Goal: Task Accomplishment & Management: Complete application form

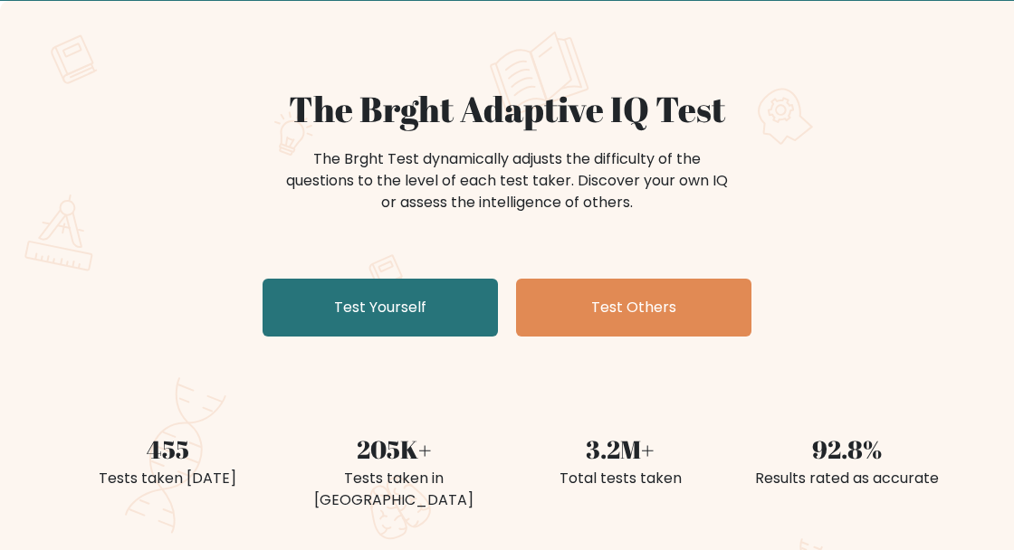
scroll to position [100, 0]
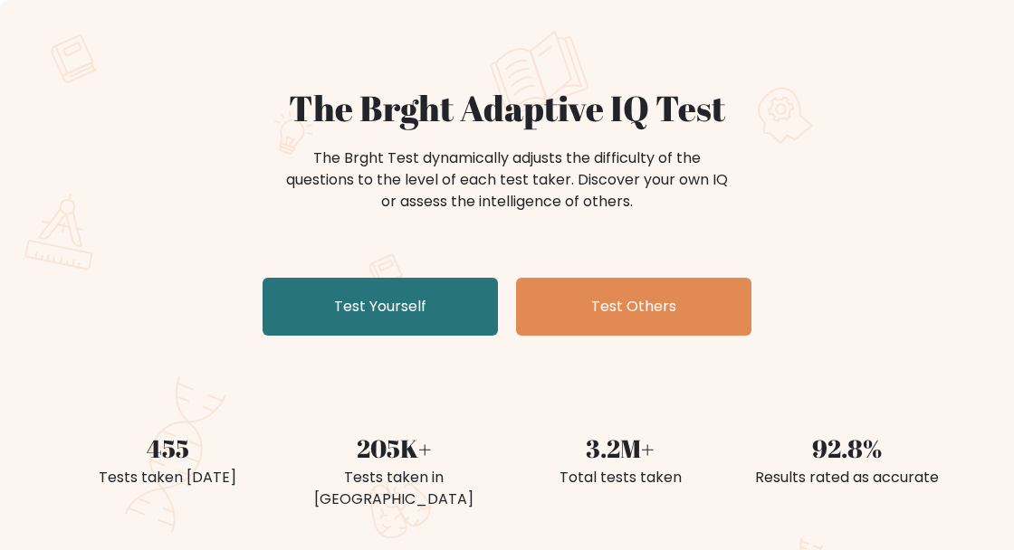
click at [429, 291] on link "Test Yourself" at bounding box center [380, 307] width 235 height 58
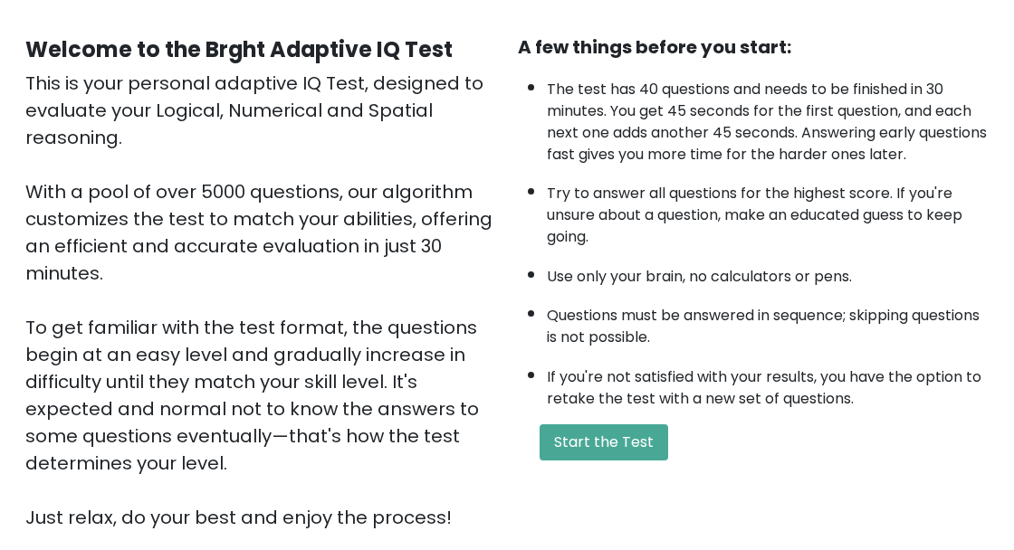
scroll to position [156, 0]
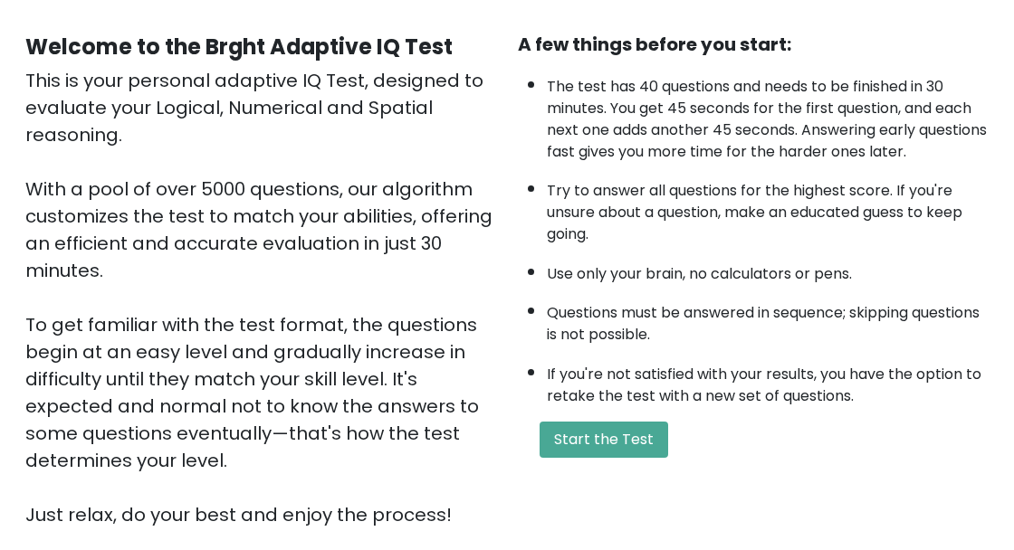
click at [651, 448] on button "Start the Test" at bounding box center [604, 440] width 129 height 36
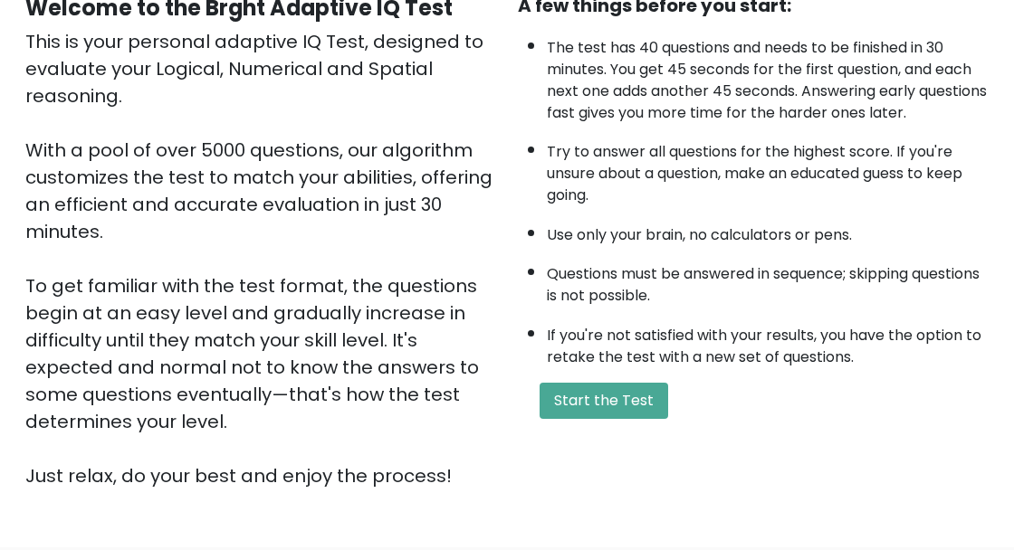
scroll to position [243, 0]
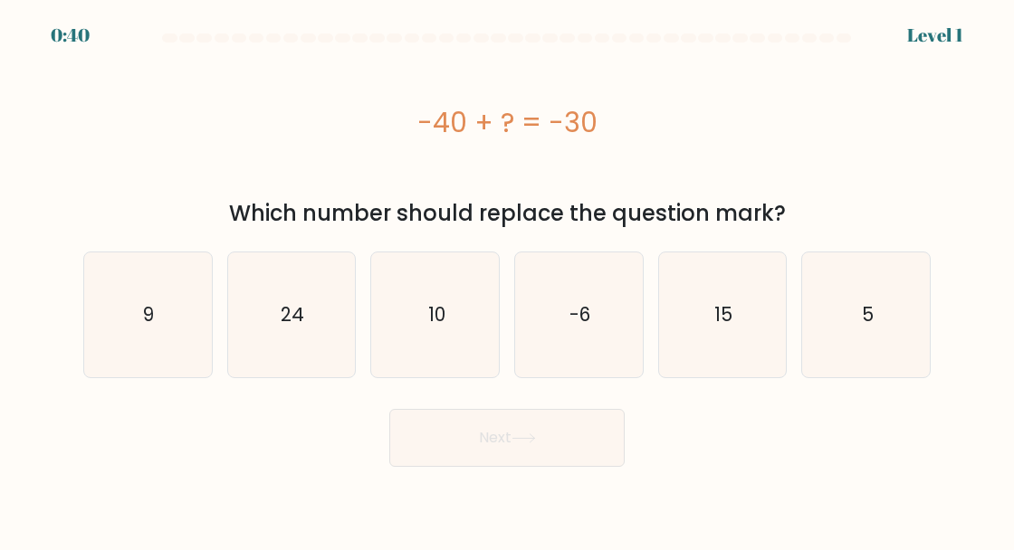
click at [437, 314] on text "10" at bounding box center [436, 314] width 17 height 26
click at [507, 280] on input "c. 10" at bounding box center [507, 277] width 1 height 5
radio input "true"
click at [592, 449] on button "Next" at bounding box center [506, 438] width 235 height 58
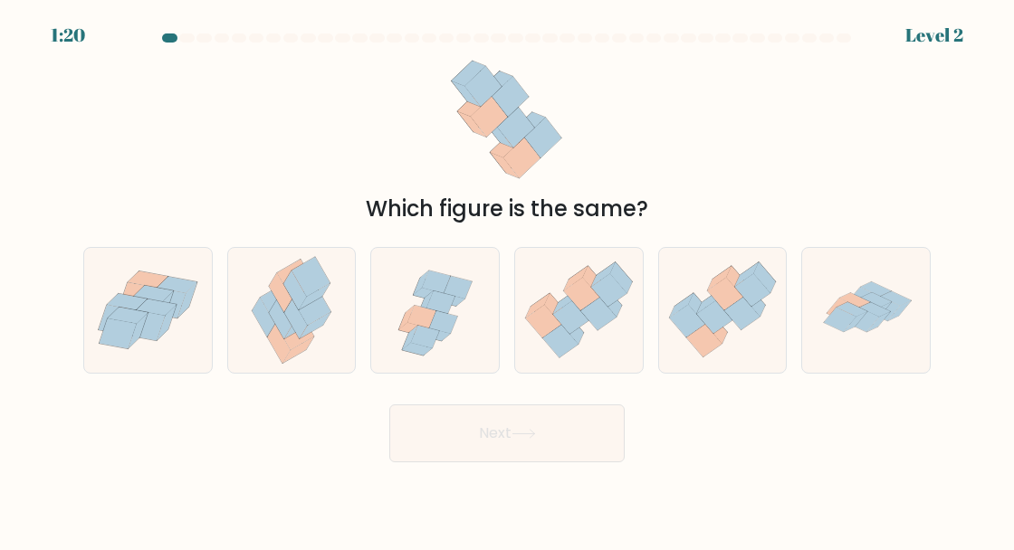
click at [601, 355] on icon at bounding box center [579, 310] width 128 height 110
click at [508, 280] on input "d." at bounding box center [507, 277] width 1 height 5
radio input "true"
click at [600, 452] on button "Next" at bounding box center [506, 434] width 235 height 58
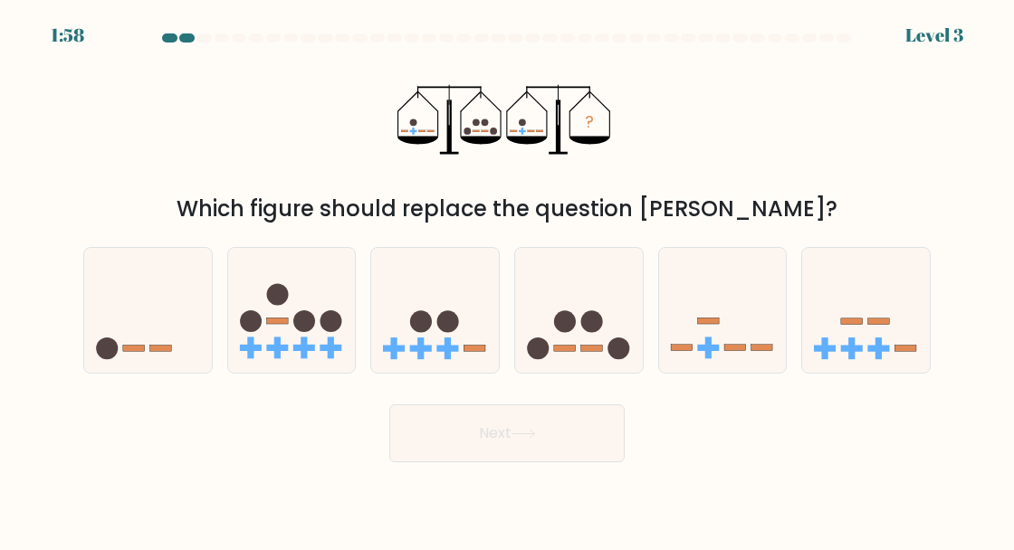
click at [587, 358] on icon at bounding box center [579, 310] width 128 height 106
click at [508, 280] on input "d." at bounding box center [507, 277] width 1 height 5
radio input "true"
click at [587, 446] on button "Next" at bounding box center [506, 434] width 235 height 58
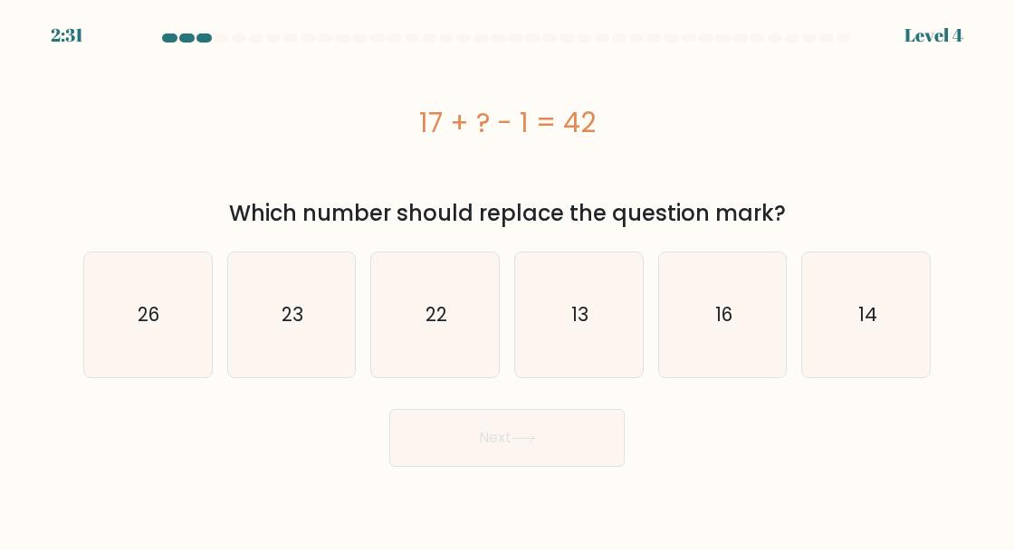
click at [742, 299] on icon "16" at bounding box center [722, 315] width 125 height 125
click at [508, 280] on input "e. 16" at bounding box center [507, 277] width 1 height 5
radio input "true"
click at [148, 310] on text "26" at bounding box center [149, 314] width 22 height 26
click at [507, 280] on input "a. 26" at bounding box center [507, 277] width 1 height 5
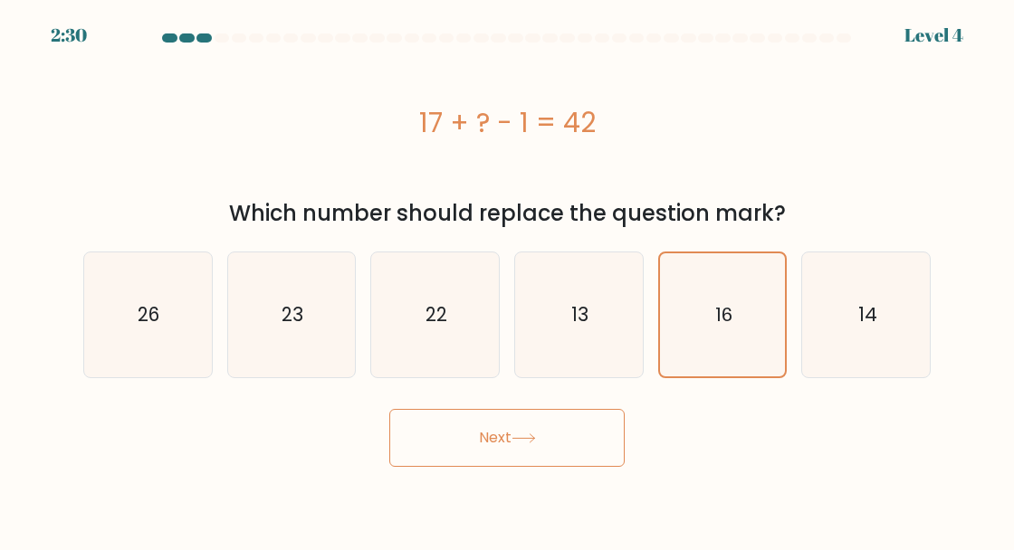
radio input "true"
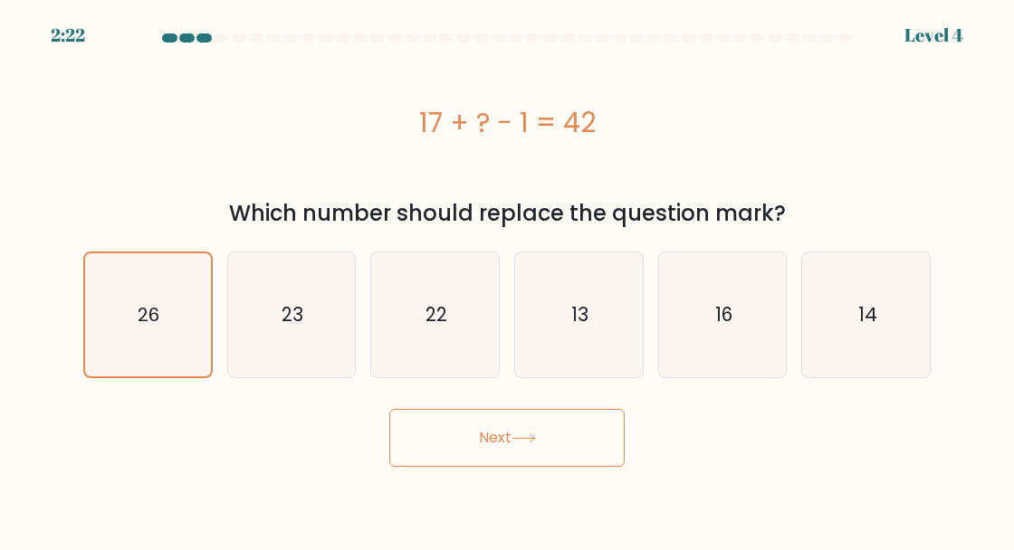
click at [608, 413] on button "Next" at bounding box center [506, 438] width 235 height 58
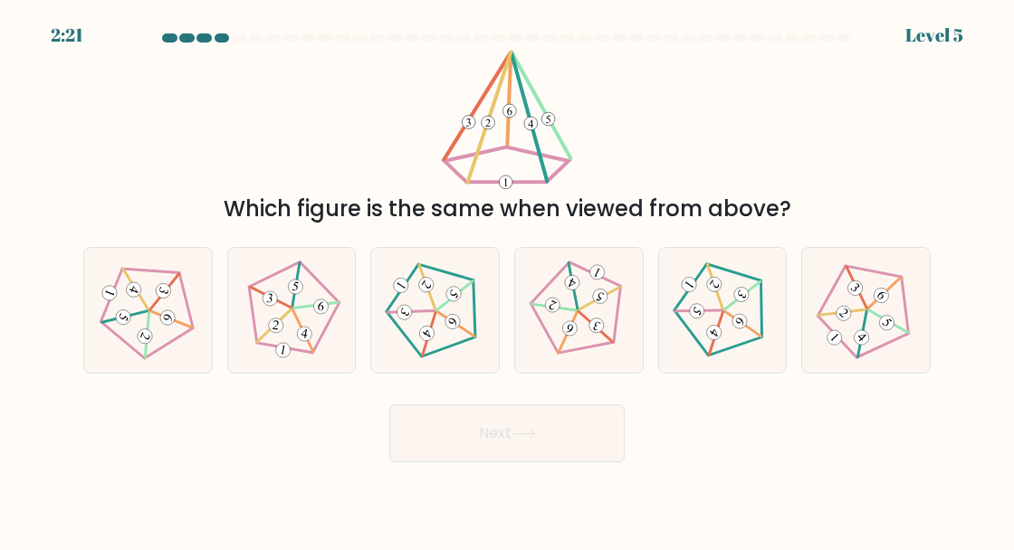
click at [555, 446] on button "Next" at bounding box center [506, 434] width 235 height 58
click at [870, 139] on div "Which figure is the same when viewed from above?" at bounding box center [506, 138] width 869 height 176
click at [285, 353] on icon at bounding box center [292, 310] width 100 height 100
click at [507, 280] on input "b." at bounding box center [507, 277] width 1 height 5
radio input "true"
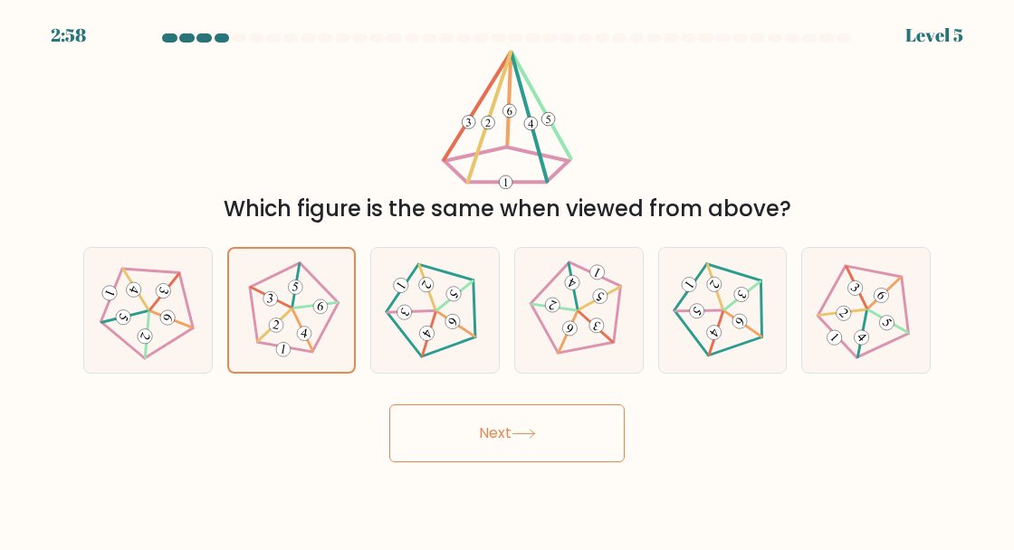
click at [606, 352] on icon at bounding box center [579, 310] width 100 height 100
click at [508, 280] on input "d." at bounding box center [507, 277] width 1 height 5
radio input "true"
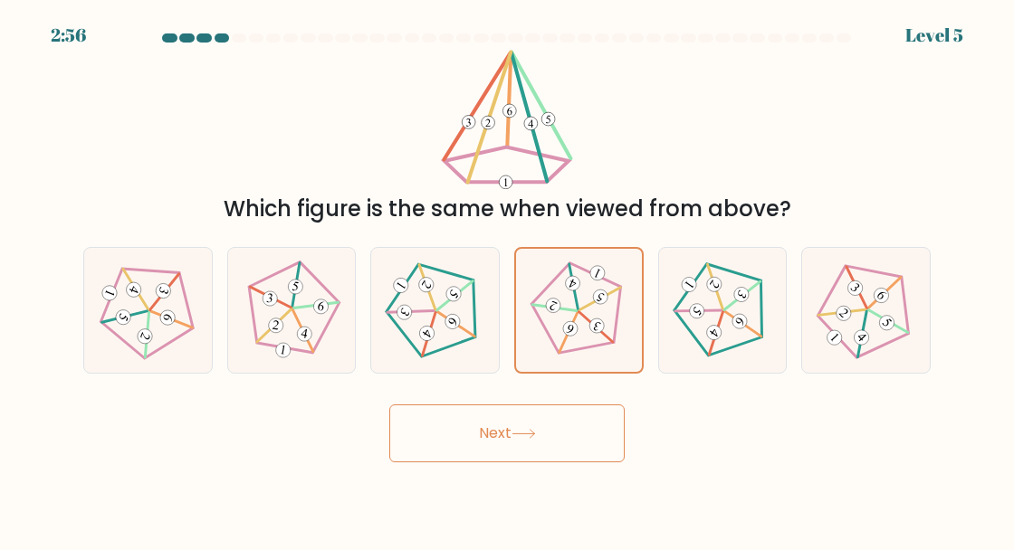
click at [881, 359] on icon at bounding box center [866, 310] width 100 height 100
click at [508, 280] on input "f." at bounding box center [507, 277] width 1 height 5
radio input "true"
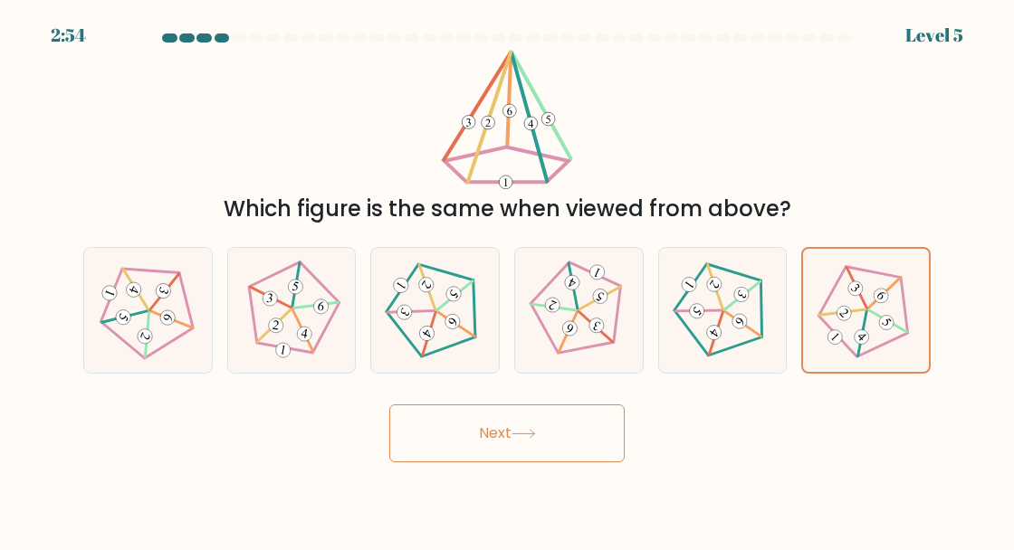
click at [607, 444] on button "Next" at bounding box center [506, 434] width 235 height 58
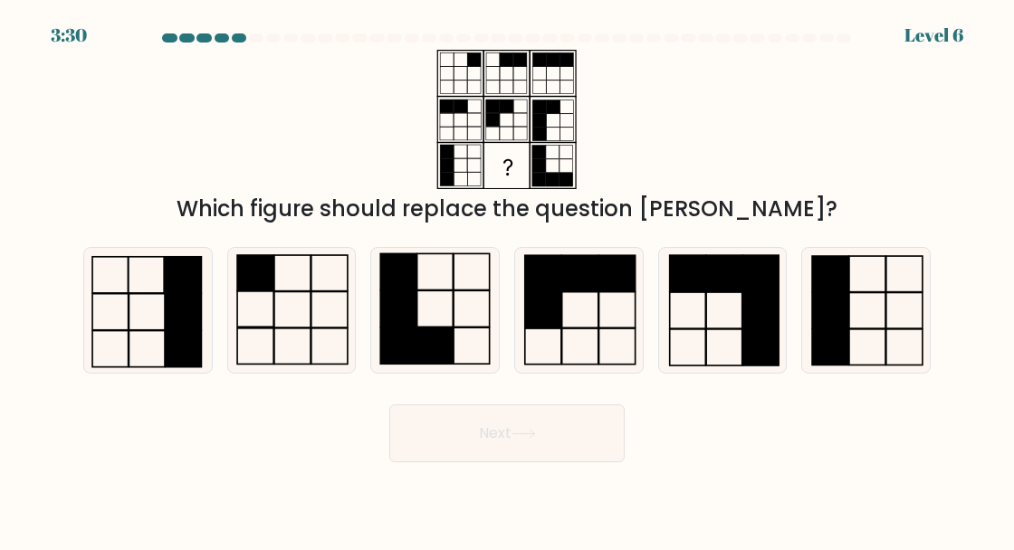
click at [422, 354] on rect at bounding box center [434, 346] width 36 height 36
click at [507, 280] on input "c." at bounding box center [507, 277] width 1 height 5
radio input "true"
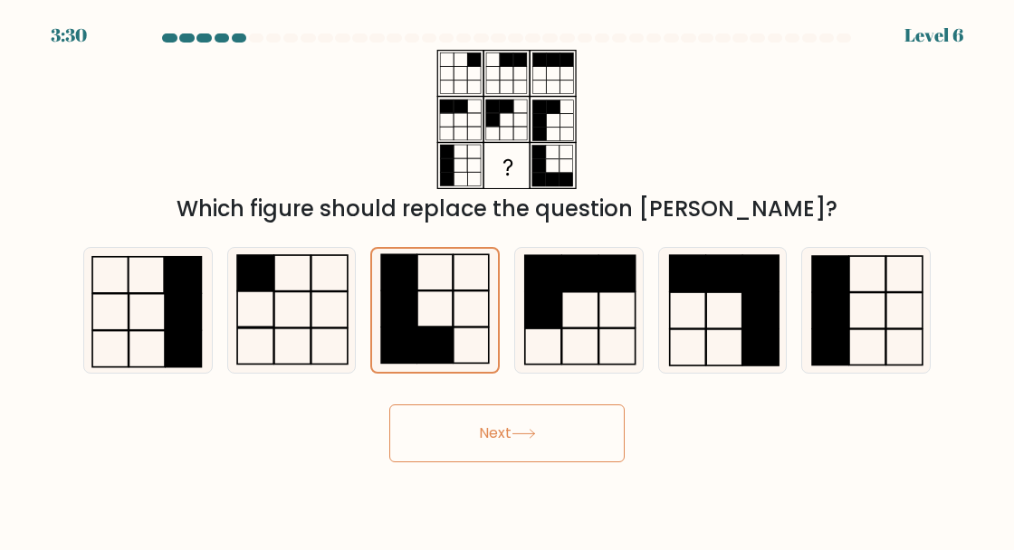
click at [599, 455] on button "Next" at bounding box center [506, 434] width 235 height 58
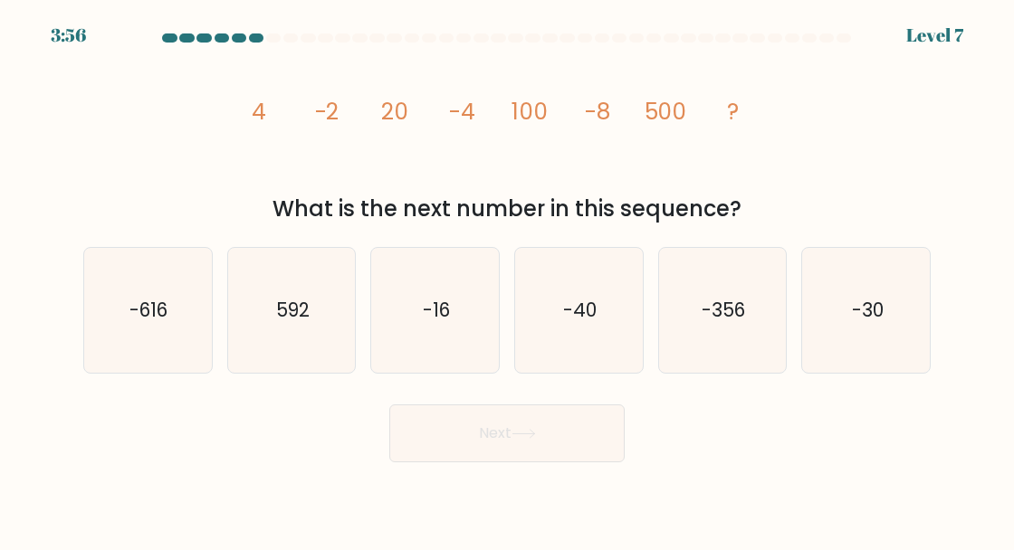
click at [417, 356] on icon "-16" at bounding box center [435, 310] width 125 height 125
click at [507, 280] on input "c. -16" at bounding box center [507, 277] width 1 height 5
radio input "true"
click at [492, 459] on button "Next" at bounding box center [506, 434] width 235 height 58
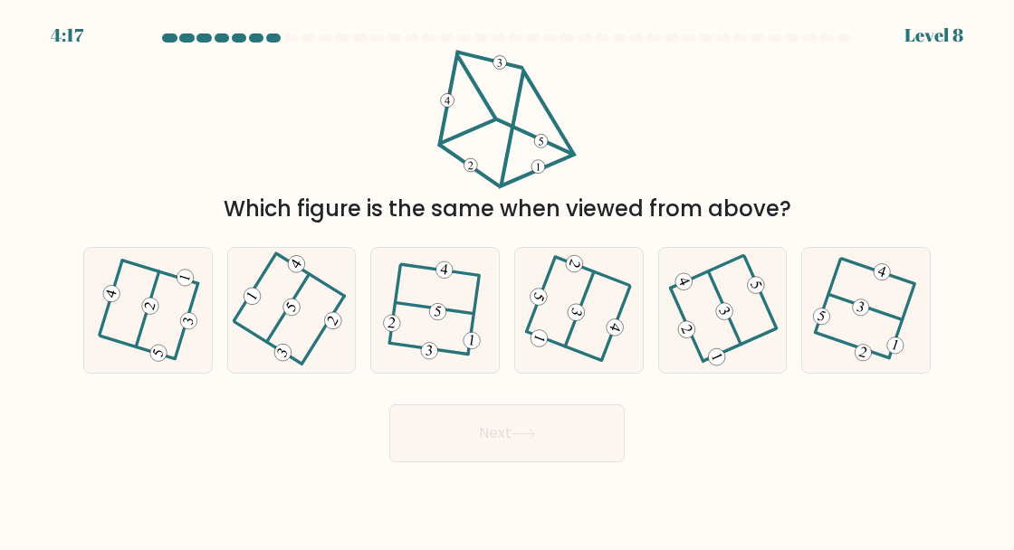
click at [616, 339] on 350 at bounding box center [615, 328] width 22 height 22
click at [508, 280] on input "d." at bounding box center [507, 277] width 1 height 5
radio input "true"
click at [748, 340] on icon at bounding box center [723, 310] width 100 height 100
click at [508, 280] on input "e." at bounding box center [507, 277] width 1 height 5
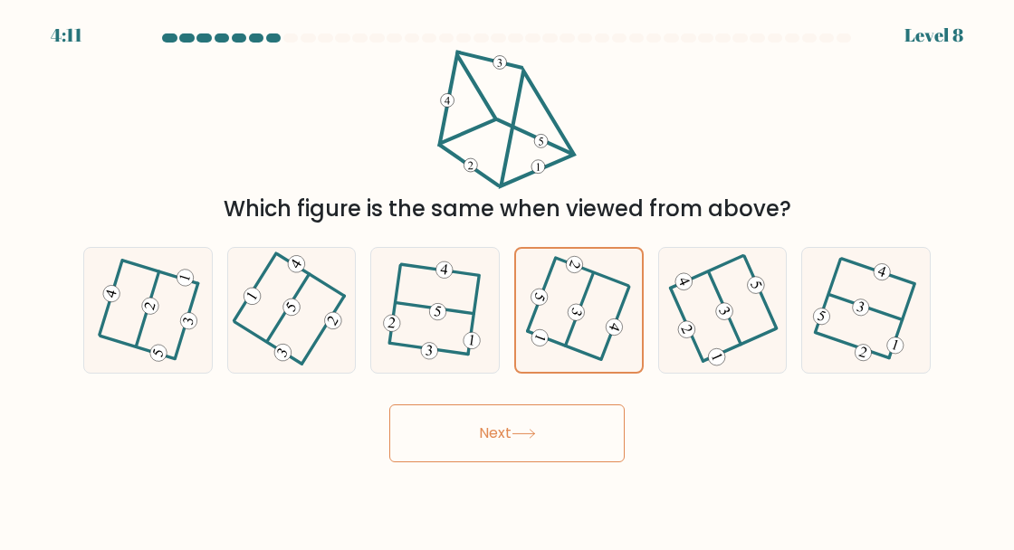
radio input "true"
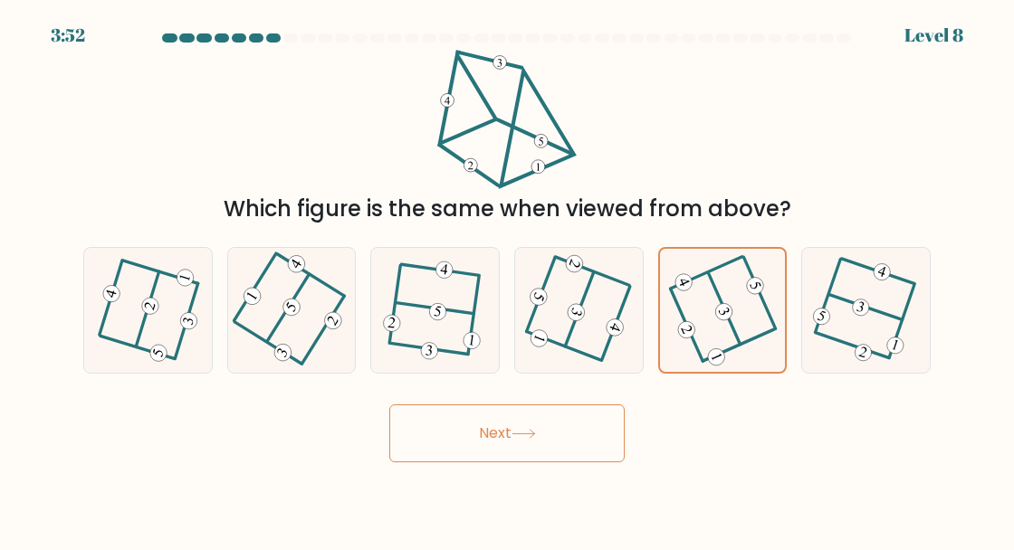
click at [901, 320] on 505 at bounding box center [865, 307] width 73 height 25
click at [508, 280] on input "f." at bounding box center [507, 277] width 1 height 5
radio input "true"
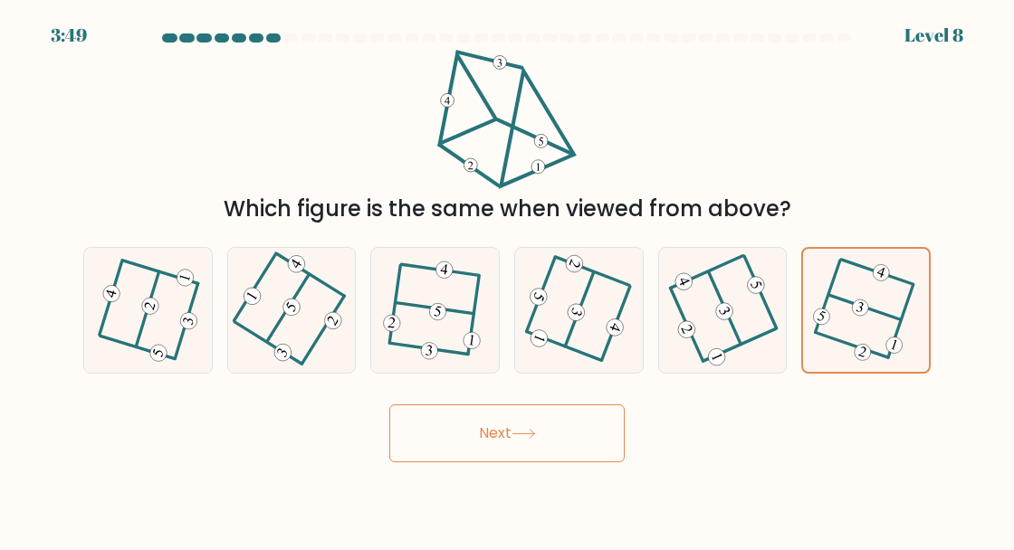
click at [757, 359] on icon at bounding box center [723, 310] width 100 height 100
click at [508, 280] on input "e." at bounding box center [507, 277] width 1 height 5
radio input "true"
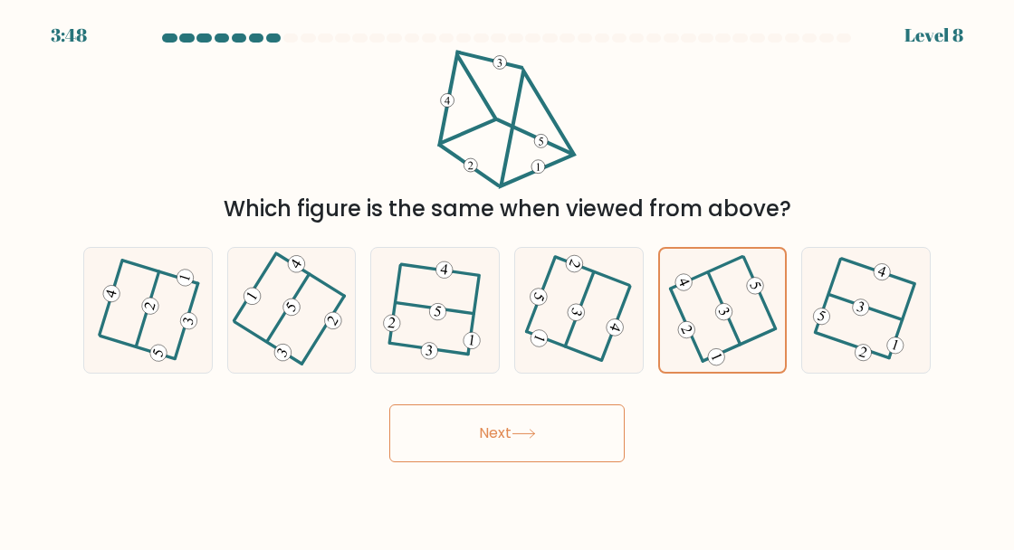
click at [587, 462] on button "Next" at bounding box center [506, 434] width 235 height 58
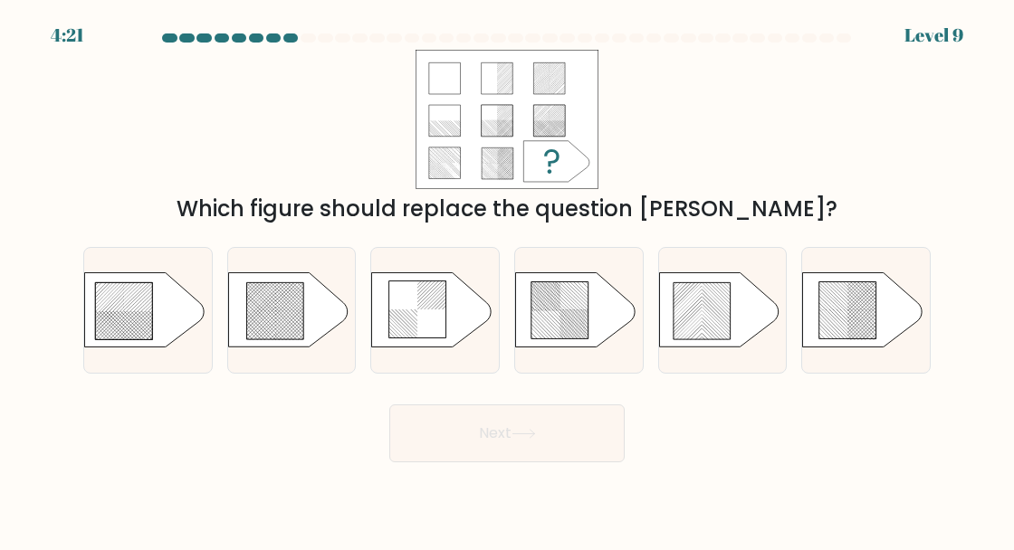
click at [287, 366] on rect at bounding box center [279, 336] width 502 height 489
click at [507, 280] on input "b." at bounding box center [507, 277] width 1 height 5
radio input "true"
click at [536, 439] on icon at bounding box center [523, 434] width 24 height 10
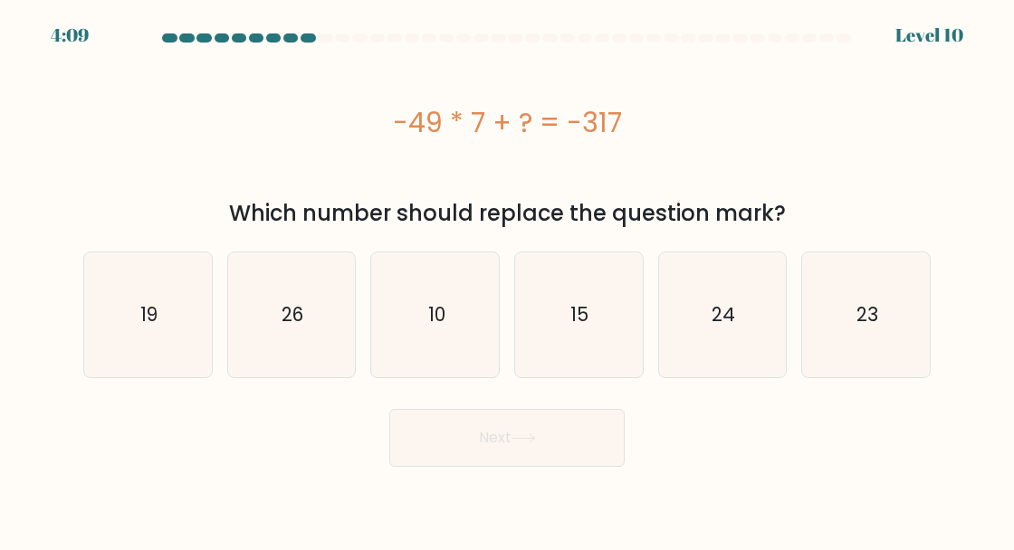
click at [303, 336] on icon "26" at bounding box center [291, 315] width 125 height 125
click at [507, 280] on input "b. 26" at bounding box center [507, 277] width 1 height 5
radio input "true"
click at [578, 435] on button "Next" at bounding box center [506, 438] width 235 height 58
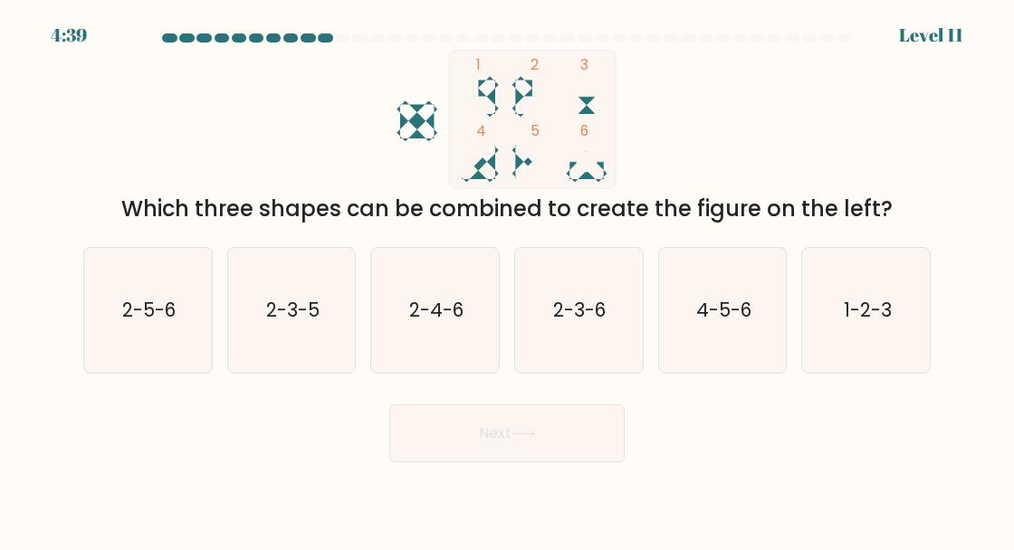
click at [887, 323] on text "1-2-3" at bounding box center [867, 310] width 48 height 26
click at [508, 280] on input "f. 1-2-3" at bounding box center [507, 277] width 1 height 5
radio input "true"
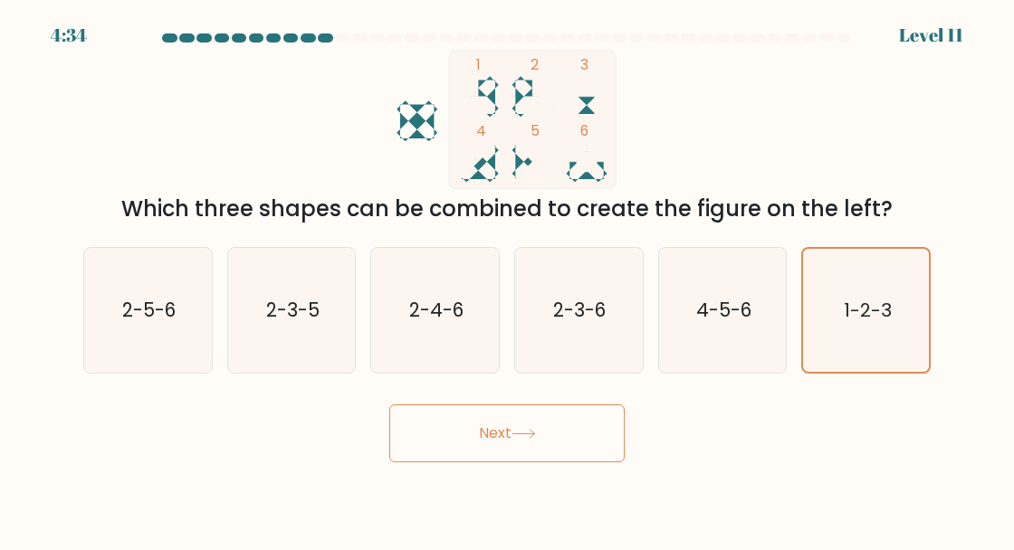
click at [561, 463] on button "Next" at bounding box center [506, 434] width 235 height 58
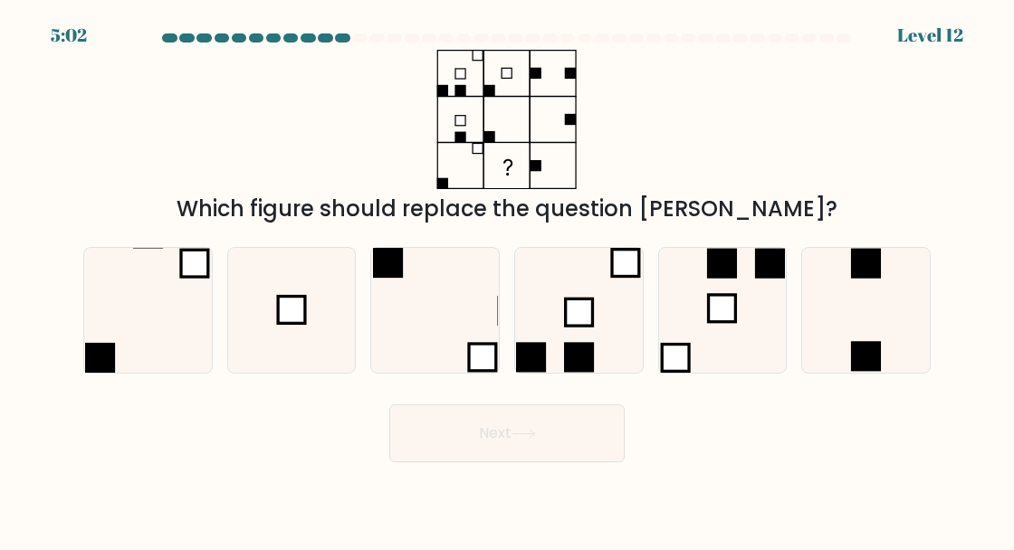
click at [862, 331] on icon at bounding box center [866, 310] width 125 height 125
click at [508, 280] on input "f." at bounding box center [507, 277] width 1 height 5
radio input "true"
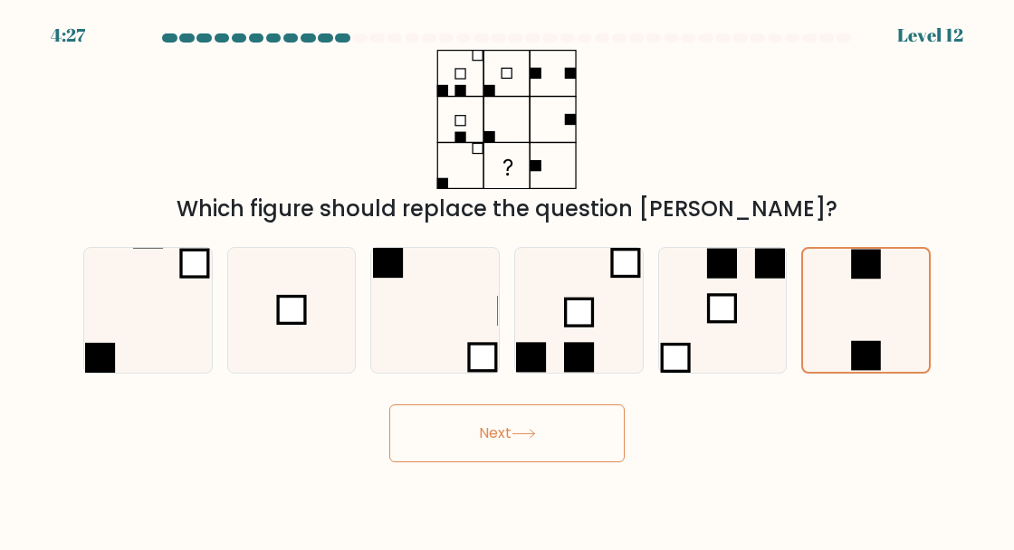
click at [284, 371] on icon at bounding box center [291, 310] width 125 height 125
click at [507, 280] on input "b." at bounding box center [507, 277] width 1 height 5
radio input "true"
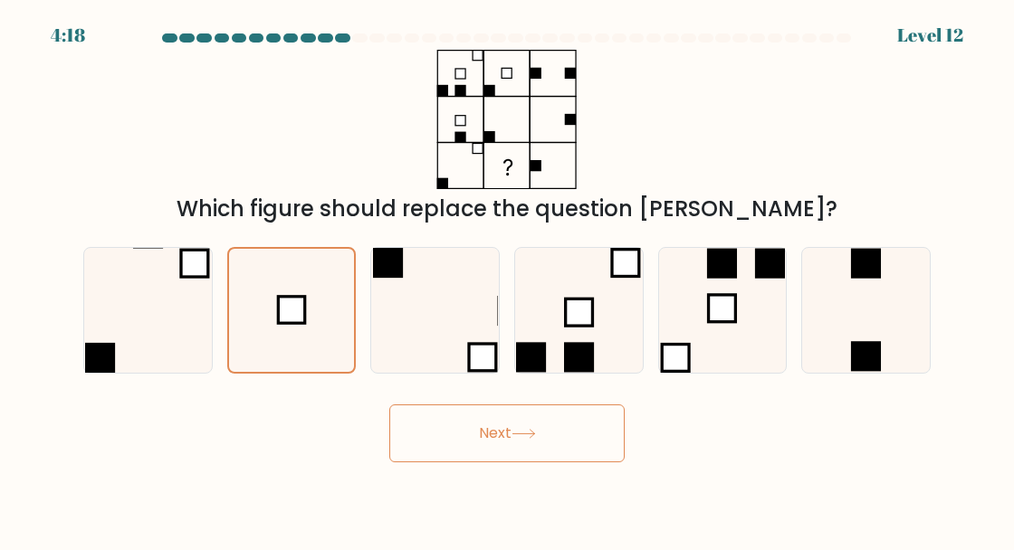
click at [558, 460] on button "Next" at bounding box center [506, 434] width 235 height 58
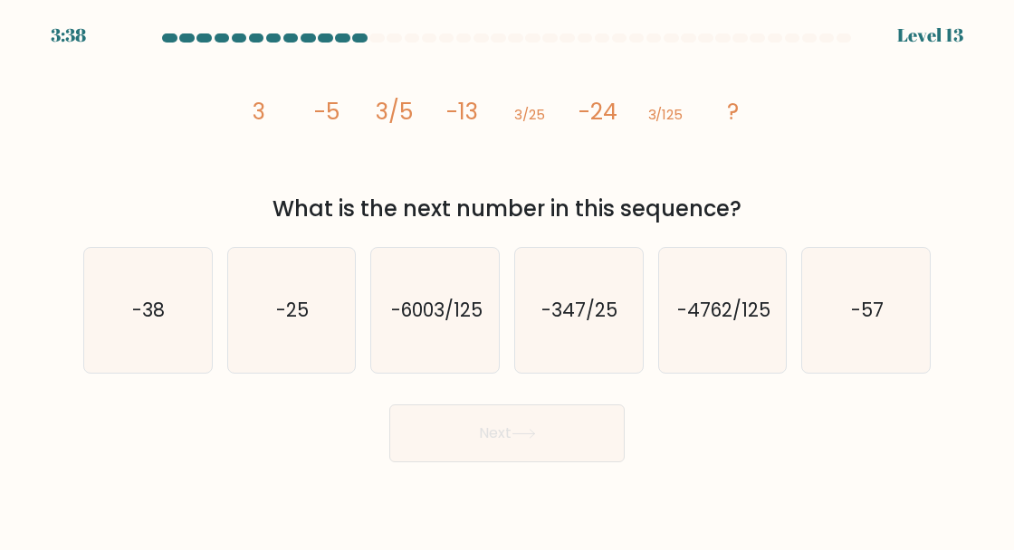
click at [871, 358] on icon "-57" at bounding box center [866, 310] width 125 height 125
click at [508, 280] on input "f. -57" at bounding box center [507, 277] width 1 height 5
radio input "true"
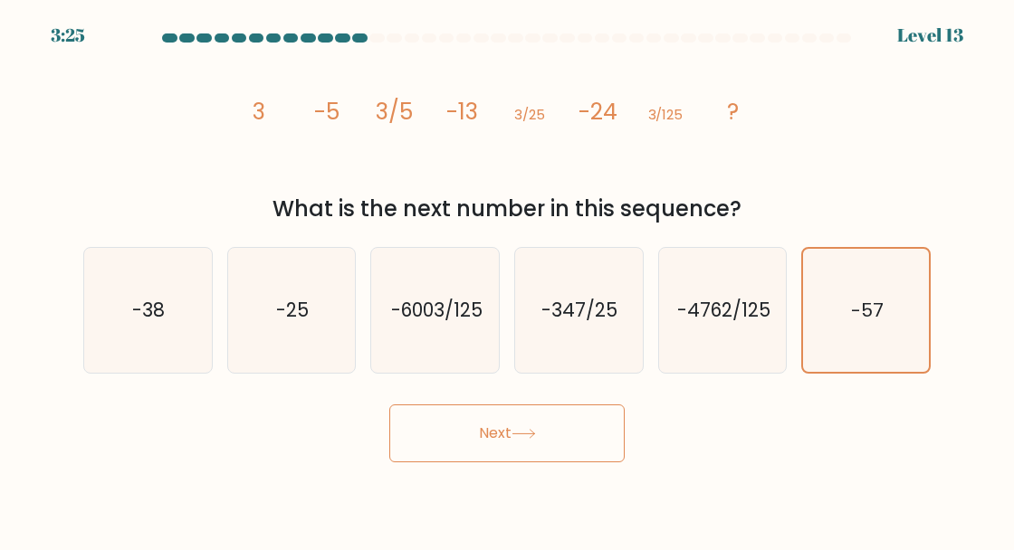
click at [196, 325] on icon "-38" at bounding box center [147, 310] width 125 height 125
click at [507, 280] on input "a. -38" at bounding box center [507, 277] width 1 height 5
radio input "true"
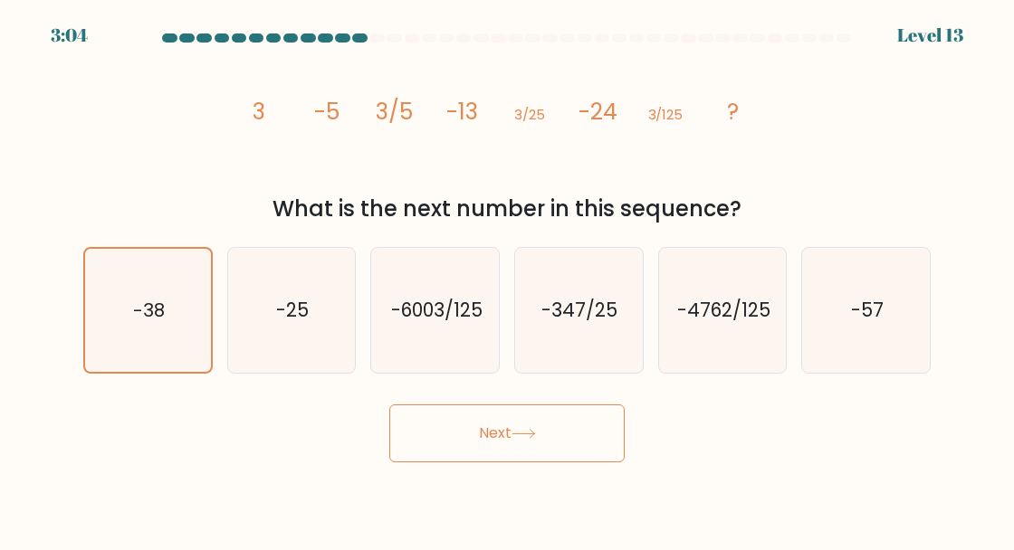
click at [865, 355] on icon "-57" at bounding box center [866, 310] width 125 height 125
click at [508, 280] on input "f. -57" at bounding box center [507, 277] width 1 height 5
radio input "true"
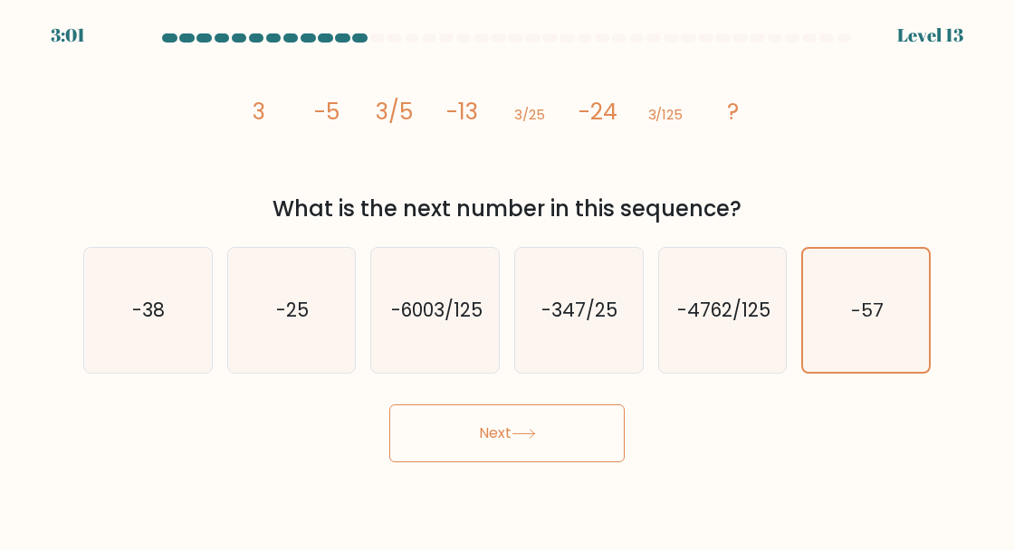
click at [151, 323] on text "-38" at bounding box center [149, 310] width 33 height 26
click at [507, 280] on input "a. -38" at bounding box center [507, 277] width 1 height 5
radio input "true"
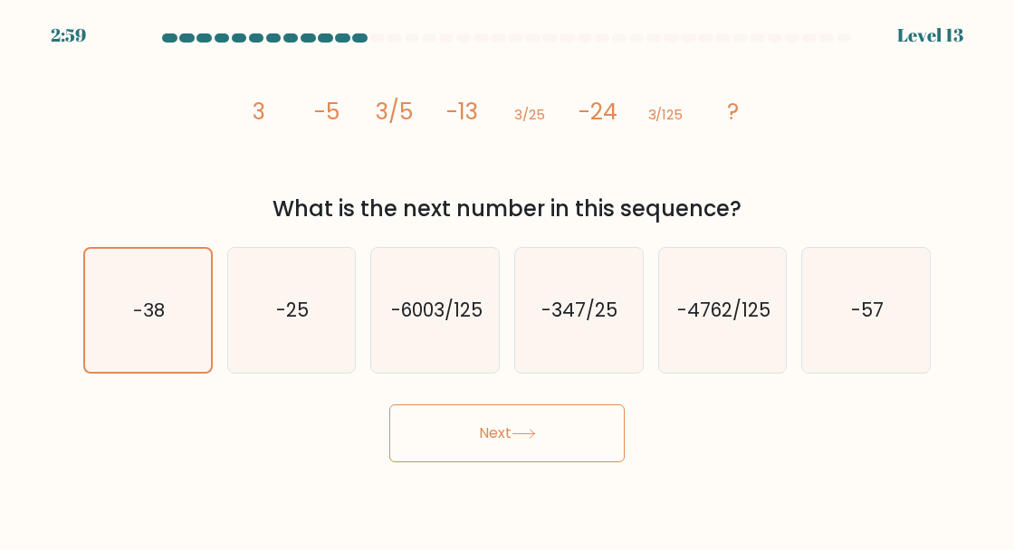
click at [845, 373] on icon "-57" at bounding box center [866, 310] width 125 height 125
click at [508, 280] on input "f. -57" at bounding box center [507, 277] width 1 height 5
radio input "true"
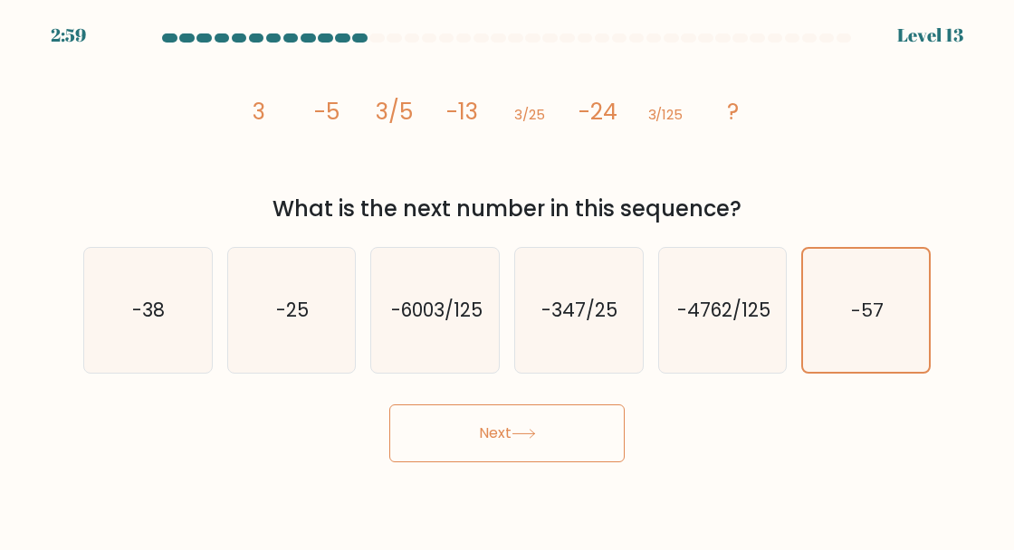
click at [140, 354] on icon "-38" at bounding box center [147, 310] width 125 height 125
click at [507, 280] on input "a. -38" at bounding box center [507, 277] width 1 height 5
radio input "true"
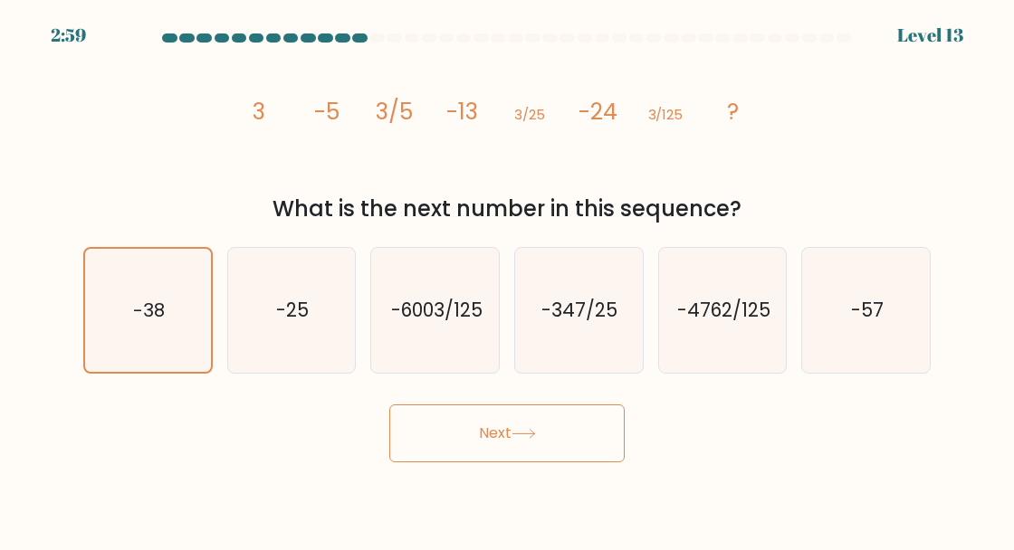
click at [429, 445] on button "Next" at bounding box center [506, 434] width 235 height 58
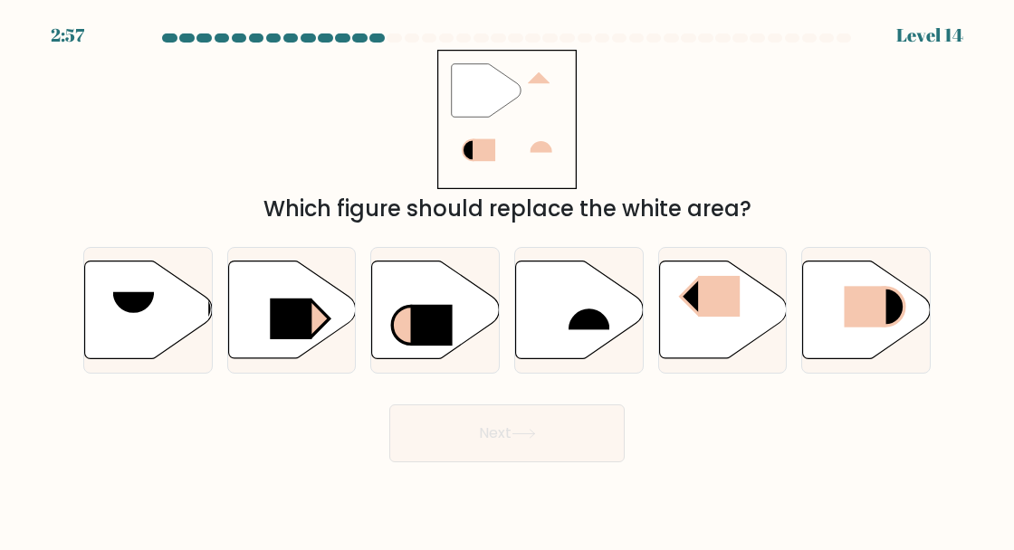
click at [415, 463] on button "Next" at bounding box center [506, 434] width 235 height 58
click at [744, 337] on icon at bounding box center [723, 310] width 128 height 98
click at [508, 280] on input "e." at bounding box center [507, 277] width 1 height 5
radio input "true"
click at [572, 463] on button "Next" at bounding box center [506, 434] width 235 height 58
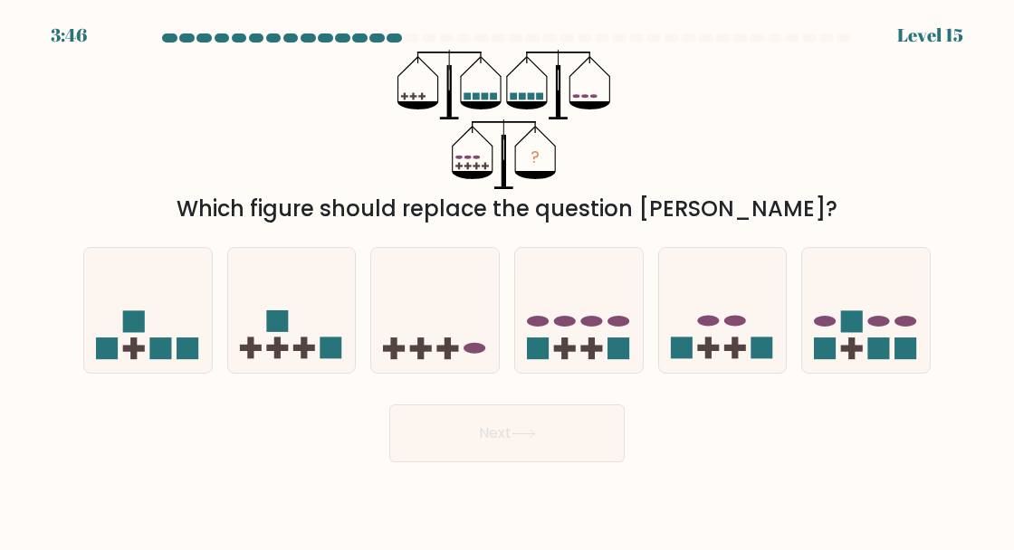
click at [446, 349] on icon at bounding box center [435, 310] width 128 height 106
click at [507, 280] on input "c." at bounding box center [507, 277] width 1 height 5
radio input "true"
click at [864, 353] on icon at bounding box center [866, 310] width 128 height 106
click at [508, 280] on input "f." at bounding box center [507, 277] width 1 height 5
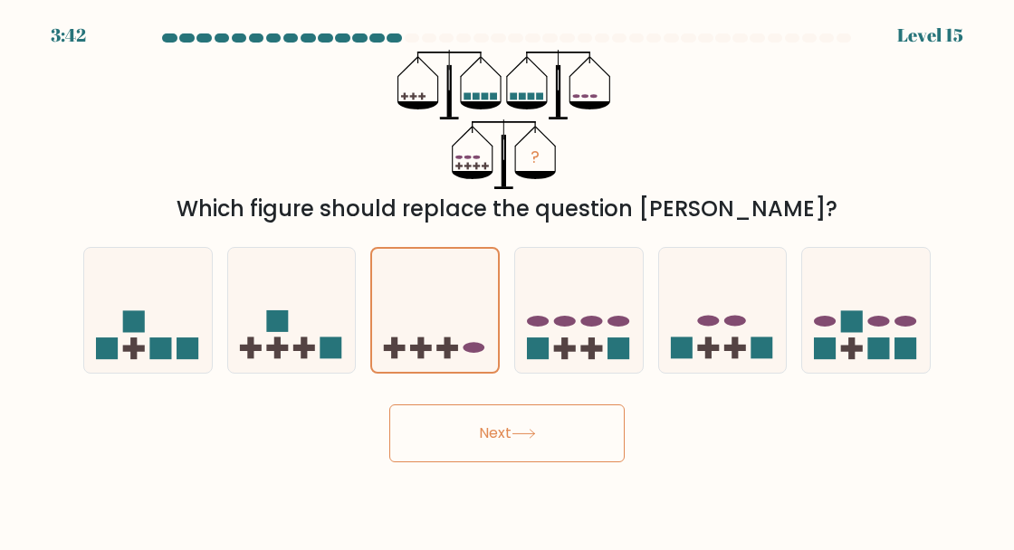
radio input "true"
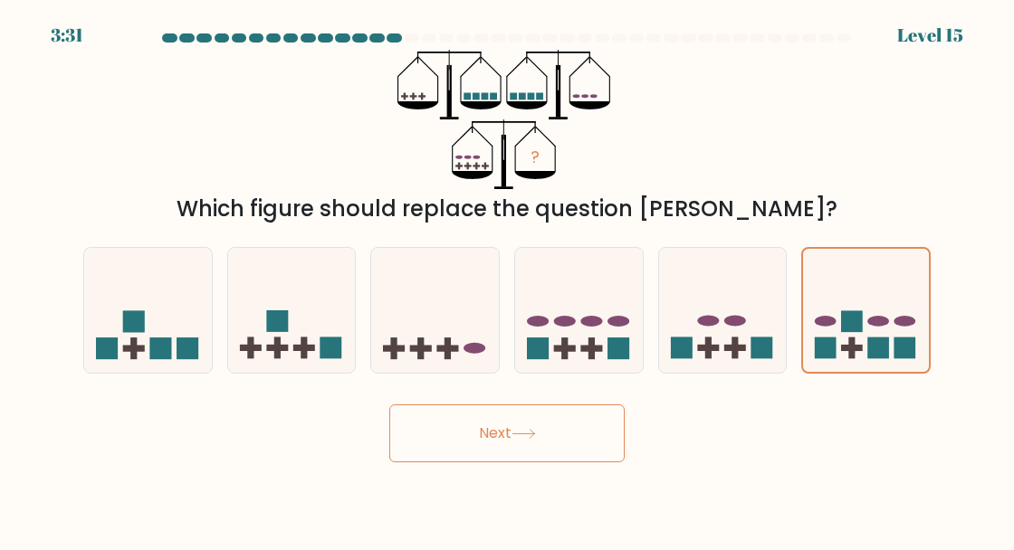
click at [580, 462] on button "Next" at bounding box center [506, 434] width 235 height 58
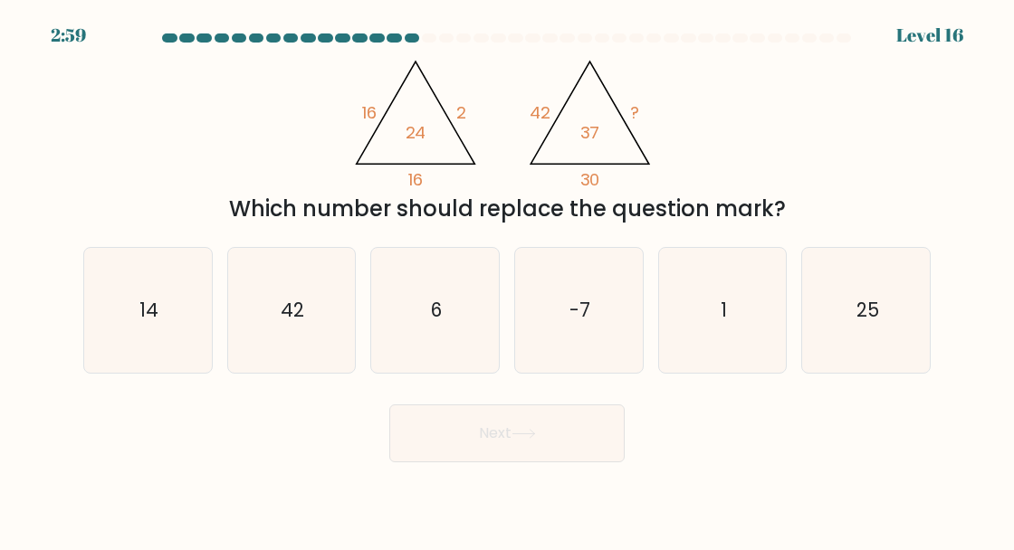
click at [415, 337] on icon "6" at bounding box center [435, 310] width 125 height 125
click at [507, 280] on input "c. 6" at bounding box center [507, 277] width 1 height 5
radio input "true"
click at [445, 463] on button "Next" at bounding box center [506, 434] width 235 height 58
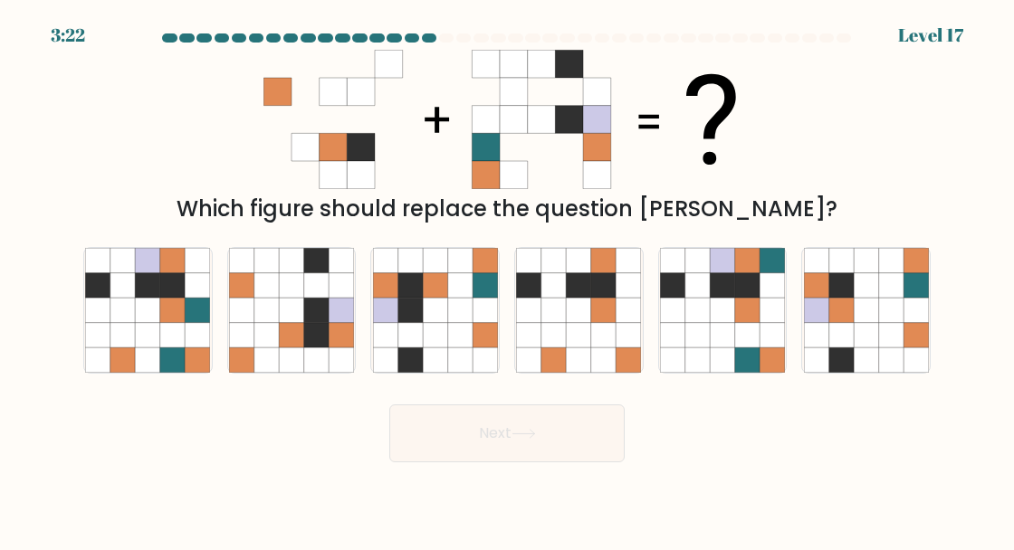
click at [302, 322] on icon at bounding box center [291, 310] width 24 height 24
click at [507, 280] on input "b." at bounding box center [507, 277] width 1 height 5
radio input "true"
click at [491, 461] on button "Next" at bounding box center [506, 434] width 235 height 58
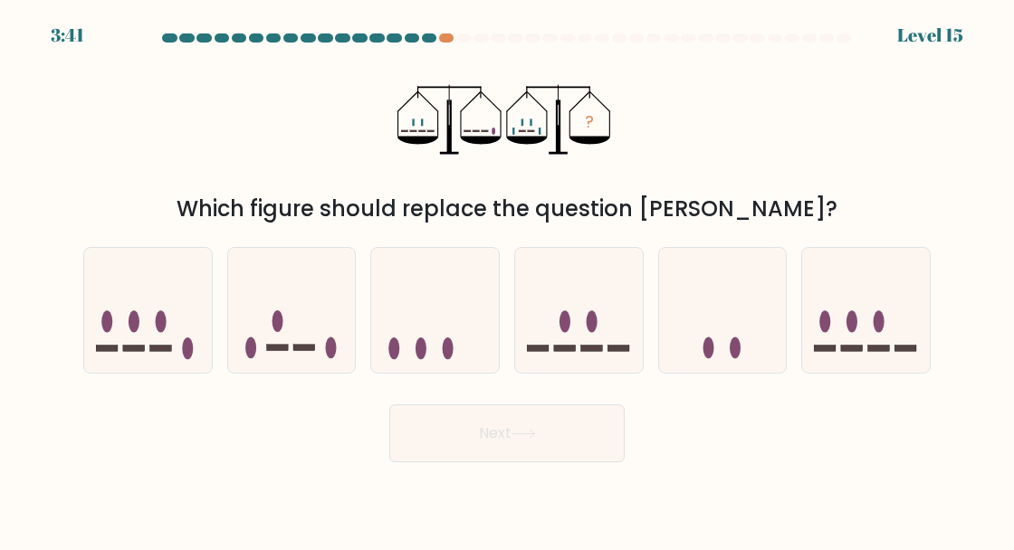
click at [689, 374] on div at bounding box center [722, 310] width 129 height 127
click at [508, 280] on input "e." at bounding box center [507, 277] width 1 height 5
radio input "true"
click at [483, 463] on button "Next" at bounding box center [506, 434] width 235 height 58
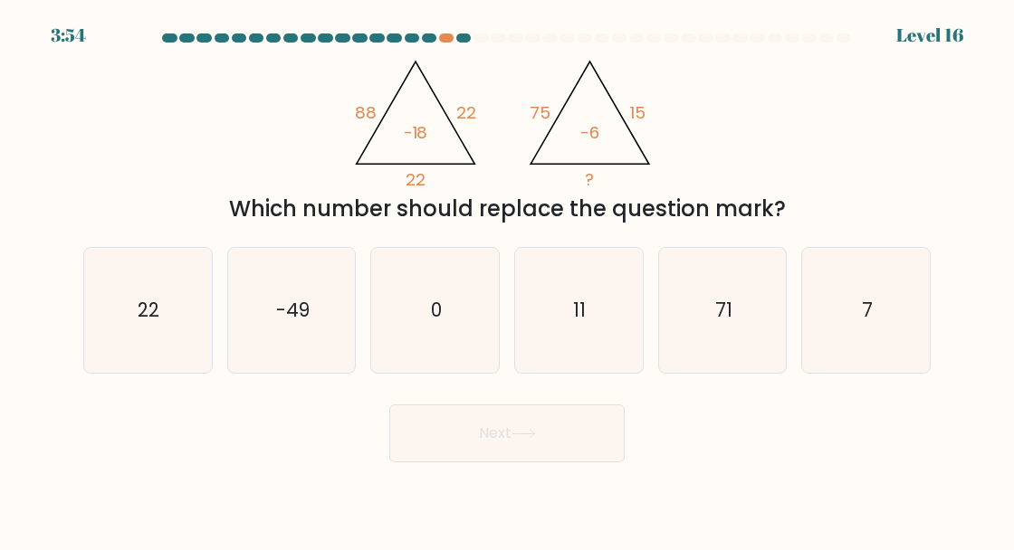
click at [580, 373] on icon "11" at bounding box center [578, 310] width 125 height 125
click at [508, 280] on input "d. 11" at bounding box center [507, 277] width 1 height 5
radio input "true"
click at [476, 463] on button "Next" at bounding box center [506, 434] width 235 height 58
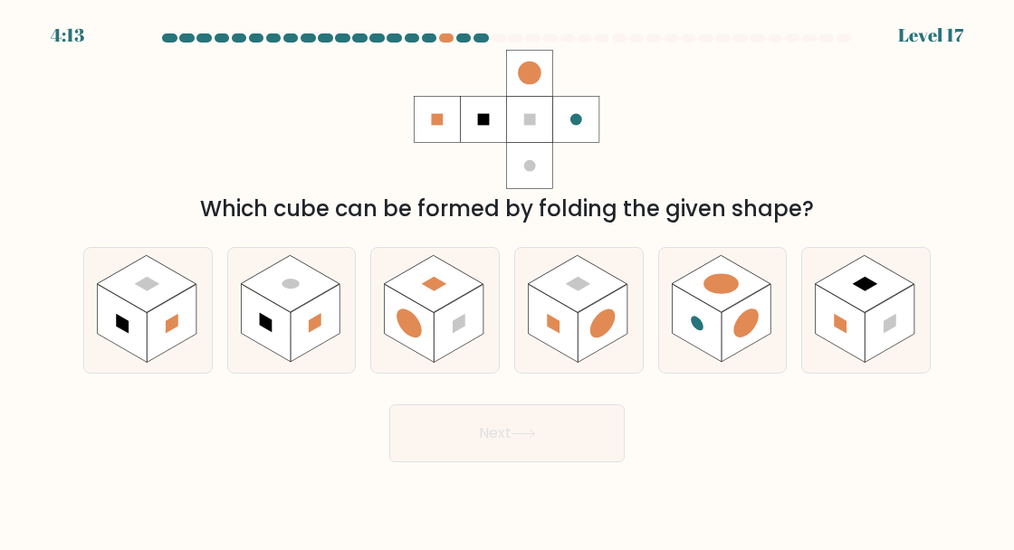
click at [289, 334] on rect at bounding box center [266, 323] width 50 height 78
click at [507, 280] on input "b." at bounding box center [507, 277] width 1 height 5
radio input "true"
click at [119, 362] on rect at bounding box center [123, 323] width 50 height 78
click at [507, 280] on input "a." at bounding box center [507, 277] width 1 height 5
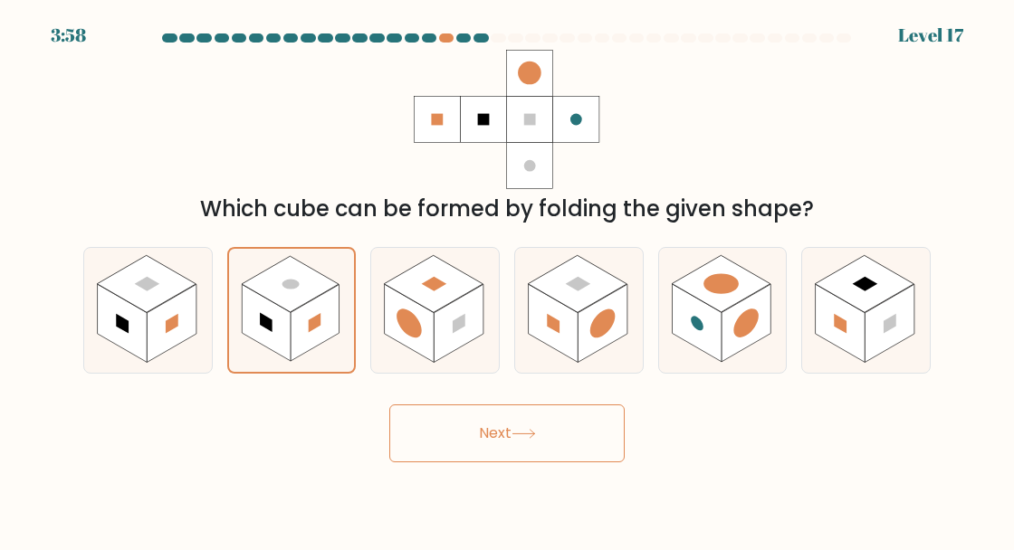
radio input "true"
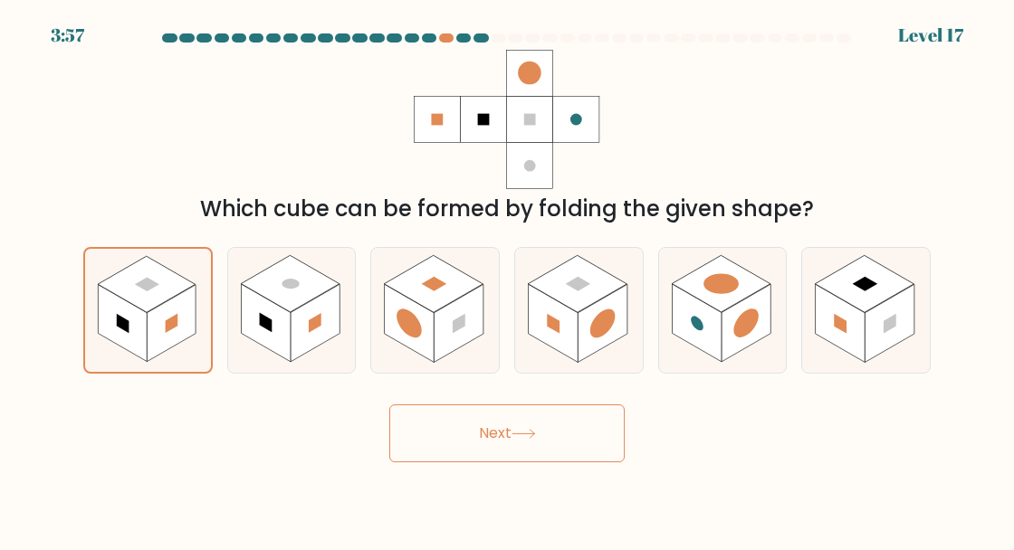
click at [245, 362] on icon at bounding box center [292, 310] width 128 height 125
click at [507, 280] on input "b." at bounding box center [507, 277] width 1 height 5
radio input "true"
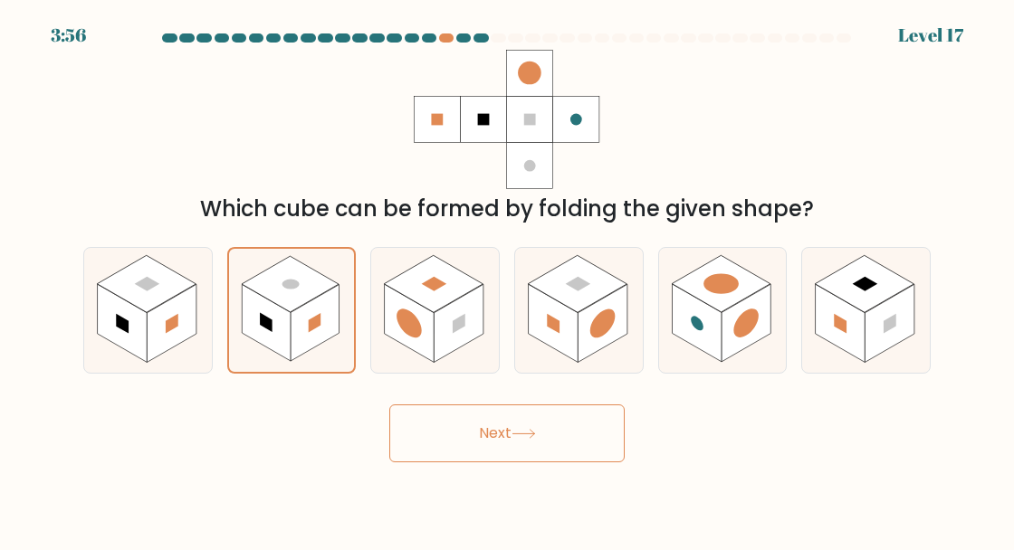
click at [129, 355] on rect at bounding box center [123, 323] width 50 height 78
click at [507, 280] on input "a." at bounding box center [507, 277] width 1 height 5
radio input "true"
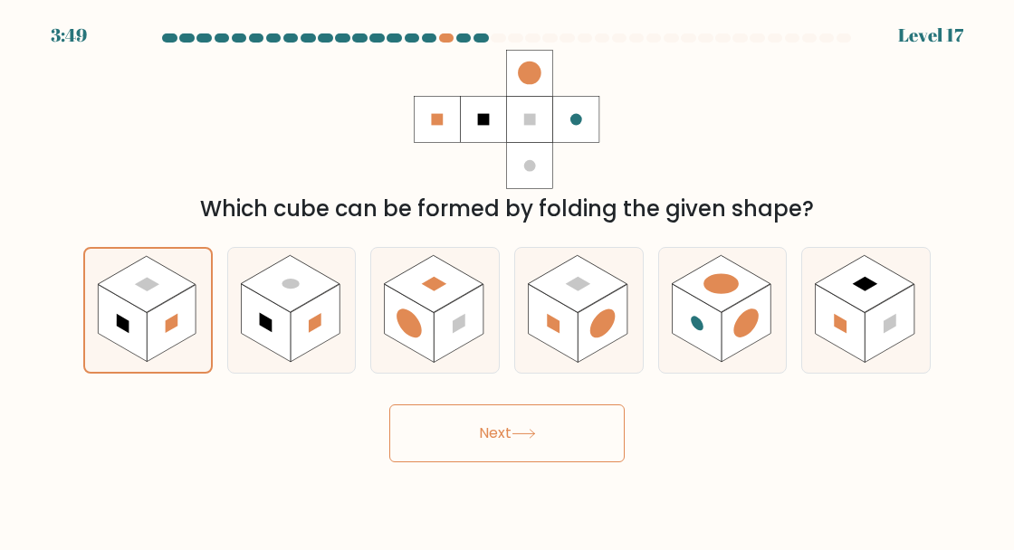
click at [284, 360] on rect at bounding box center [266, 323] width 50 height 78
click at [507, 280] on input "b." at bounding box center [507, 277] width 1 height 5
radio input "true"
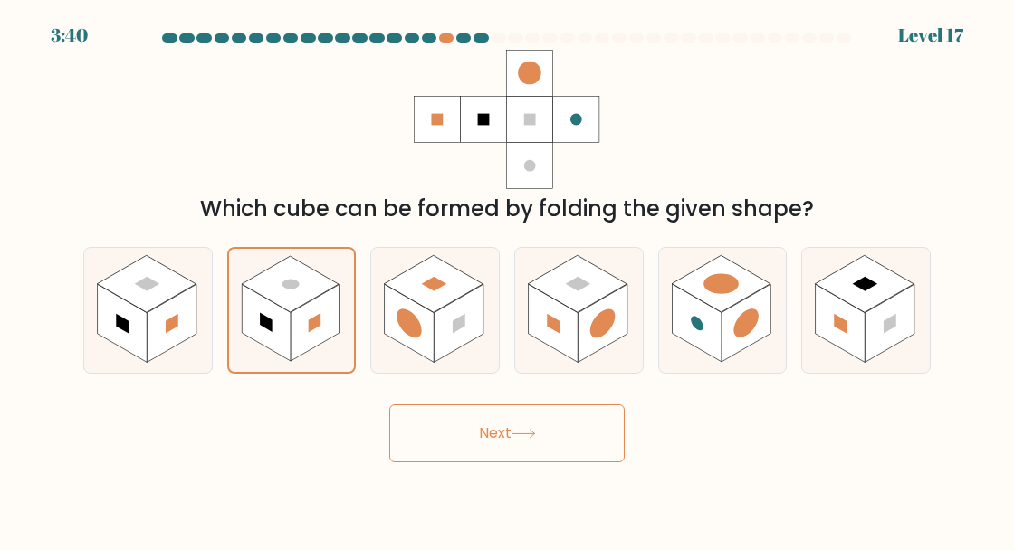
click at [417, 454] on button "Next" at bounding box center [506, 434] width 235 height 58
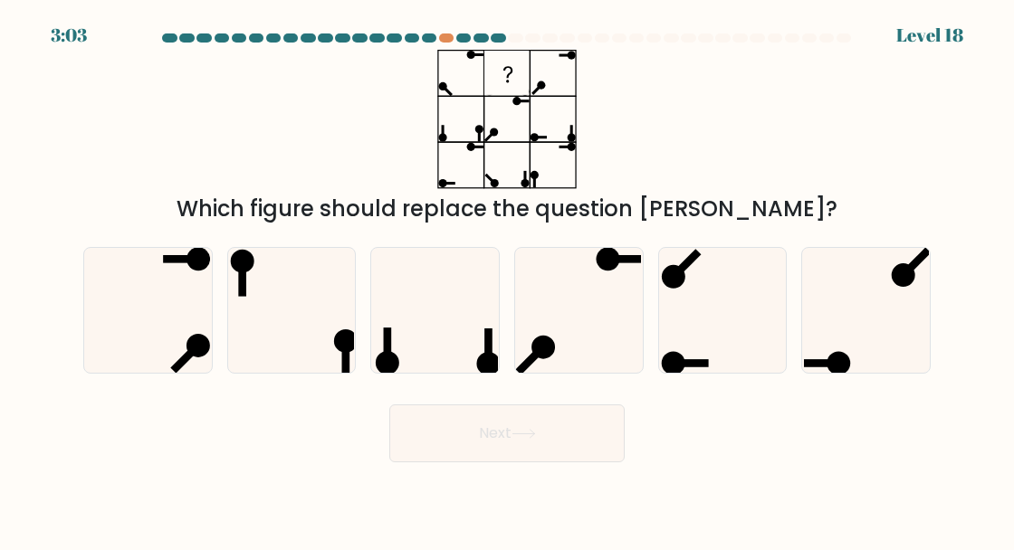
click at [751, 364] on icon at bounding box center [722, 310] width 125 height 125
click at [508, 280] on input "e." at bounding box center [507, 277] width 1 height 5
radio input "true"
click at [410, 450] on button "Next" at bounding box center [506, 434] width 235 height 58
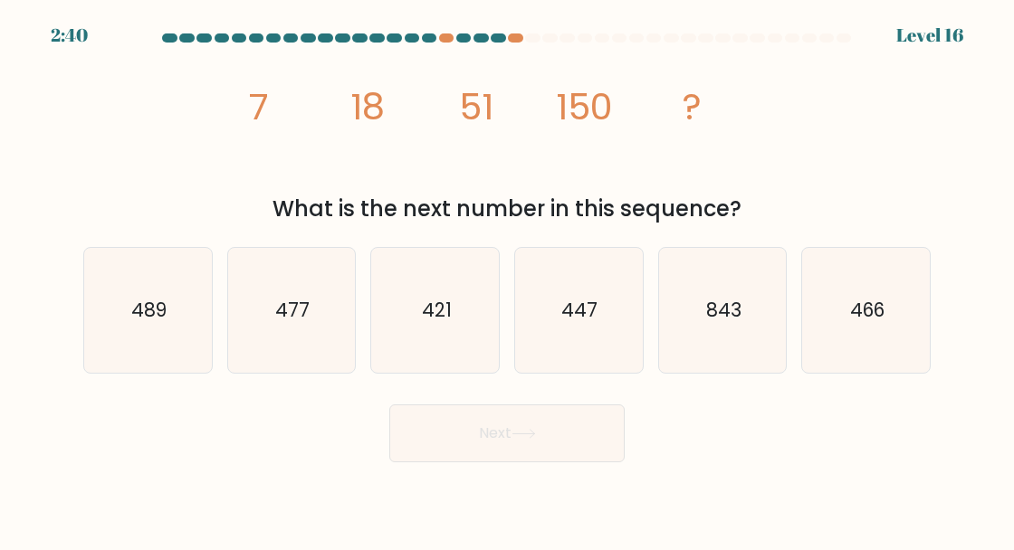
click at [579, 347] on icon "447" at bounding box center [578, 310] width 125 height 125
click at [508, 280] on input "d. 447" at bounding box center [507, 277] width 1 height 5
radio input "true"
click at [425, 462] on button "Next" at bounding box center [506, 434] width 235 height 58
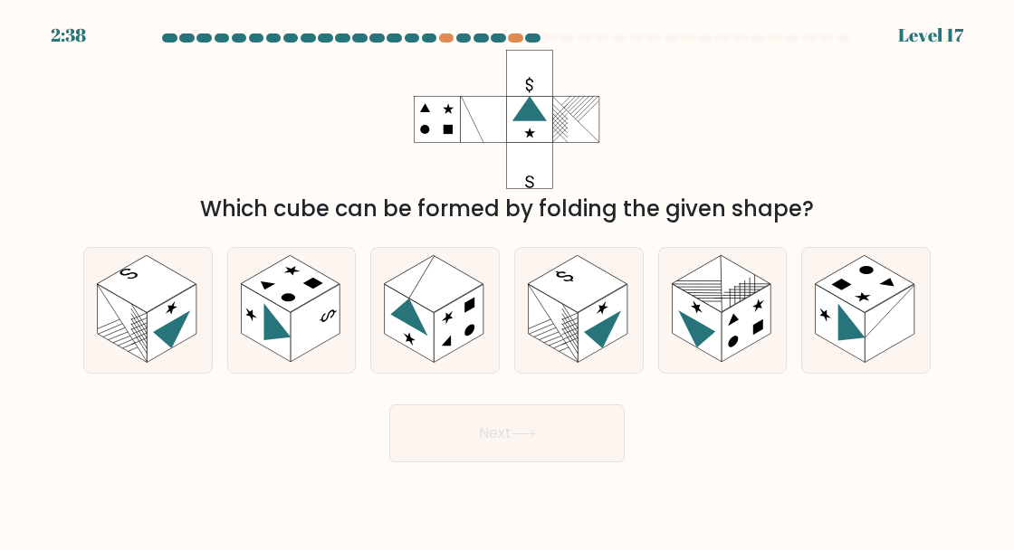
click at [129, 311] on rect at bounding box center [146, 283] width 99 height 57
click at [507, 280] on input "a." at bounding box center [507, 277] width 1 height 5
radio input "true"
click at [255, 331] on rect at bounding box center [266, 323] width 50 height 78
click at [507, 280] on input "b." at bounding box center [507, 277] width 1 height 5
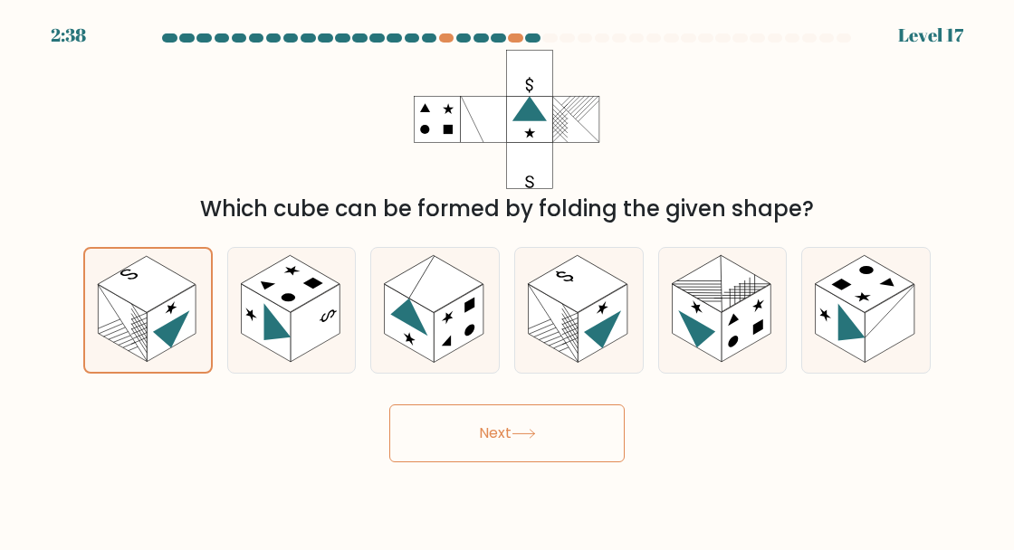
radio input "true"
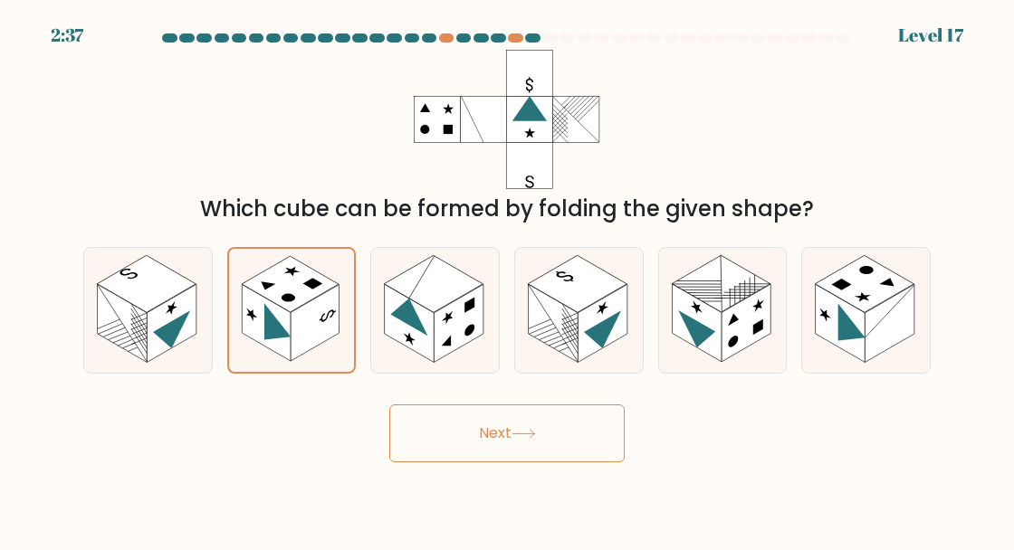
click at [405, 306] on rect at bounding box center [434, 283] width 99 height 57
click at [507, 280] on input "c." at bounding box center [507, 277] width 1 height 5
radio input "true"
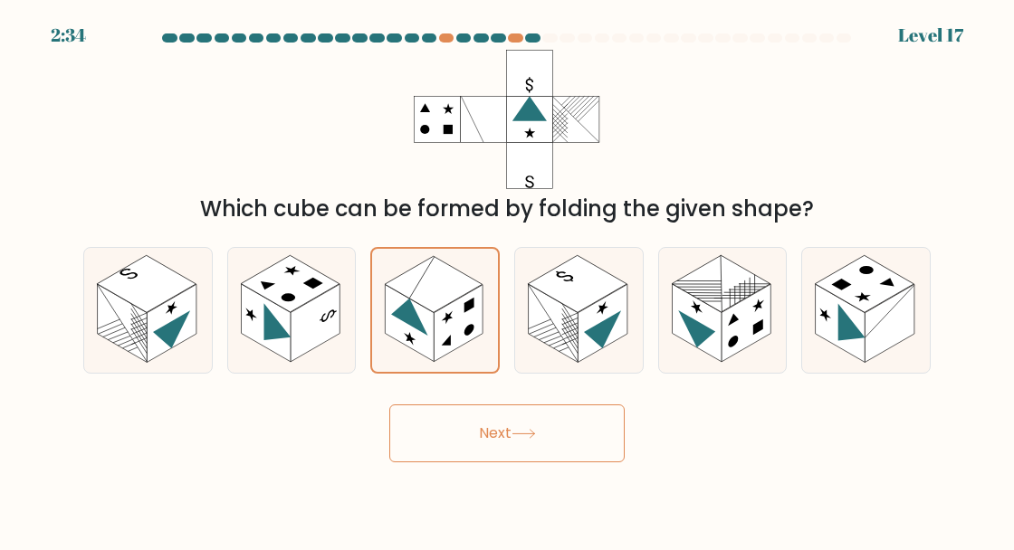
click at [556, 340] on rect at bounding box center [554, 323] width 50 height 78
click at [508, 280] on input "d." at bounding box center [507, 277] width 1 height 5
radio input "true"
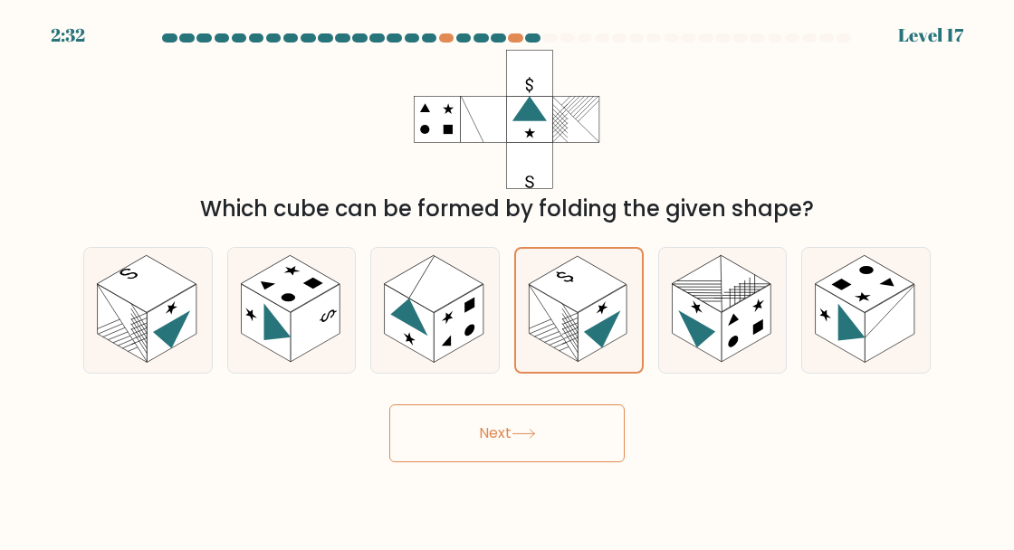
click at [436, 336] on rect at bounding box center [459, 323] width 50 height 78
click at [507, 280] on input "c." at bounding box center [507, 277] width 1 height 5
radio input "true"
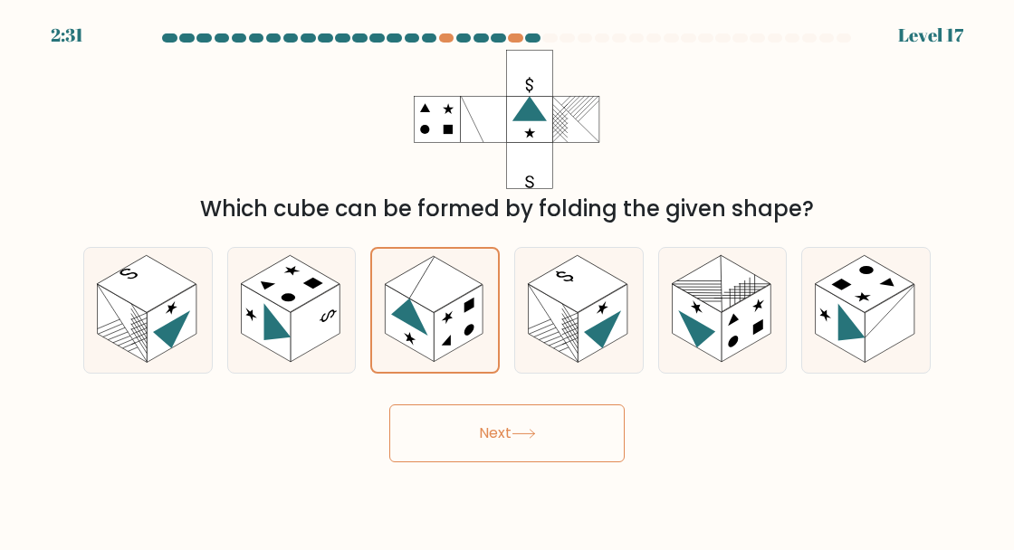
click at [275, 337] on rect at bounding box center [266, 323] width 50 height 78
click at [507, 280] on input "b." at bounding box center [507, 277] width 1 height 5
radio input "true"
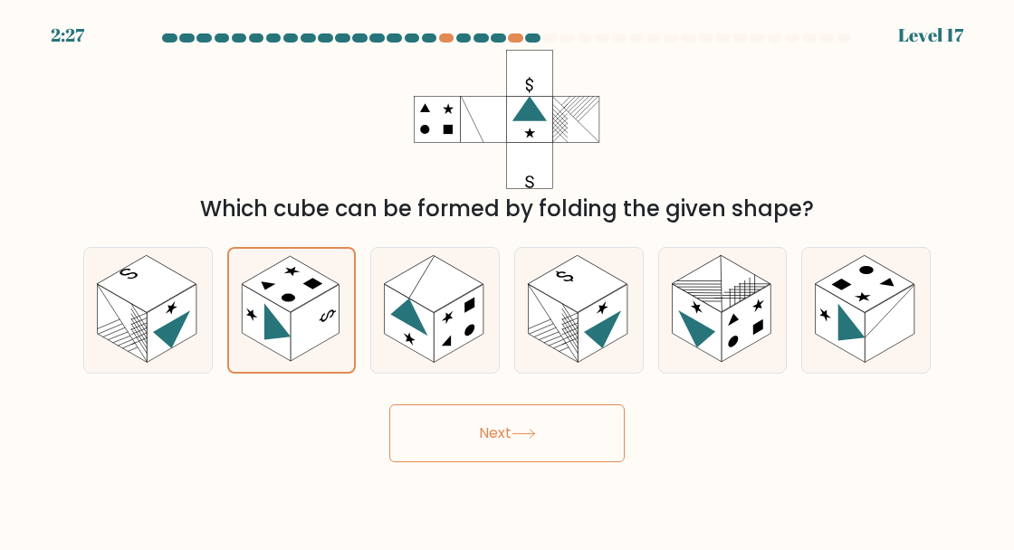
click at [148, 361] on rect at bounding box center [172, 323] width 50 height 78
click at [507, 280] on input "a." at bounding box center [507, 277] width 1 height 5
radio input "true"
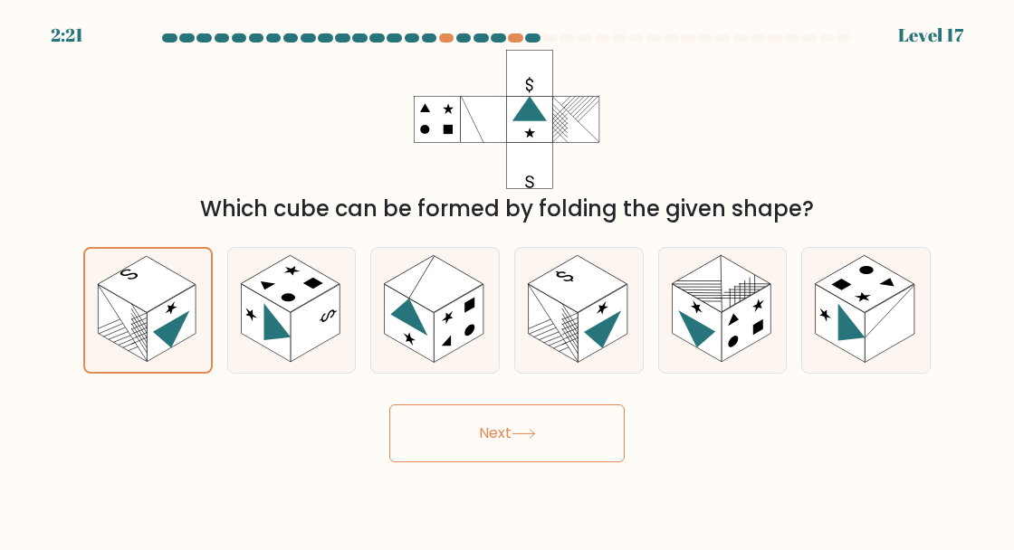
click at [438, 463] on button "Next" at bounding box center [506, 434] width 235 height 58
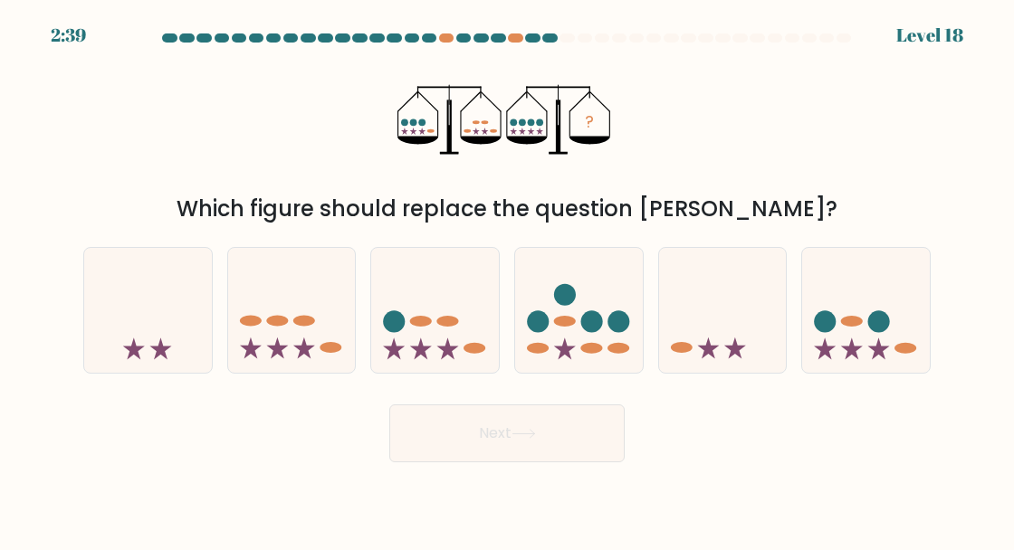
click at [710, 358] on icon at bounding box center [723, 310] width 128 height 106
click at [508, 280] on input "e." at bounding box center [507, 277] width 1 height 5
radio input "true"
click at [266, 360] on icon at bounding box center [292, 310] width 128 height 106
click at [507, 280] on input "b." at bounding box center [507, 277] width 1 height 5
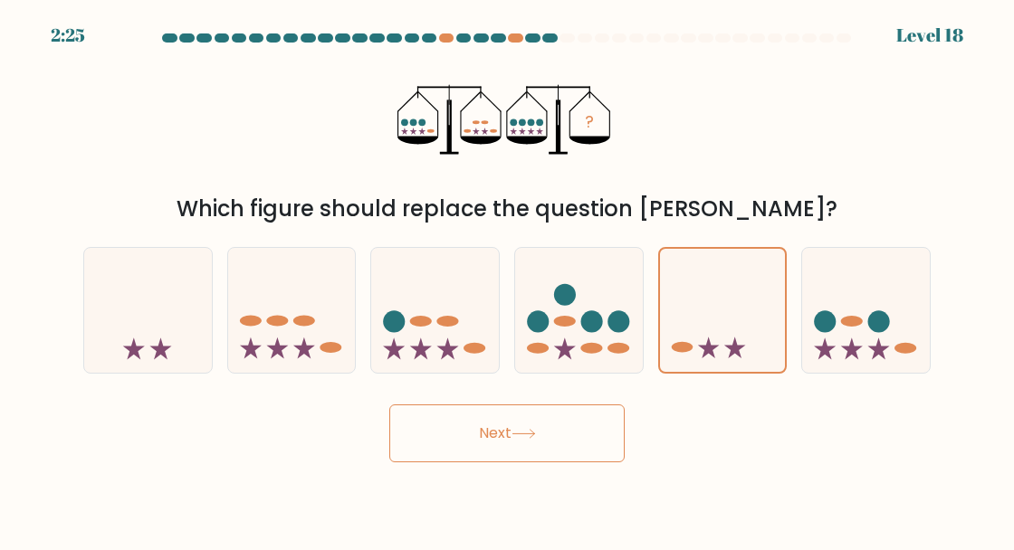
radio input "true"
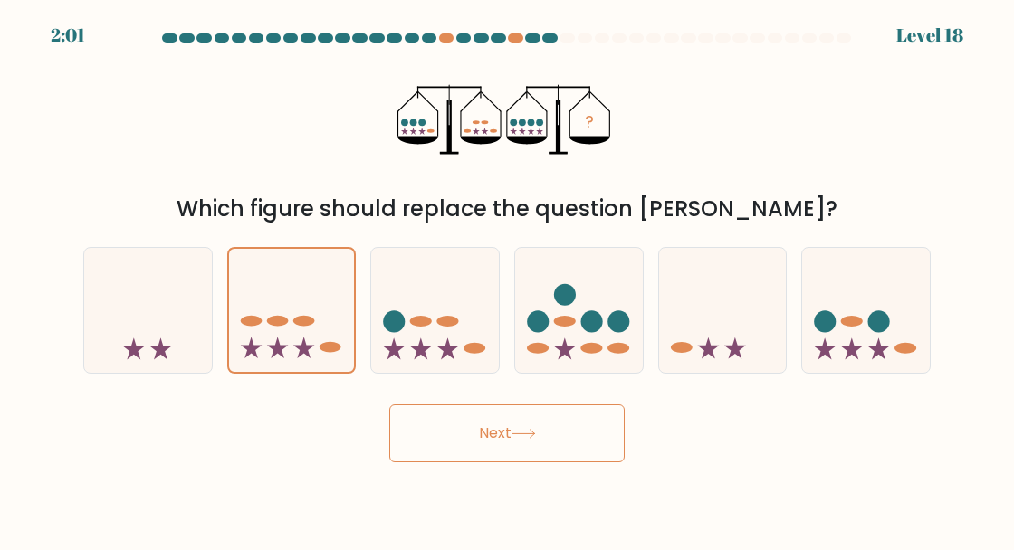
click at [880, 363] on icon at bounding box center [866, 310] width 128 height 106
click at [508, 280] on input "f." at bounding box center [507, 277] width 1 height 5
radio input "true"
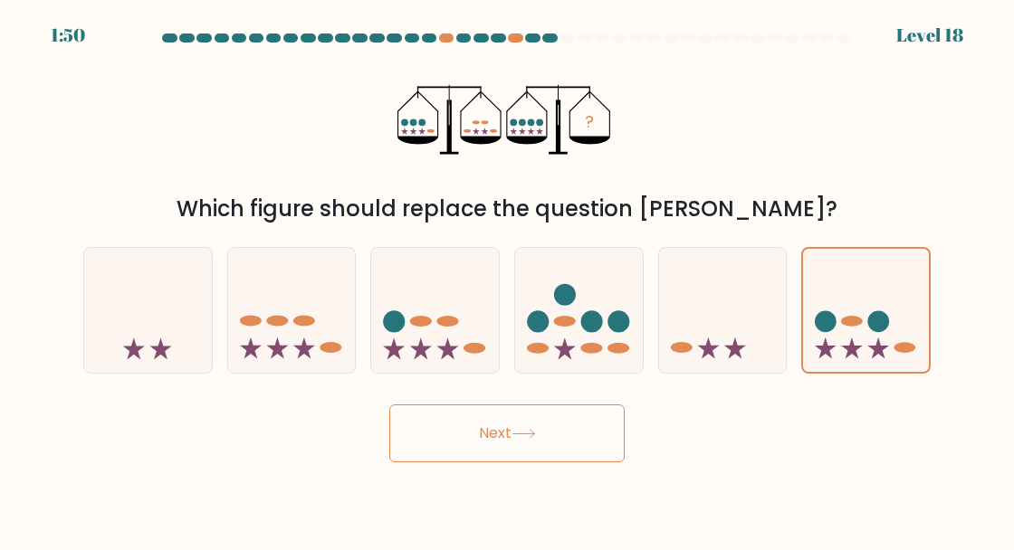
click at [291, 351] on icon at bounding box center [292, 310] width 128 height 106
click at [507, 280] on input "b." at bounding box center [507, 277] width 1 height 5
radio input "true"
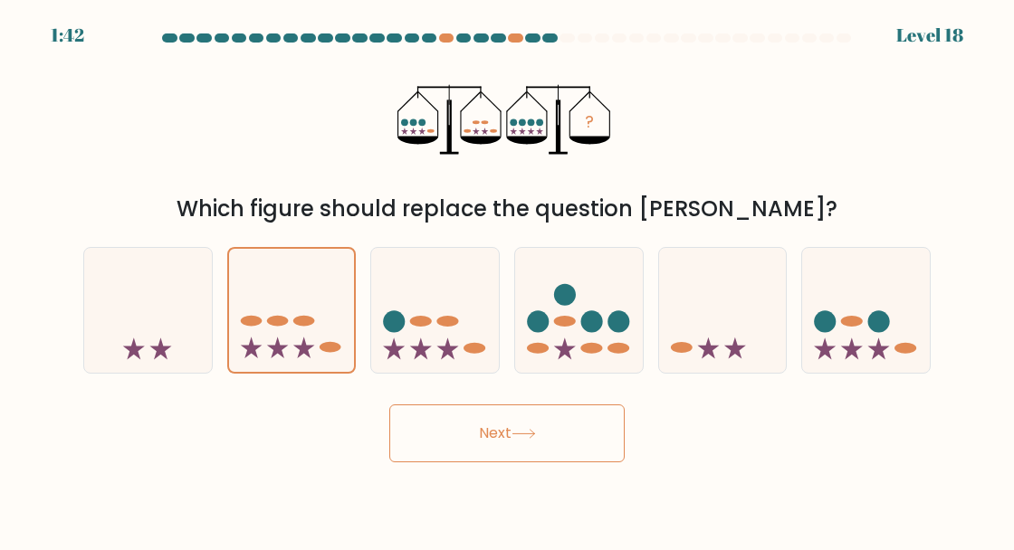
click at [424, 349] on icon at bounding box center [435, 310] width 128 height 106
click at [507, 280] on input "c." at bounding box center [507, 277] width 1 height 5
radio input "true"
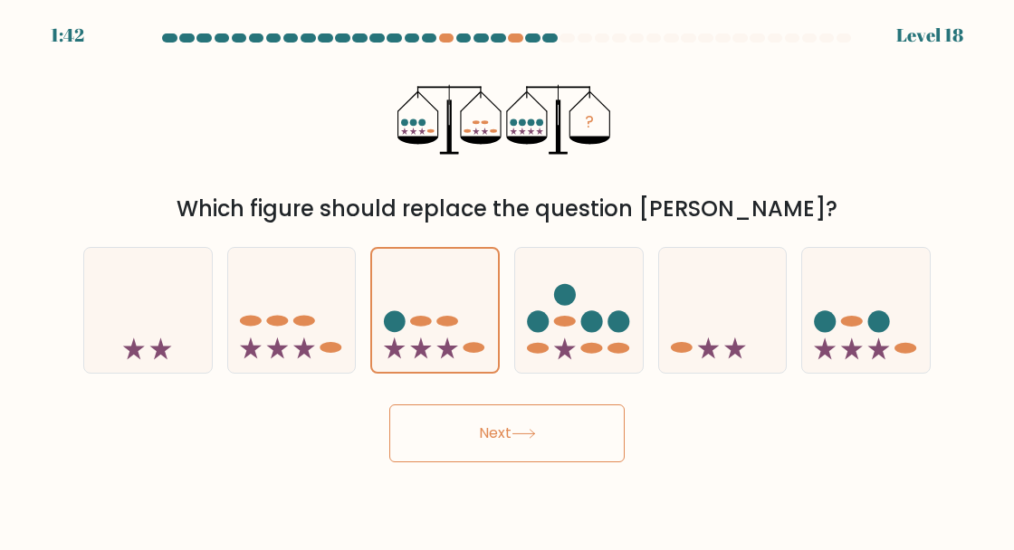
click at [558, 359] on icon at bounding box center [565, 349] width 22 height 22
click at [508, 280] on input "d." at bounding box center [507, 277] width 1 height 5
radio input "true"
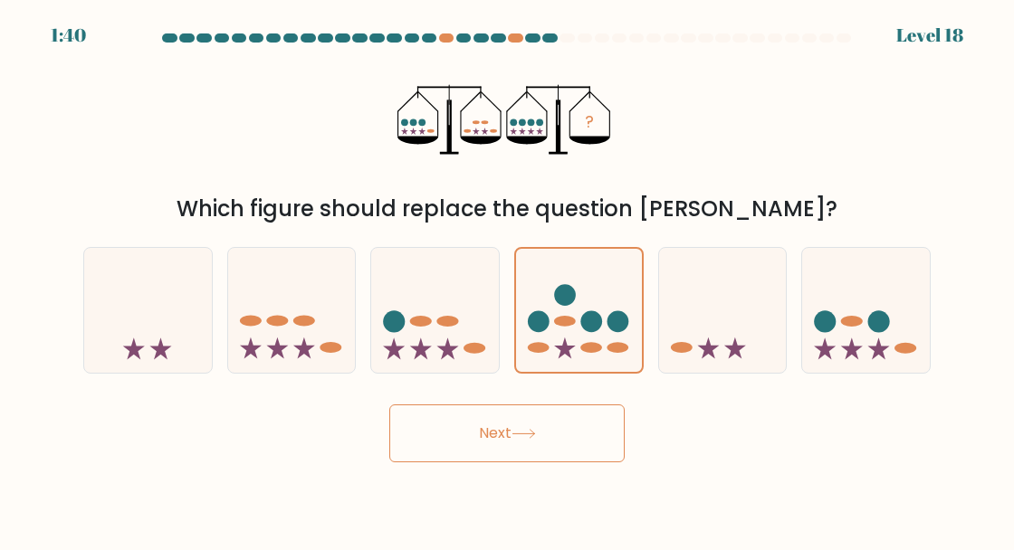
click at [704, 359] on icon at bounding box center [723, 310] width 128 height 106
click at [508, 280] on input "e." at bounding box center [507, 277] width 1 height 5
radio input "true"
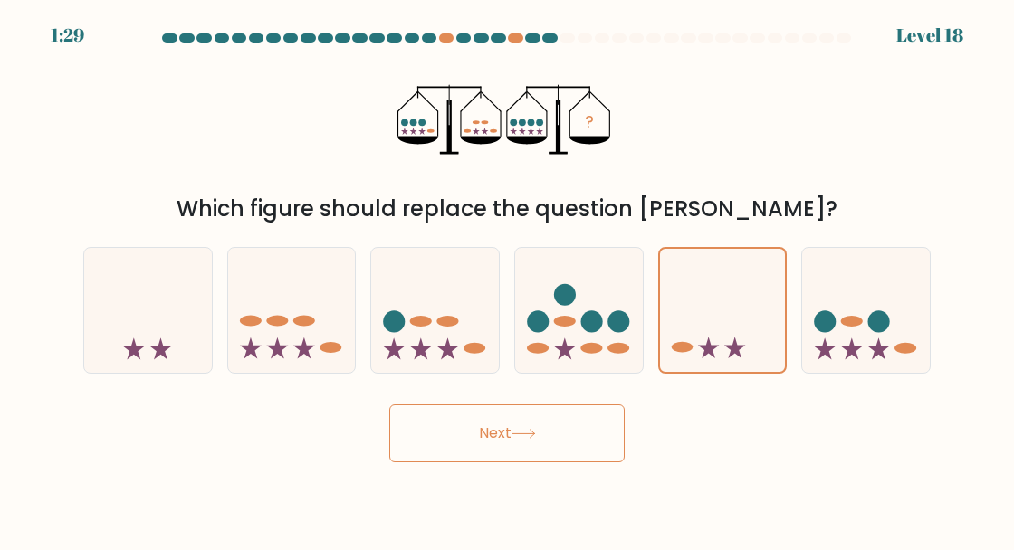
click at [579, 363] on icon at bounding box center [579, 310] width 128 height 106
click at [508, 280] on input "d." at bounding box center [507, 277] width 1 height 5
radio input "true"
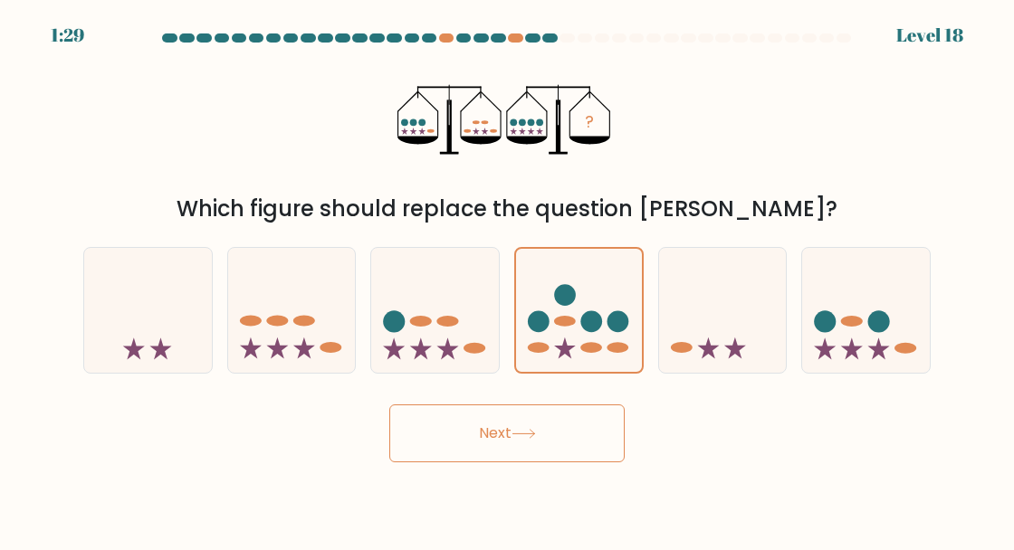
click at [846, 359] on icon at bounding box center [852, 349] width 22 height 22
click at [508, 280] on input "f." at bounding box center [507, 277] width 1 height 5
radio input "true"
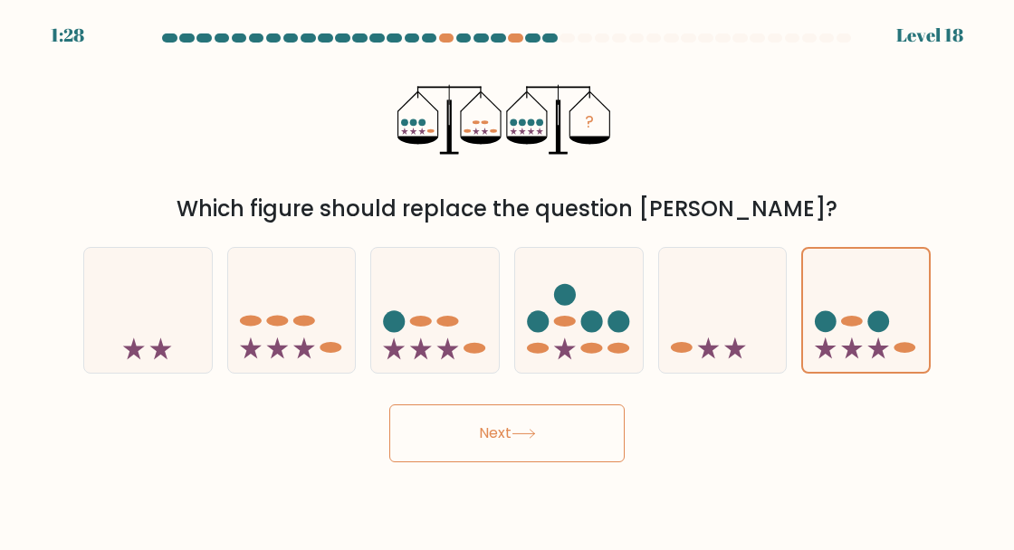
click at [530, 433] on button "Next" at bounding box center [506, 434] width 235 height 58
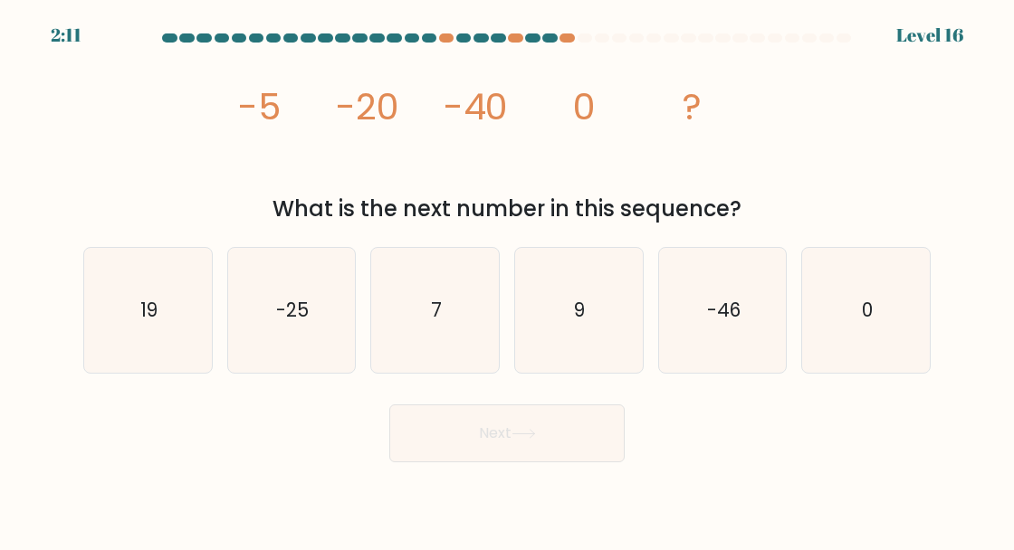
click at [415, 462] on button "Next" at bounding box center [506, 434] width 235 height 58
click at [203, 196] on div "image/svg+xml -5 -20 -40 0 ? What is the next number in this sequence?" at bounding box center [506, 138] width 869 height 176
click at [866, 359] on icon "0" at bounding box center [866, 310] width 125 height 125
click at [508, 280] on input "f. 0" at bounding box center [507, 277] width 1 height 5
radio input "true"
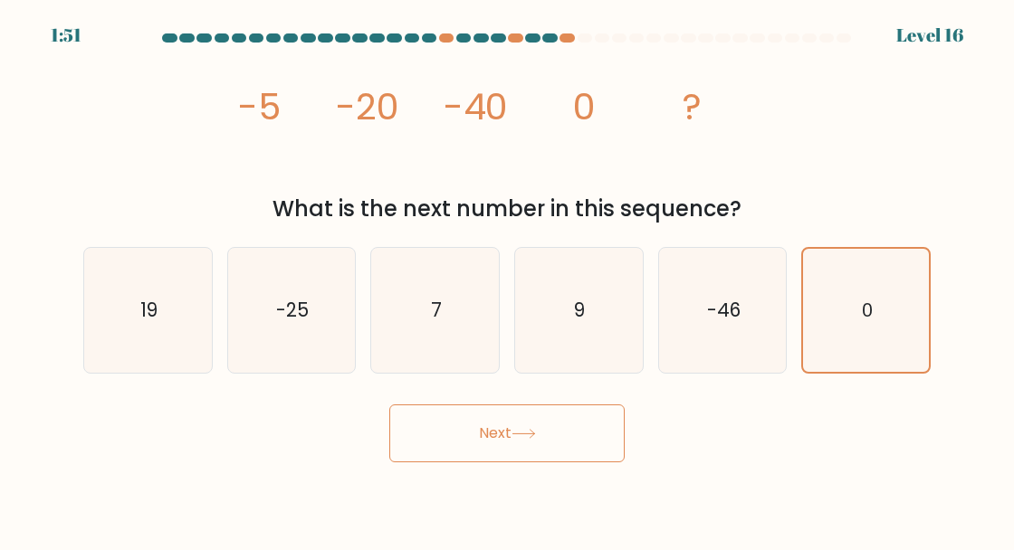
click at [438, 463] on button "Next" at bounding box center [506, 434] width 235 height 58
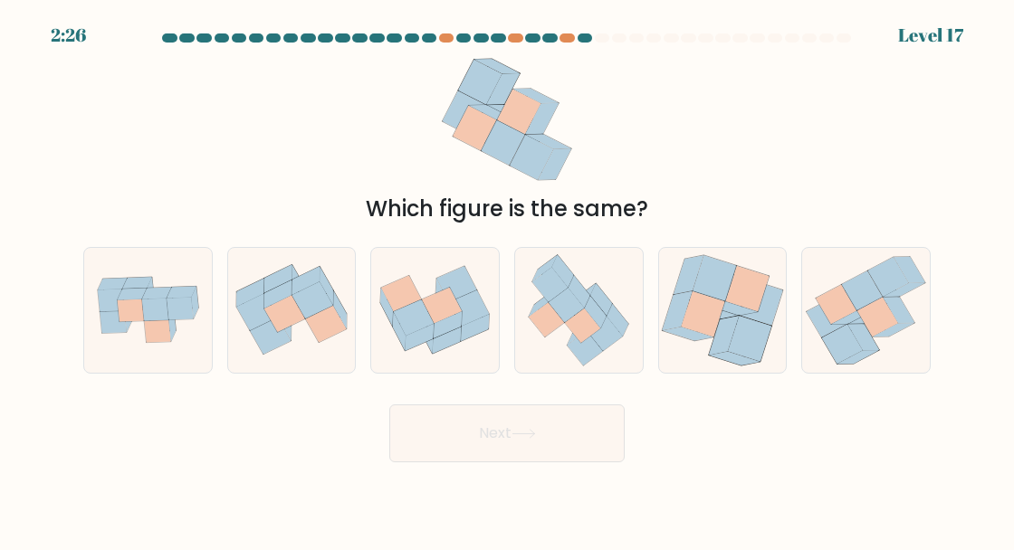
click at [139, 322] on icon at bounding box center [131, 311] width 26 height 23
click at [507, 280] on input "a." at bounding box center [507, 277] width 1 height 5
radio input "true"
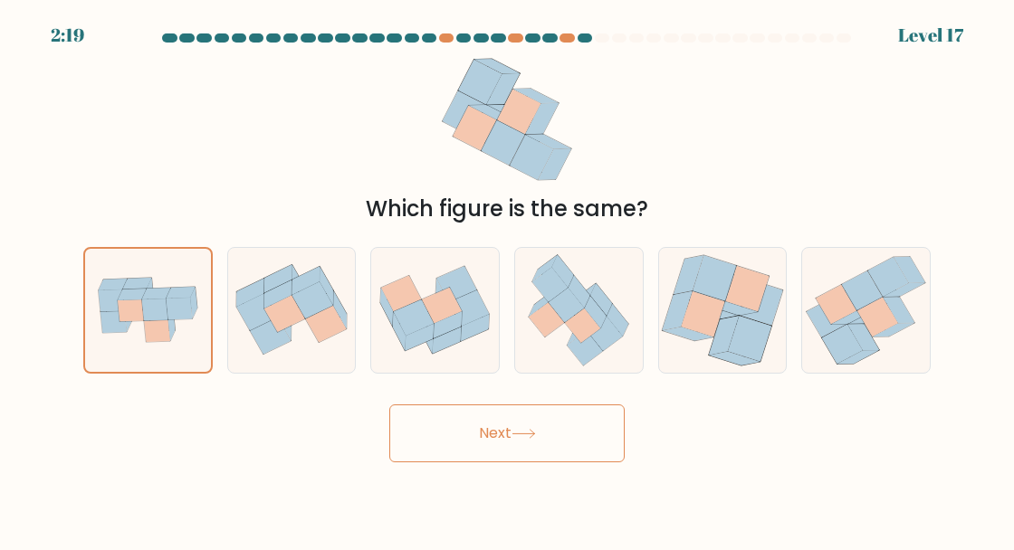
click at [585, 364] on icon at bounding box center [585, 348] width 35 height 34
click at [508, 280] on input "d." at bounding box center [507, 277] width 1 height 5
radio input "true"
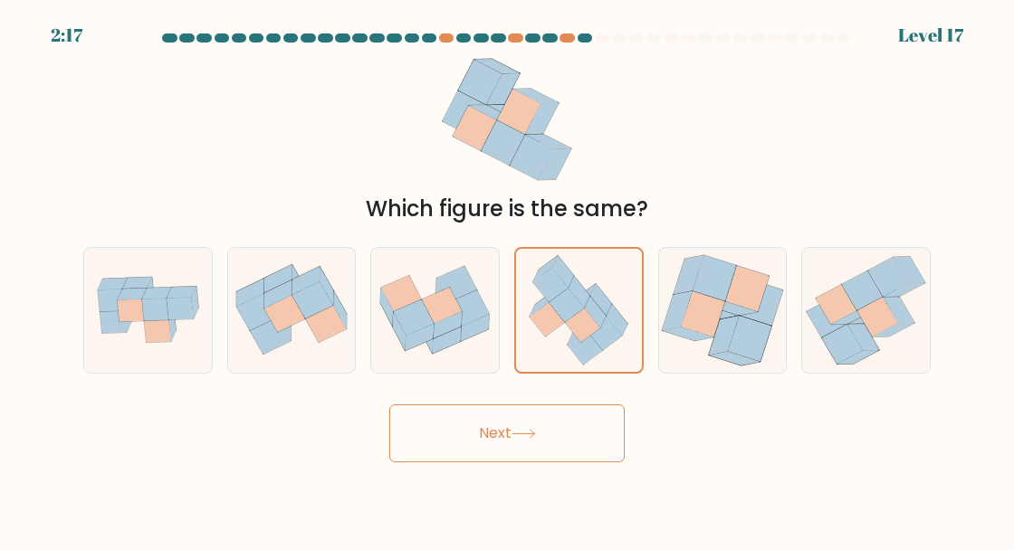
click at [451, 463] on button "Next" at bounding box center [506, 434] width 235 height 58
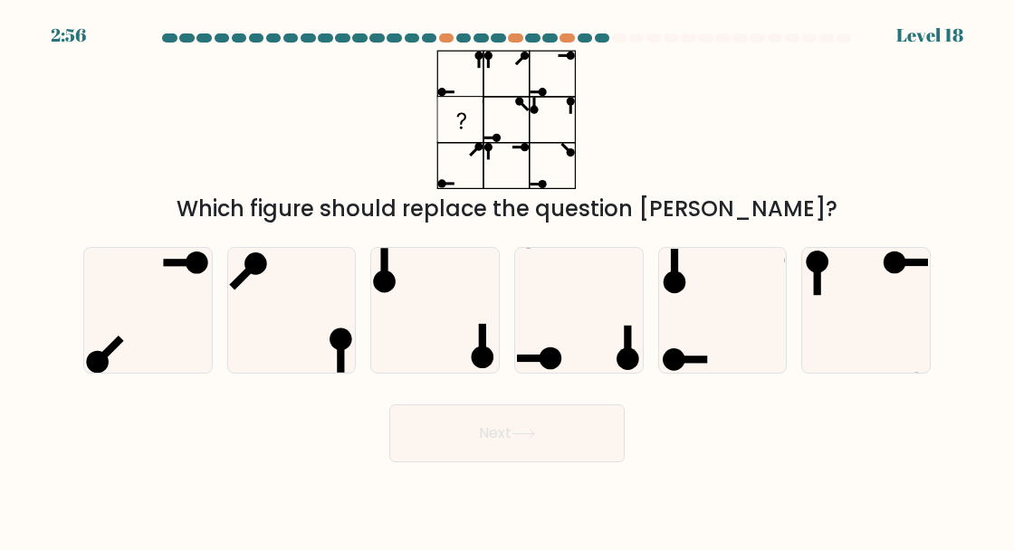
click at [912, 329] on icon at bounding box center [866, 310] width 125 height 125
click at [508, 280] on input "f." at bounding box center [507, 277] width 1 height 5
radio input "true"
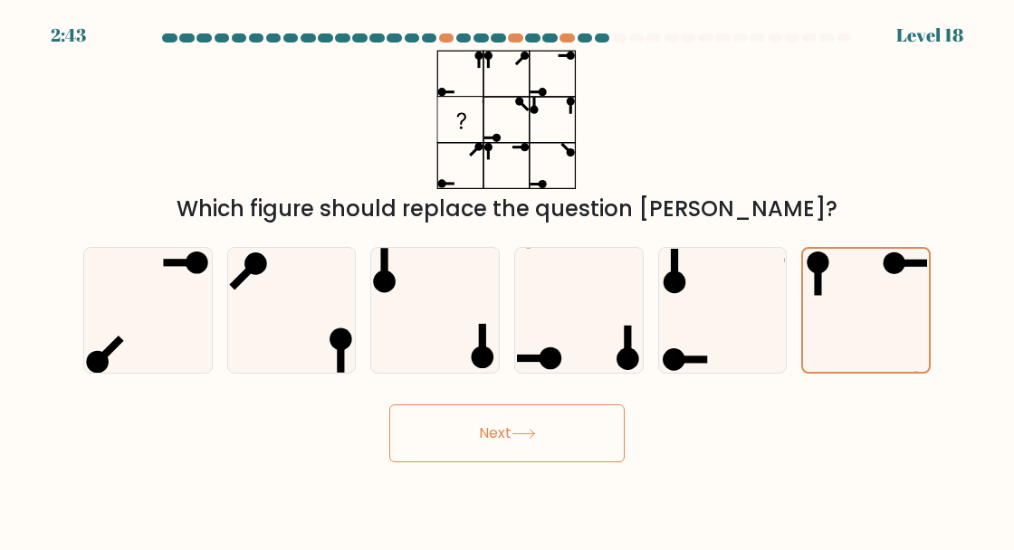
click at [706, 356] on icon at bounding box center [722, 310] width 125 height 125
click at [508, 280] on input "e." at bounding box center [507, 277] width 1 height 5
radio input "true"
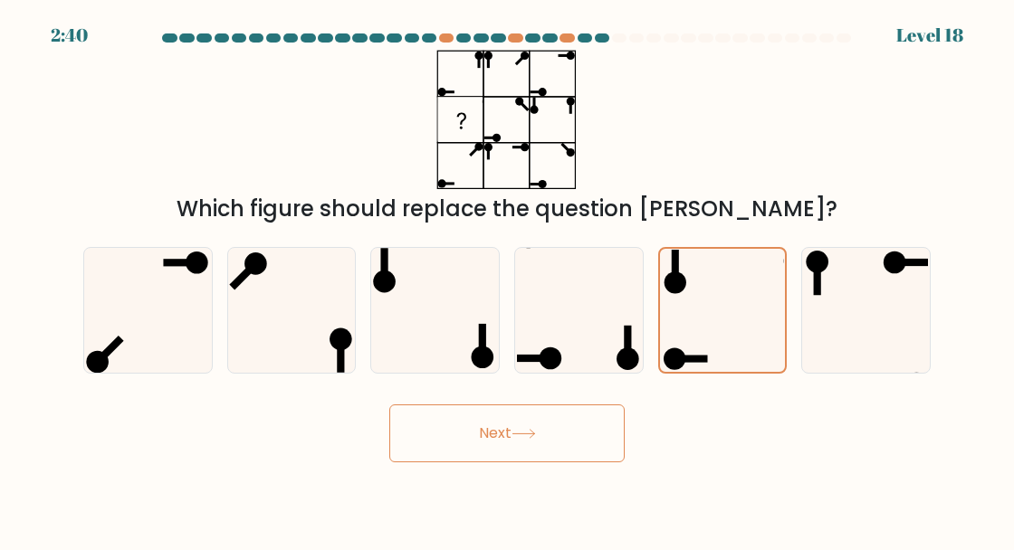
click at [169, 358] on icon at bounding box center [147, 310] width 125 height 125
click at [507, 280] on input "a." at bounding box center [507, 277] width 1 height 5
radio input "true"
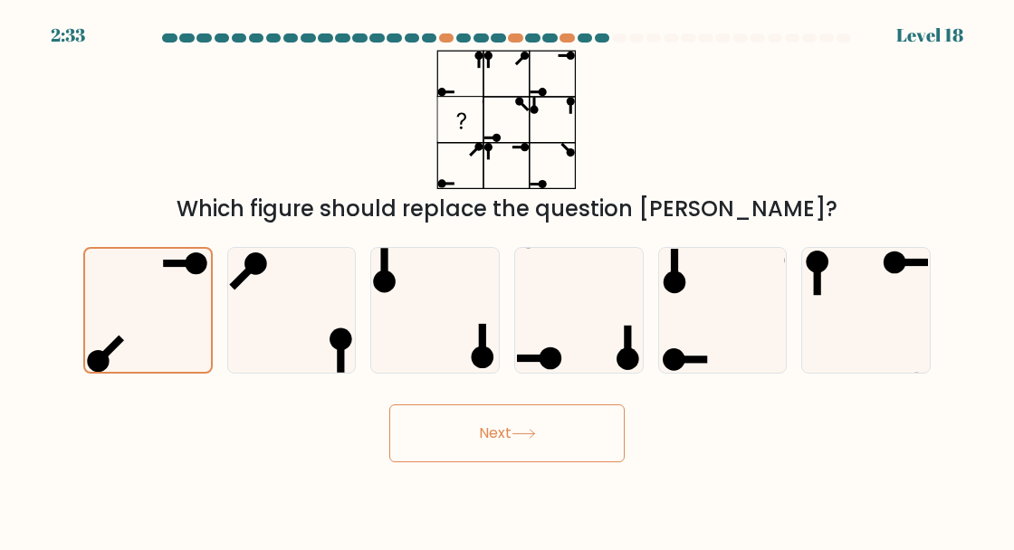
click at [878, 324] on icon at bounding box center [866, 310] width 125 height 125
click at [508, 280] on input "f." at bounding box center [507, 277] width 1 height 5
radio input "true"
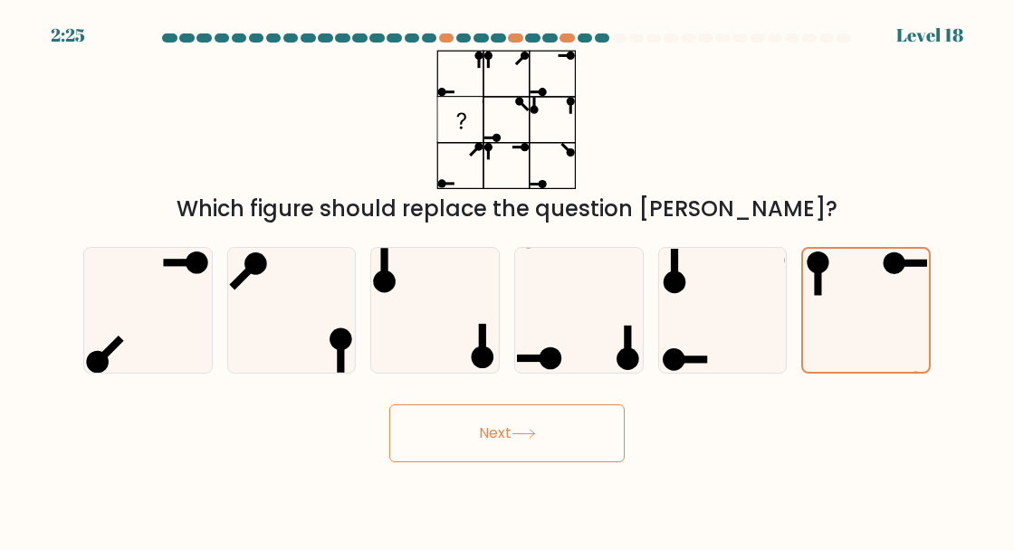
click at [566, 452] on button "Next" at bounding box center [506, 434] width 235 height 58
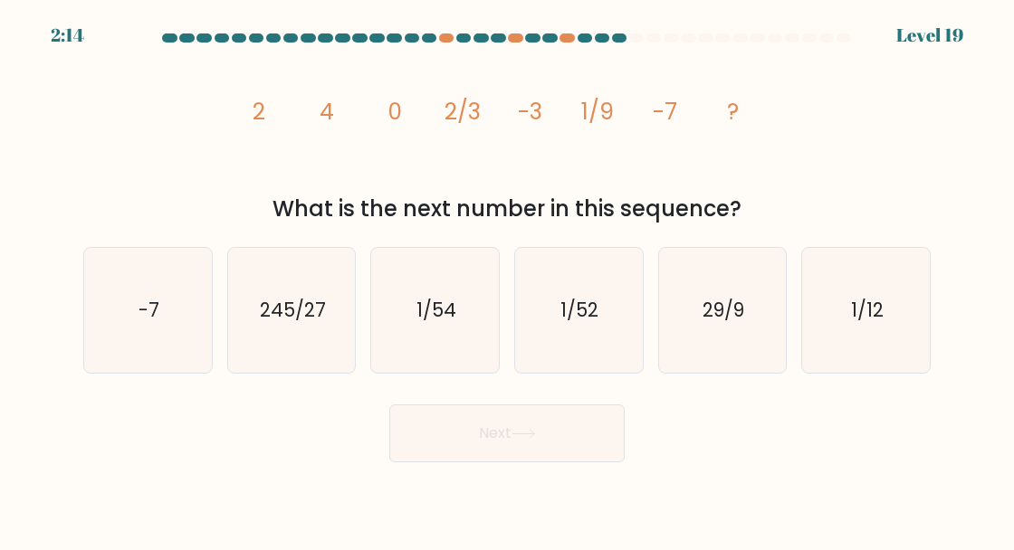
click at [880, 323] on text "1/12" at bounding box center [867, 310] width 33 height 26
click at [508, 280] on input "f. 1/12" at bounding box center [507, 277] width 1 height 5
radio input "true"
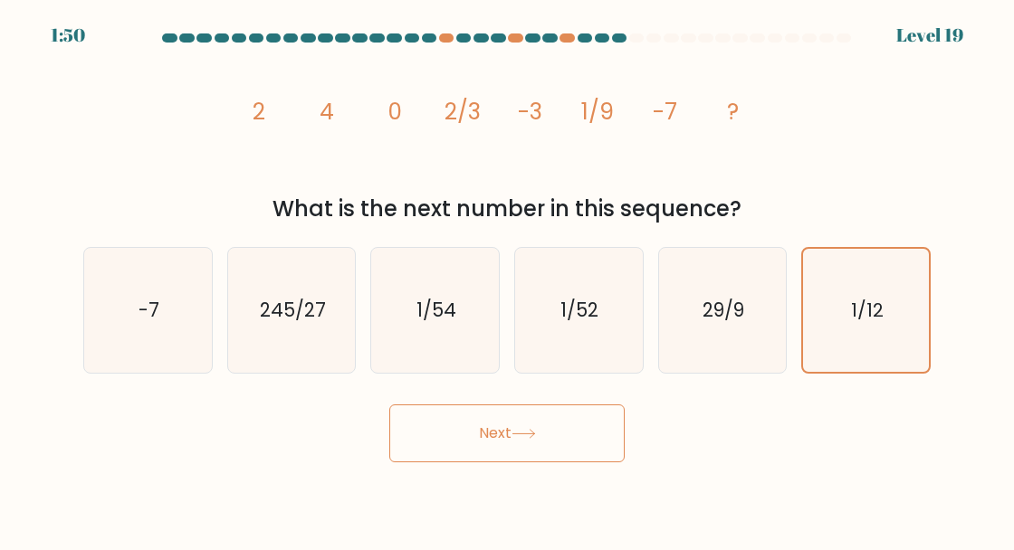
click at [748, 346] on icon "29/9" at bounding box center [722, 310] width 125 height 125
click at [508, 280] on input "e. 29/9" at bounding box center [507, 277] width 1 height 5
radio input "true"
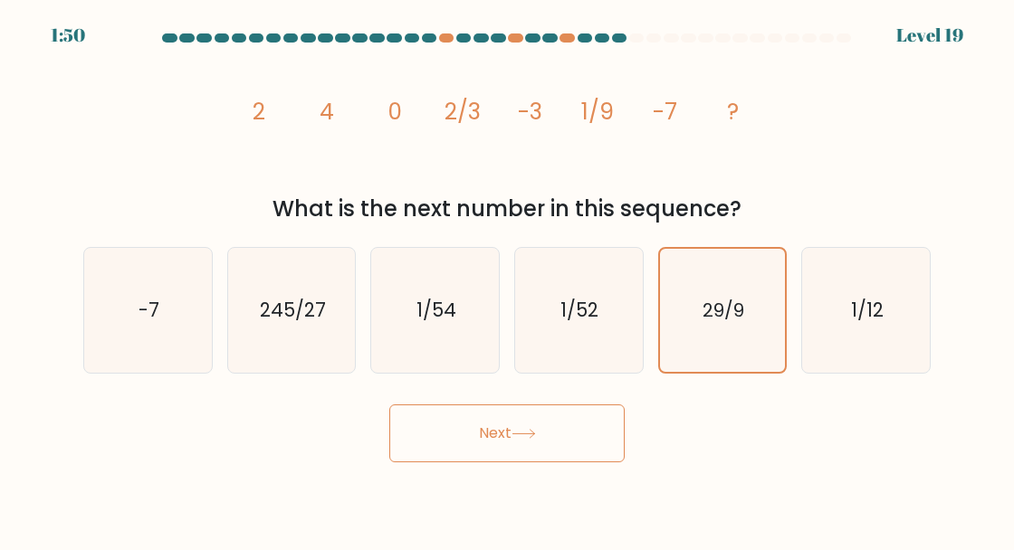
click at [612, 338] on icon "1/52" at bounding box center [578, 310] width 125 height 125
click at [508, 280] on input "d. 1/52" at bounding box center [507, 277] width 1 height 5
radio input "true"
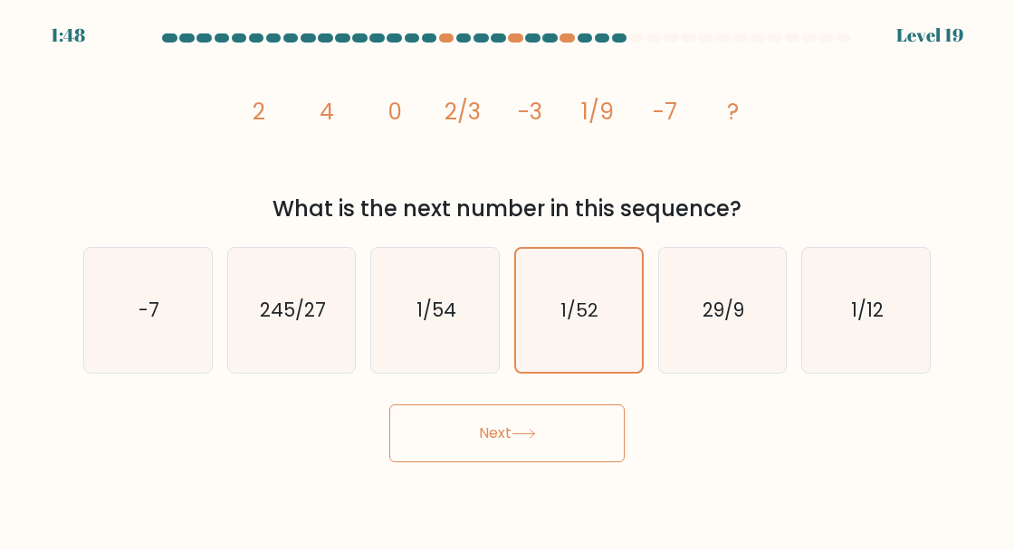
click at [731, 323] on text "29/9" at bounding box center [723, 310] width 42 height 26
click at [508, 280] on input "e. 29/9" at bounding box center [507, 277] width 1 height 5
radio input "true"
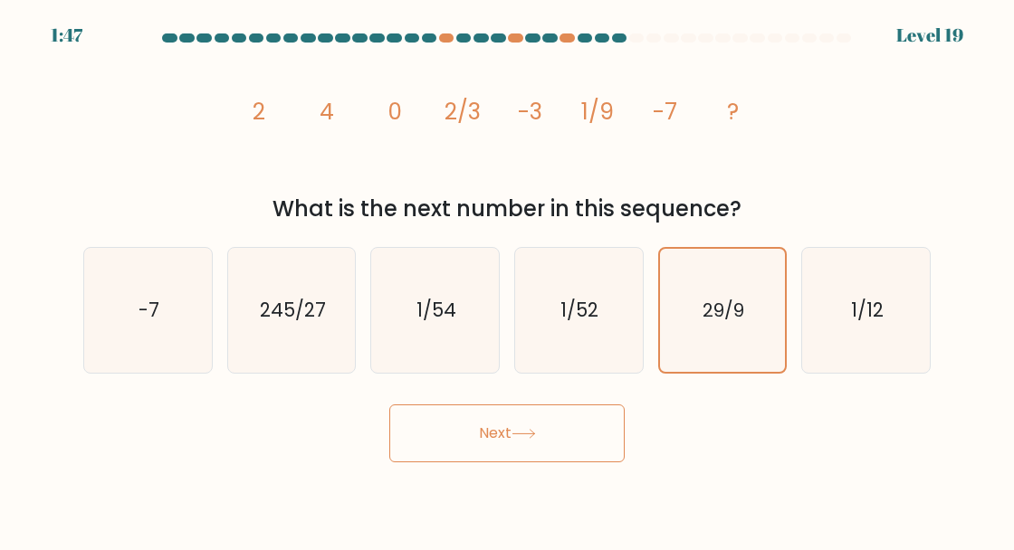
click at [329, 370] on icon "245/27" at bounding box center [291, 310] width 125 height 125
click at [507, 280] on input "b. 245/27" at bounding box center [507, 277] width 1 height 5
radio input "true"
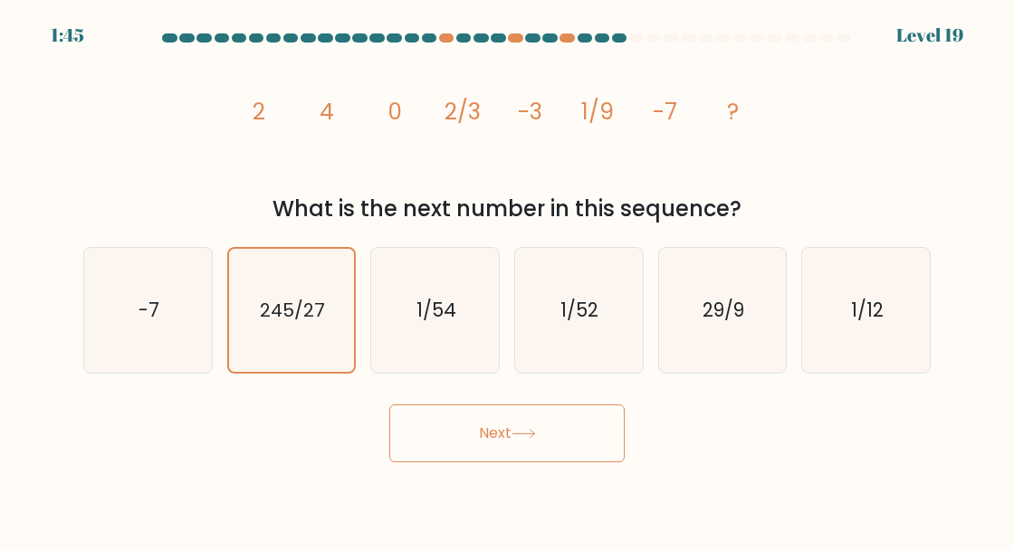
click at [902, 298] on icon "1/12" at bounding box center [866, 310] width 125 height 125
click at [508, 280] on input "f. 1/12" at bounding box center [507, 277] width 1 height 5
radio input "true"
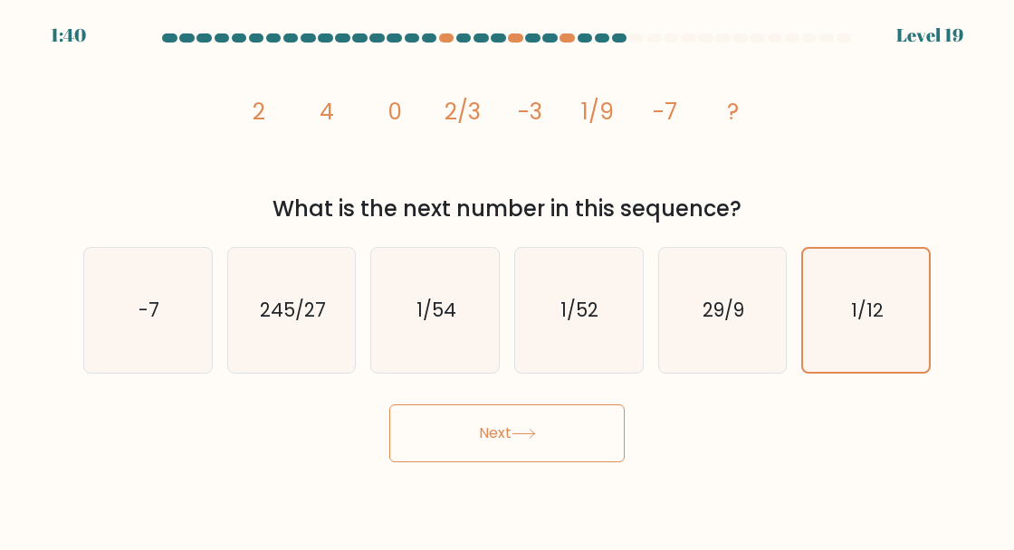
click at [618, 455] on button "Next" at bounding box center [506, 434] width 235 height 58
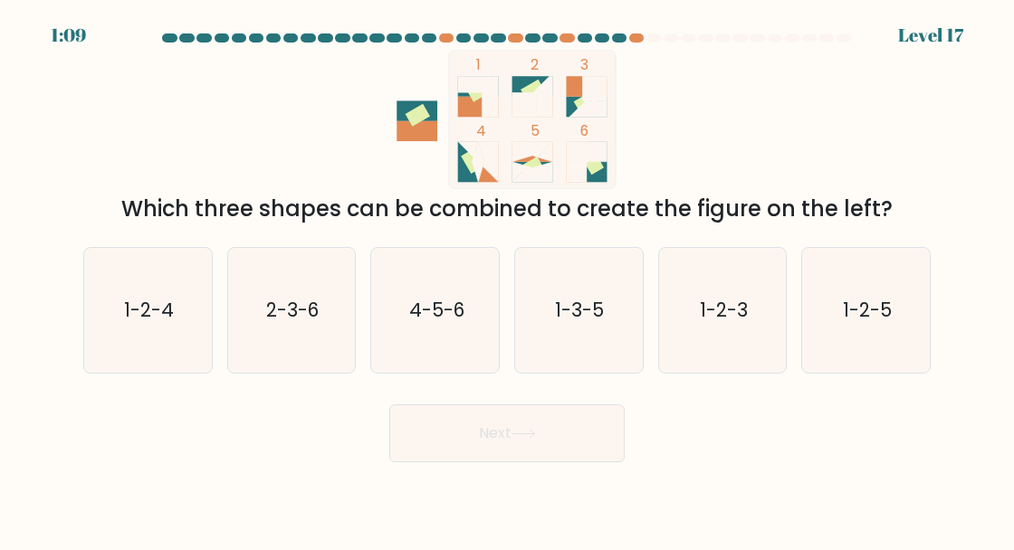
click at [735, 357] on icon "1-2-3" at bounding box center [722, 310] width 125 height 125
click at [508, 280] on input "e. 1-2-3" at bounding box center [507, 277] width 1 height 5
radio input "true"
click at [554, 451] on button "Next" at bounding box center [506, 434] width 235 height 58
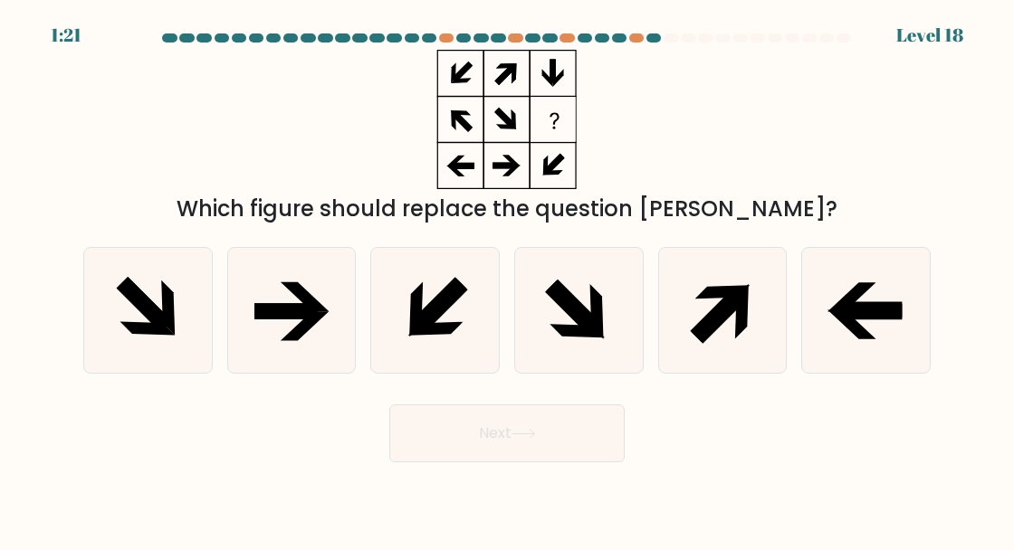
click at [281, 359] on icon at bounding box center [291, 310] width 125 height 125
click at [507, 280] on input "b." at bounding box center [507, 277] width 1 height 5
radio input "true"
click at [537, 463] on button "Next" at bounding box center [506, 434] width 235 height 58
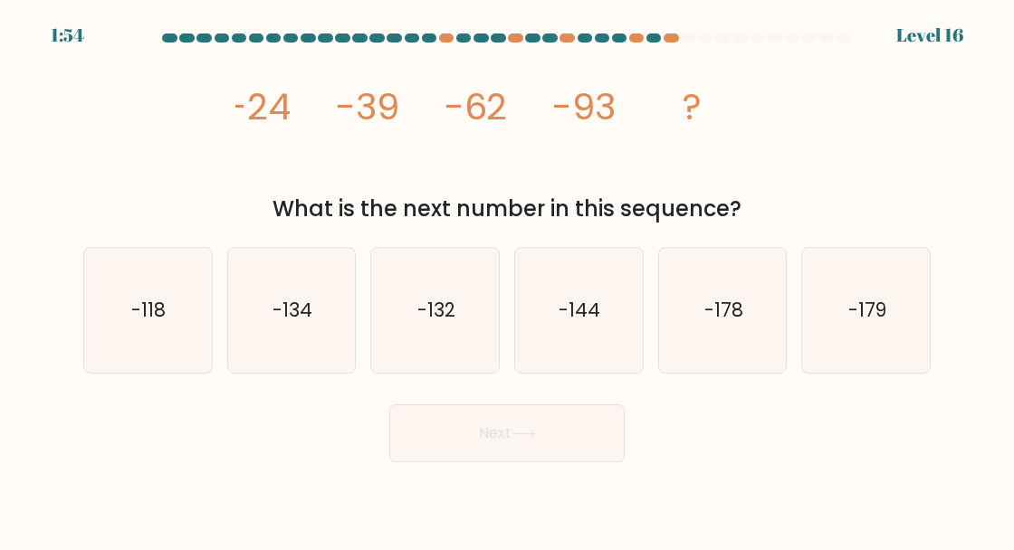
click at [138, 323] on text "-118" at bounding box center [149, 310] width 34 height 26
click at [507, 280] on input "a. -118" at bounding box center [507, 277] width 1 height 5
radio input "true"
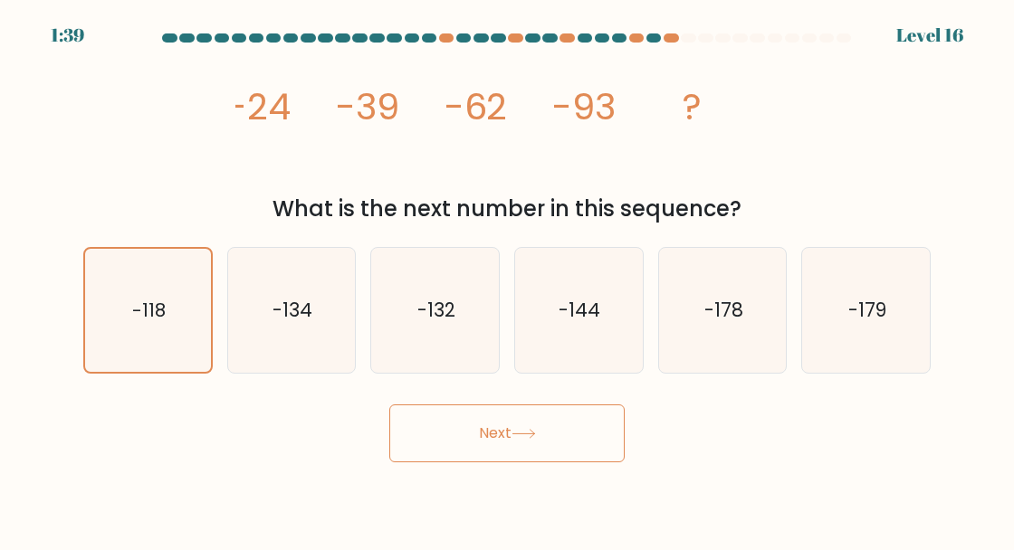
click at [529, 320] on icon "-144" at bounding box center [578, 310] width 125 height 125
click at [508, 280] on input "d. -144" at bounding box center [507, 277] width 1 height 5
radio input "true"
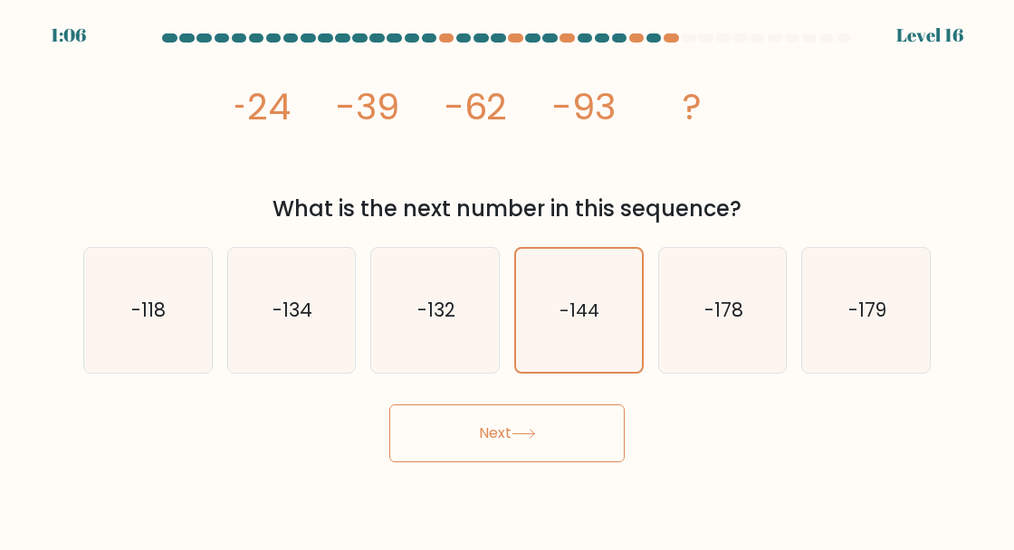
click at [537, 463] on button "Next" at bounding box center [506, 434] width 235 height 58
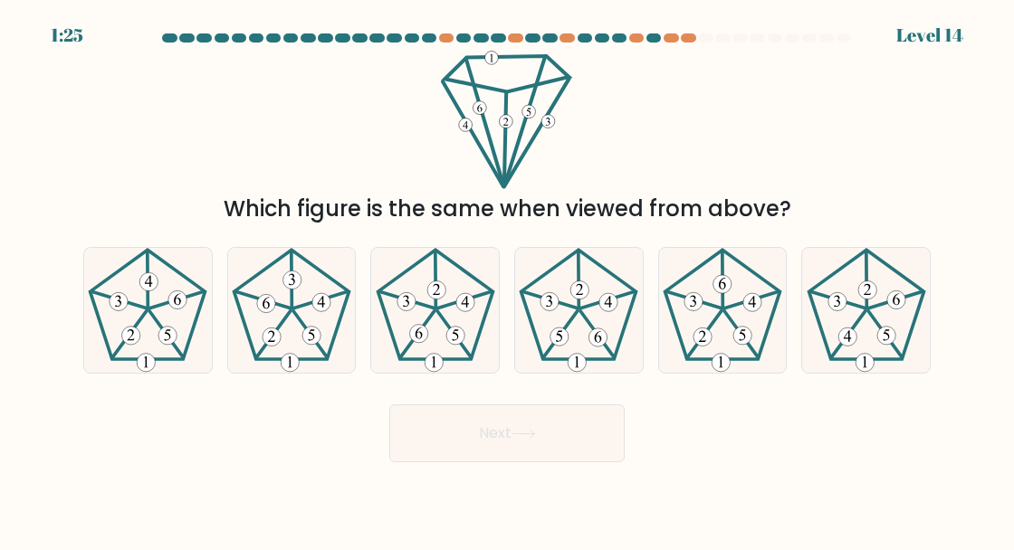
click at [454, 345] on icon at bounding box center [435, 310] width 125 height 125
click at [507, 280] on input "c." at bounding box center [507, 277] width 1 height 5
radio input "true"
click at [557, 456] on button "Next" at bounding box center [506, 434] width 235 height 58
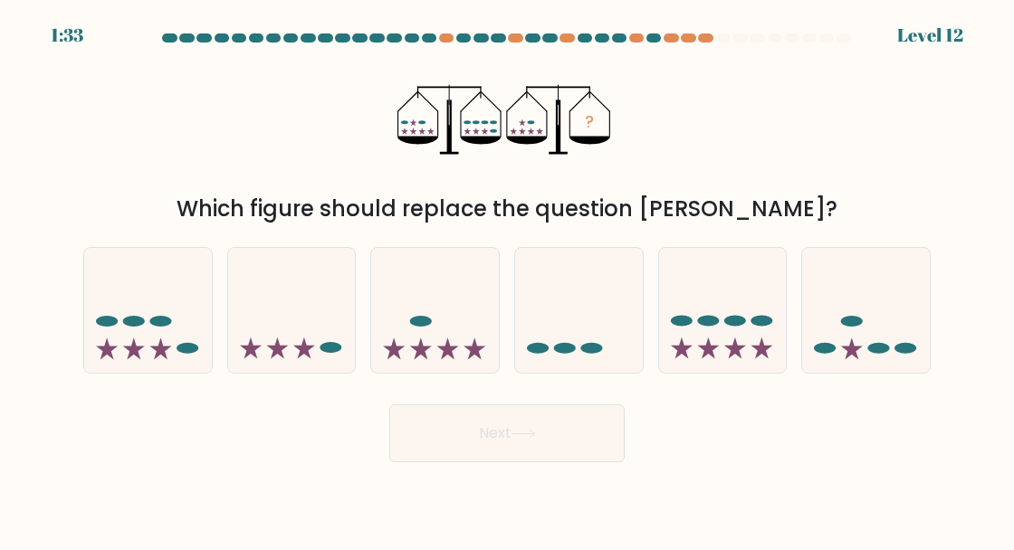
click at [910, 335] on icon at bounding box center [866, 310] width 128 height 106
click at [508, 280] on input "f." at bounding box center [507, 277] width 1 height 5
radio input "true"
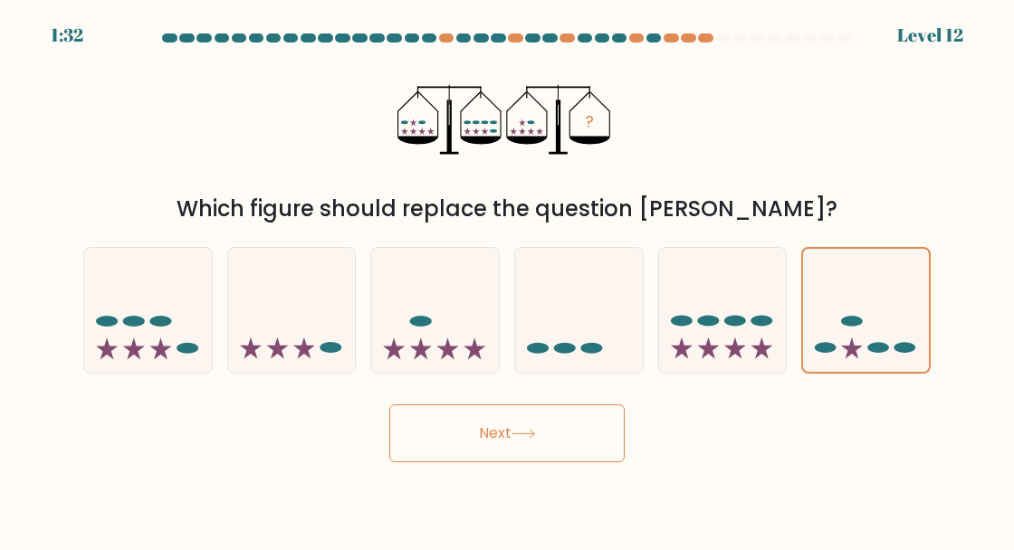
click at [578, 453] on button "Next" at bounding box center [506, 434] width 235 height 58
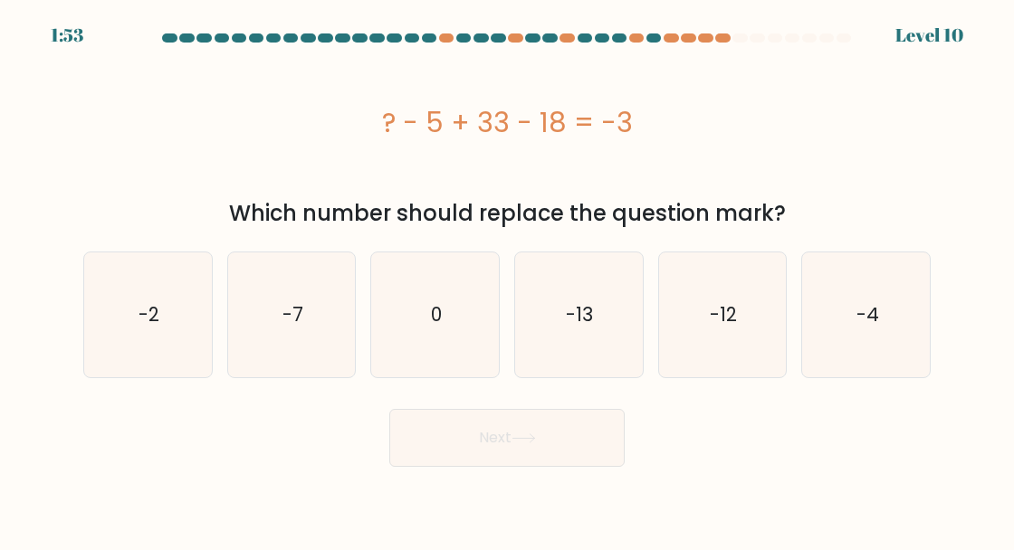
click at [579, 339] on icon "-13" at bounding box center [578, 315] width 125 height 125
click at [508, 280] on input "d. -13" at bounding box center [507, 277] width 1 height 5
radio input "true"
click at [900, 298] on icon "-4" at bounding box center [866, 315] width 125 height 125
click at [508, 280] on input "f. -4" at bounding box center [507, 277] width 1 height 5
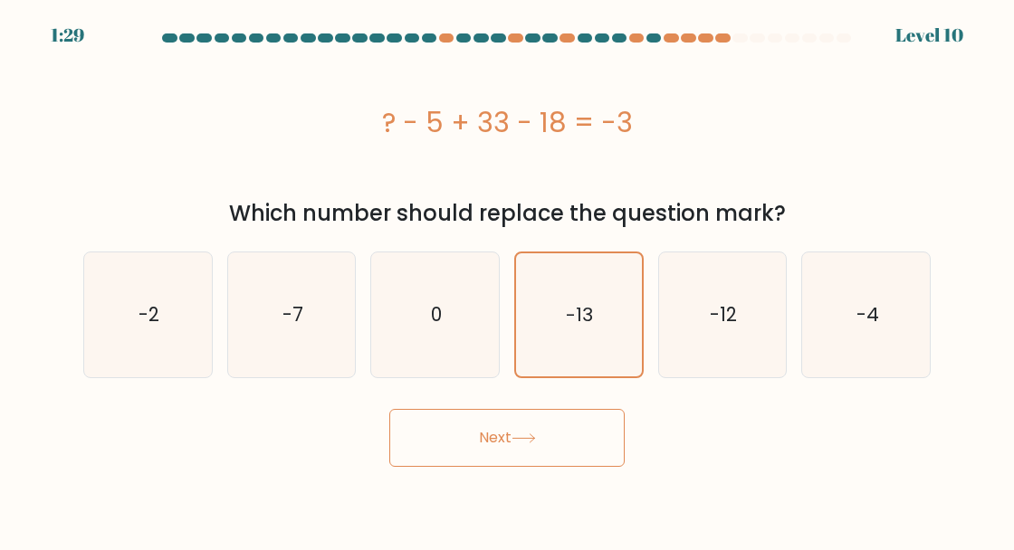
radio input "true"
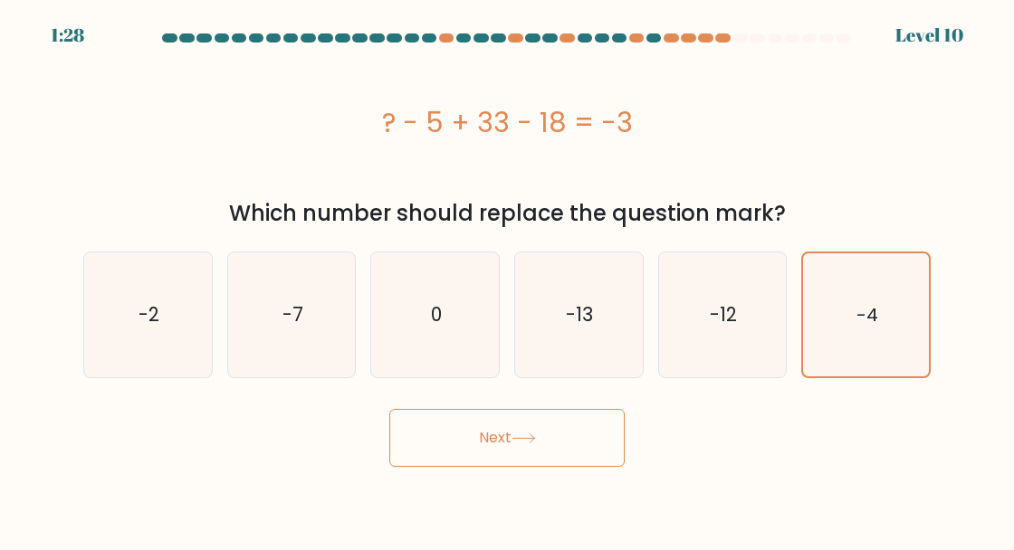
click at [291, 358] on icon "-7" at bounding box center [291, 315] width 125 height 125
click at [507, 280] on input "b. -7" at bounding box center [507, 277] width 1 height 5
radio input "true"
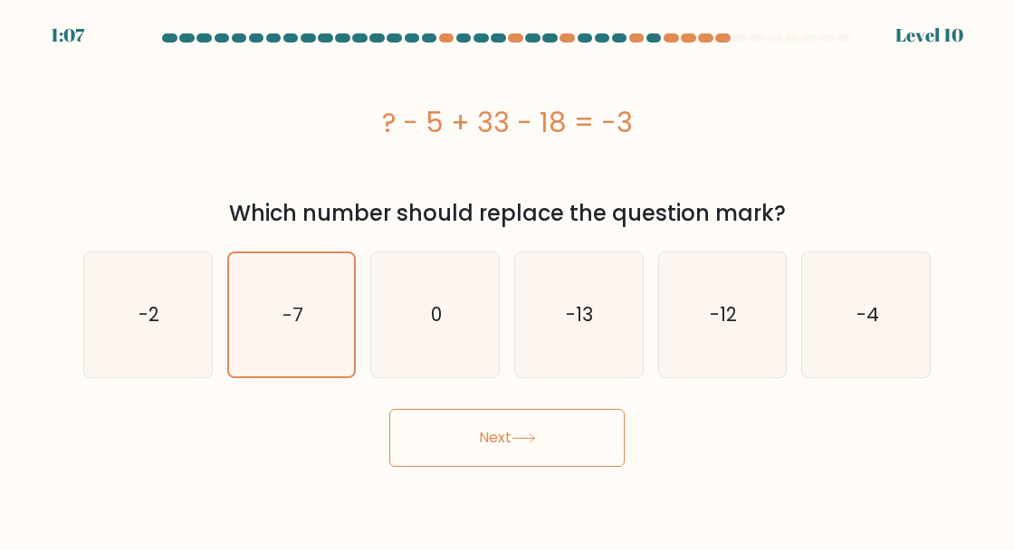
click at [579, 445] on button "Next" at bounding box center [506, 438] width 235 height 58
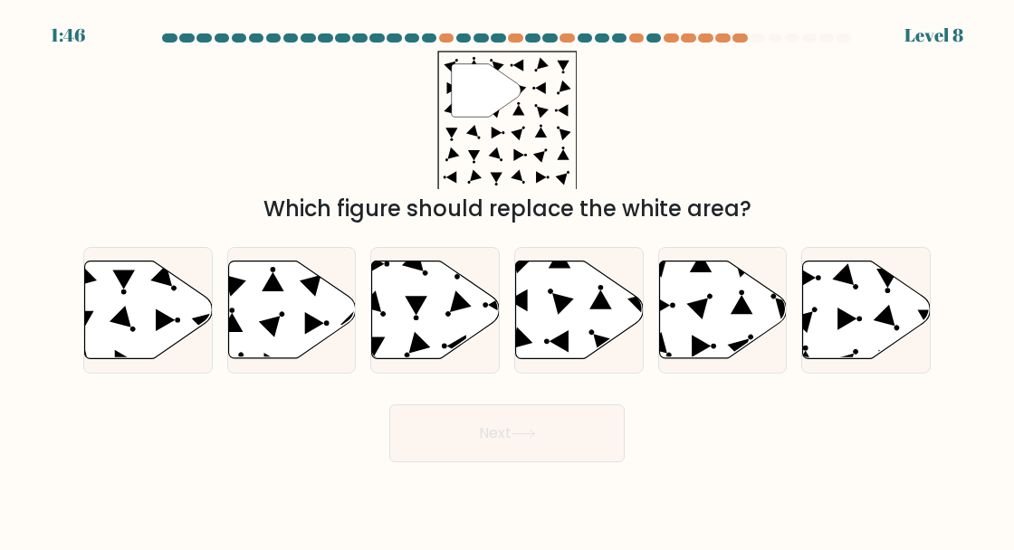
click at [156, 358] on icon at bounding box center [149, 310] width 128 height 98
click at [507, 280] on input "a." at bounding box center [507, 277] width 1 height 5
radio input "true"
click at [304, 352] on icon at bounding box center [292, 310] width 128 height 98
click at [507, 280] on input "b." at bounding box center [507, 277] width 1 height 5
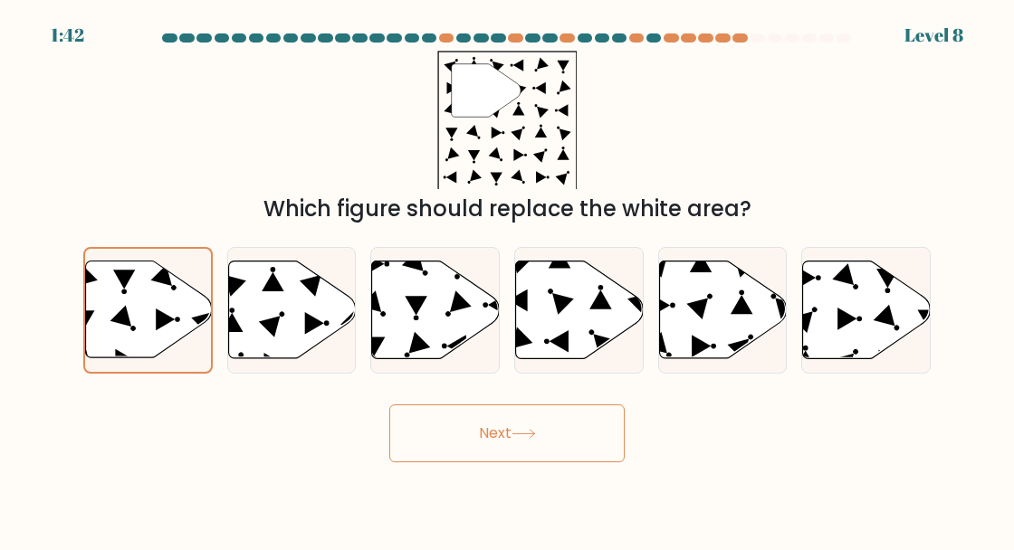
radio input "true"
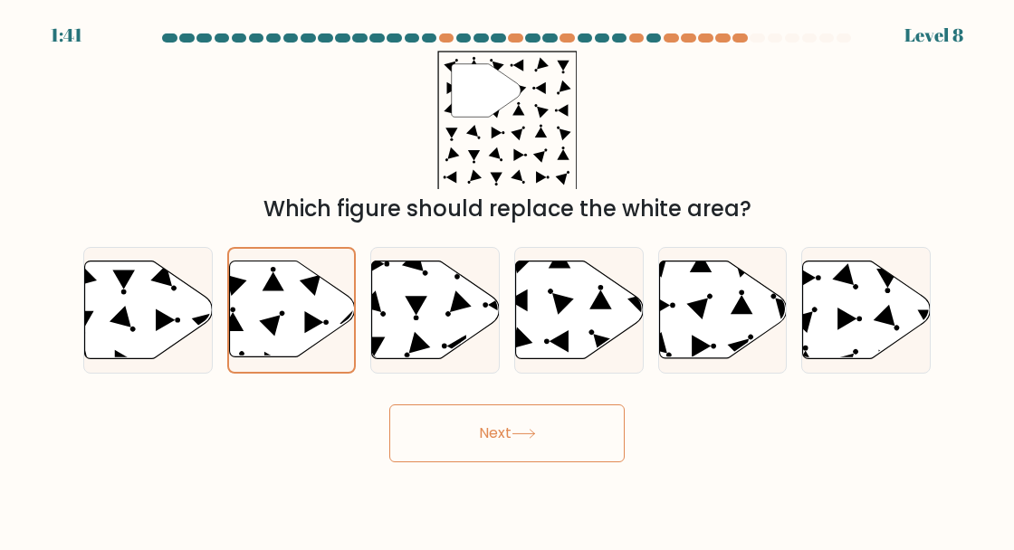
click at [465, 312] on icon at bounding box center [461, 302] width 22 height 22
click at [507, 280] on input "c." at bounding box center [507, 277] width 1 height 5
radio input "true"
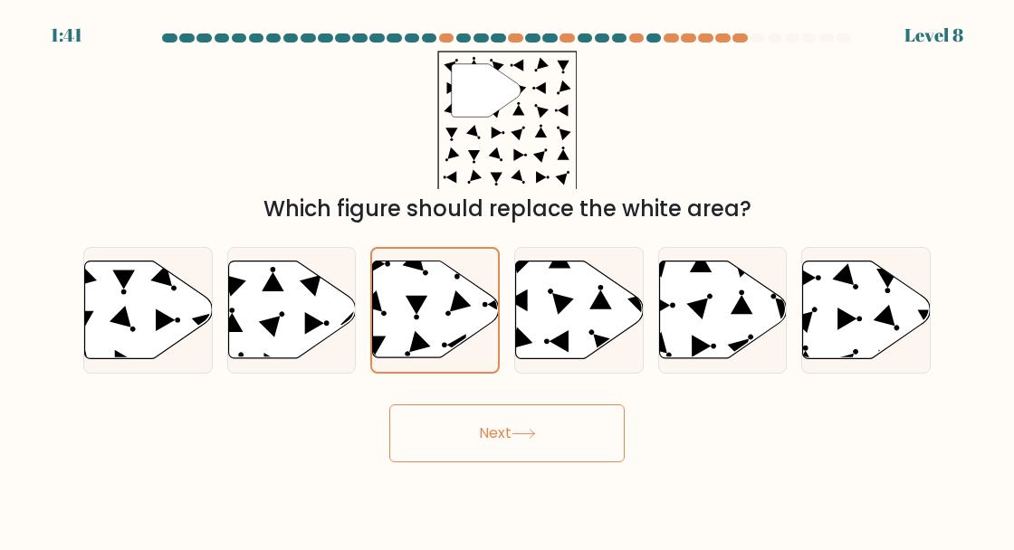
click at [582, 352] on icon at bounding box center [580, 310] width 128 height 98
click at [508, 280] on input "d." at bounding box center [507, 277] width 1 height 5
radio input "true"
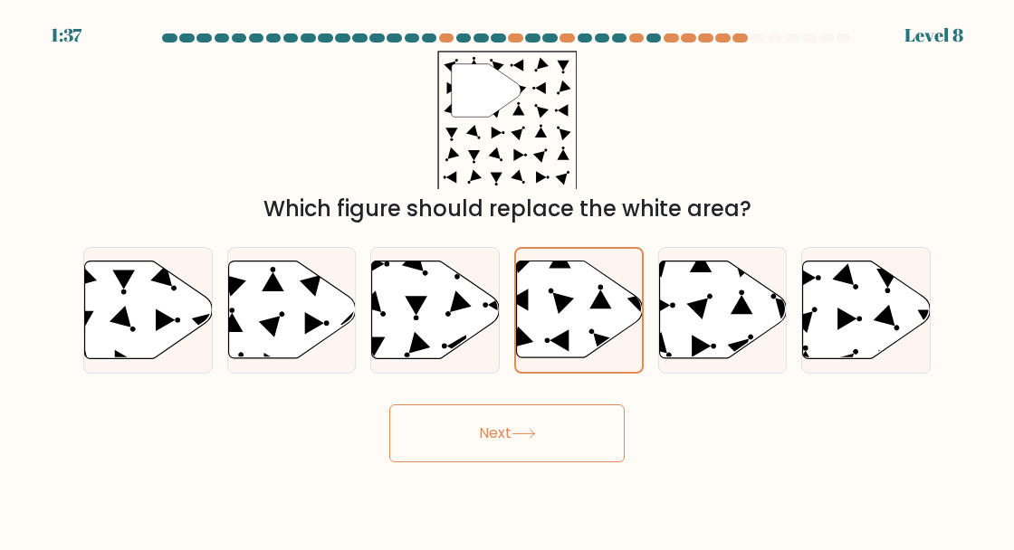
click at [731, 346] on icon at bounding box center [723, 310] width 128 height 98
click at [508, 280] on input "e." at bounding box center [507, 277] width 1 height 5
radio input "true"
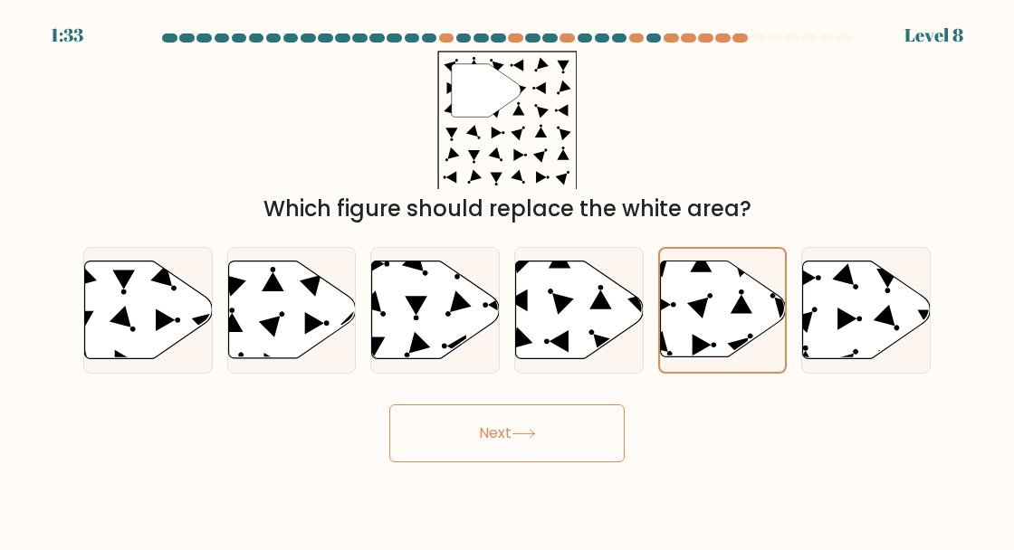
click at [598, 463] on button "Next" at bounding box center [506, 434] width 235 height 58
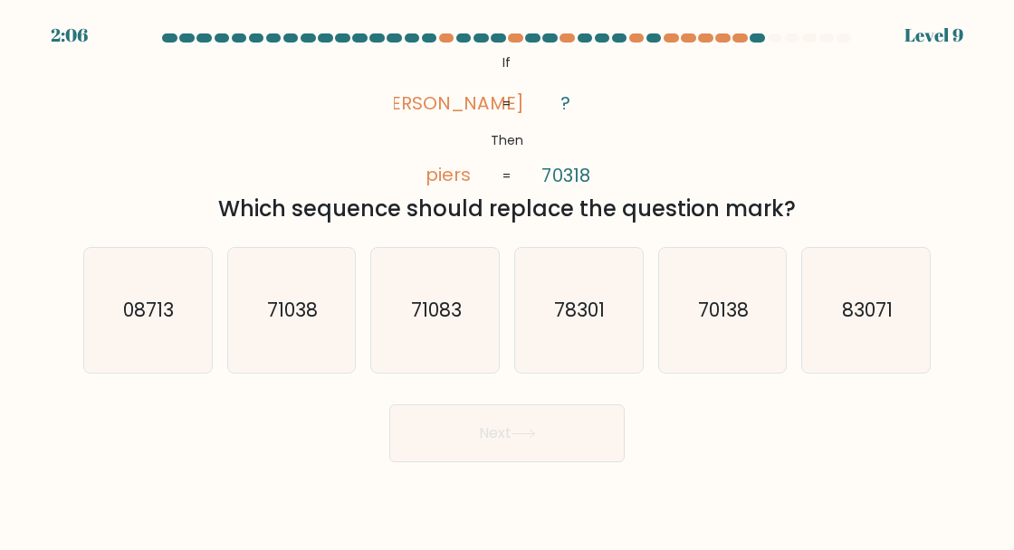
click at [275, 323] on text "71038" at bounding box center [292, 310] width 51 height 26
click at [507, 280] on input "b. 71038" at bounding box center [507, 277] width 1 height 5
radio input "true"
click at [544, 448] on button "Next" at bounding box center [506, 434] width 235 height 58
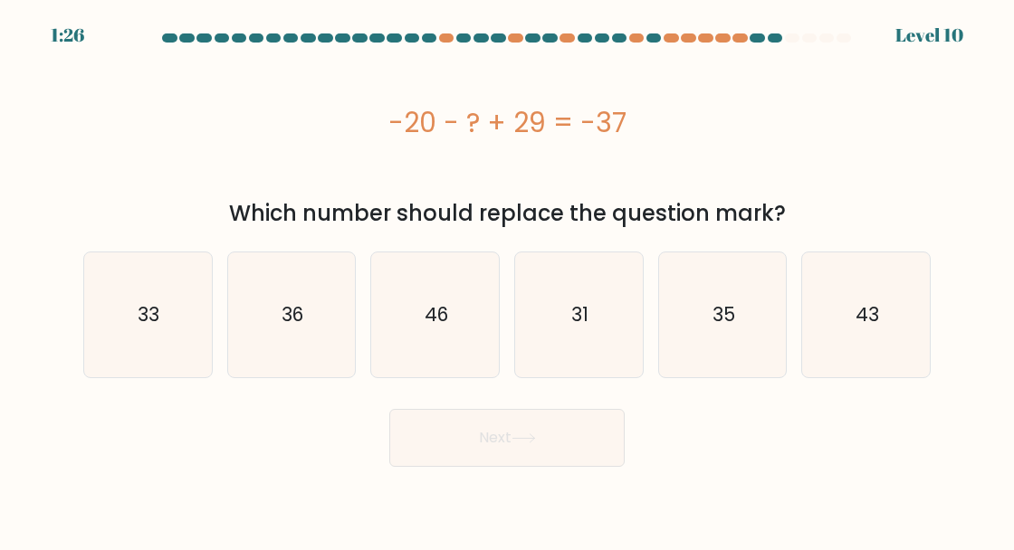
click at [315, 302] on icon "36" at bounding box center [291, 315] width 125 height 125
click at [507, 280] on input "b. 36" at bounding box center [507, 277] width 1 height 5
radio input "true"
click at [447, 295] on icon "46" at bounding box center [435, 315] width 125 height 125
click at [507, 280] on input "c. 46" at bounding box center [507, 277] width 1 height 5
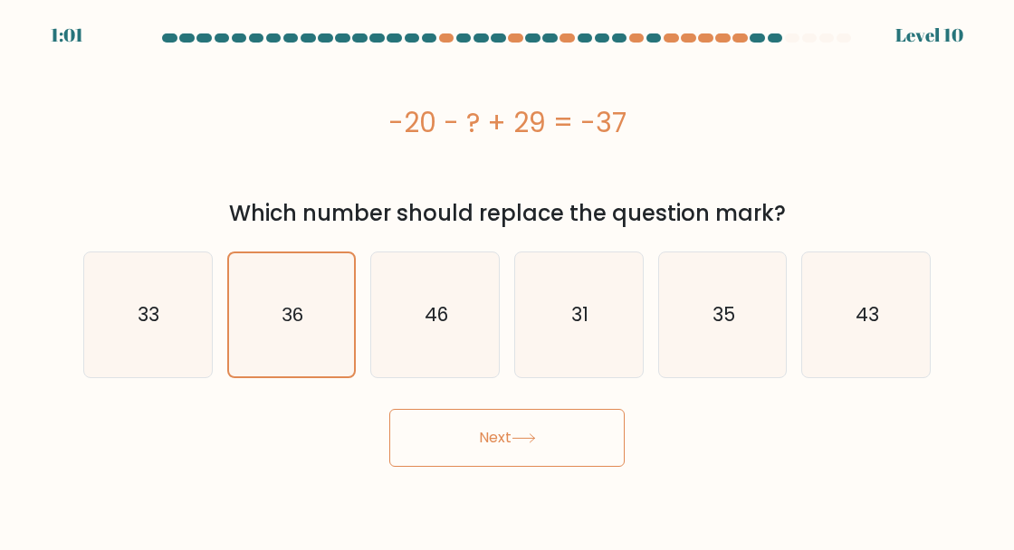
radio input "true"
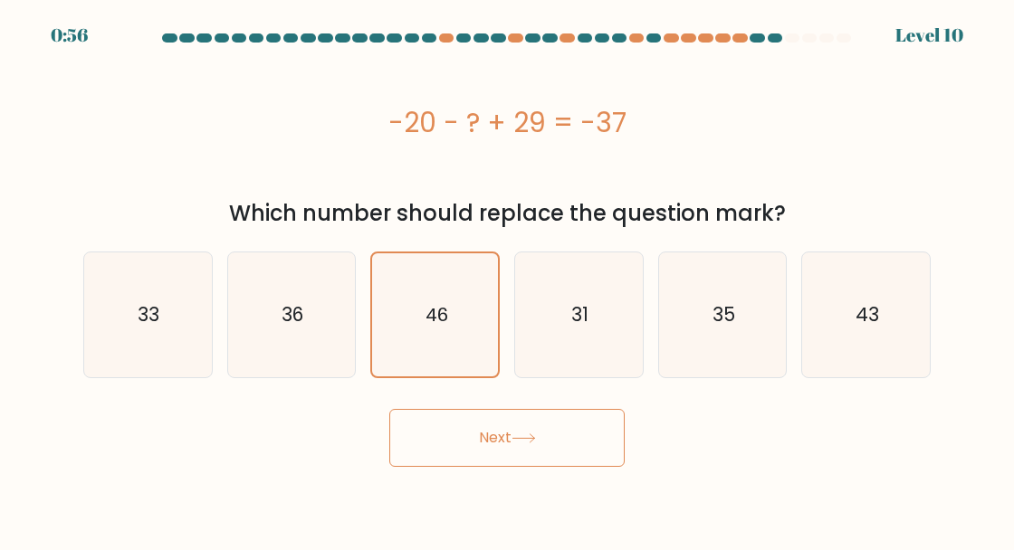
click at [286, 359] on icon "36" at bounding box center [291, 315] width 125 height 125
click at [507, 280] on input "b. 36" at bounding box center [507, 277] width 1 height 5
radio input "true"
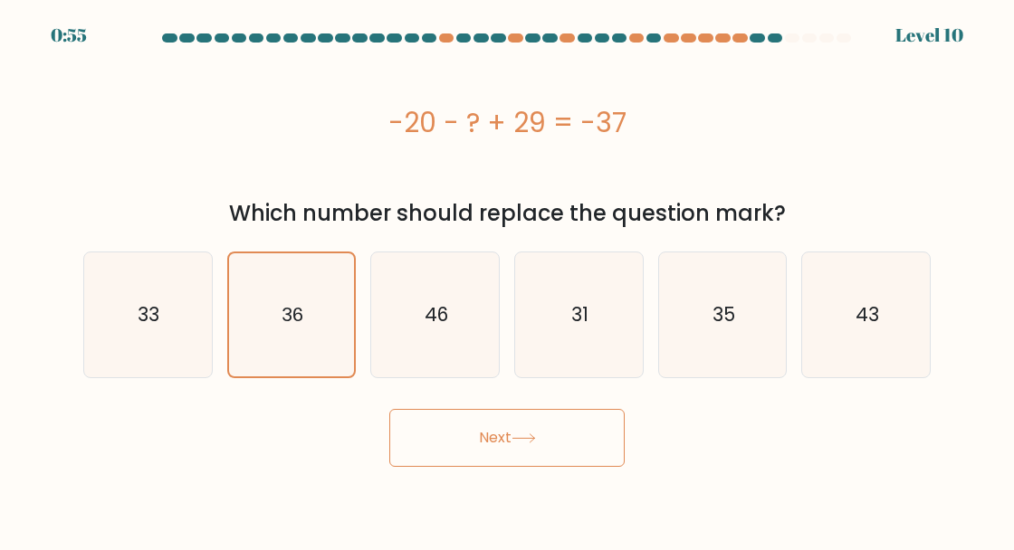
click at [519, 448] on button "Next" at bounding box center [506, 438] width 235 height 58
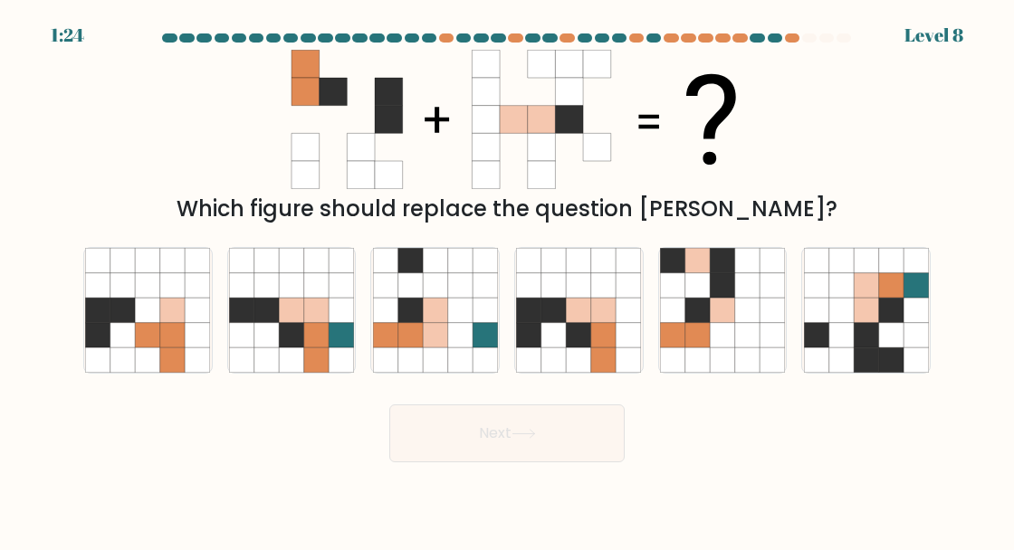
click at [760, 322] on icon at bounding box center [771, 310] width 24 height 24
click at [508, 280] on input "e." at bounding box center [507, 277] width 1 height 5
radio input "true"
click at [907, 297] on icon at bounding box center [915, 284] width 24 height 24
click at [508, 280] on input "f." at bounding box center [507, 277] width 1 height 5
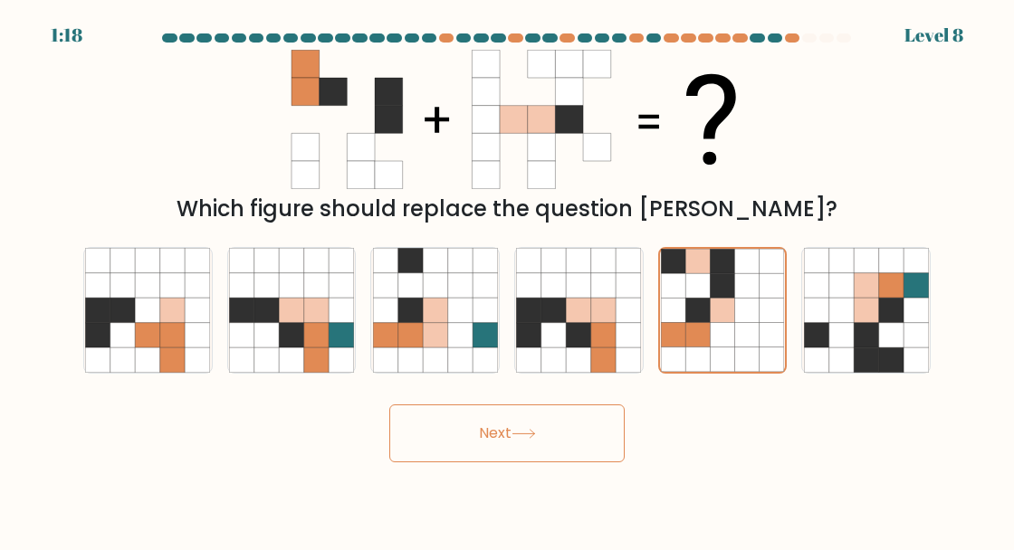
radio input "true"
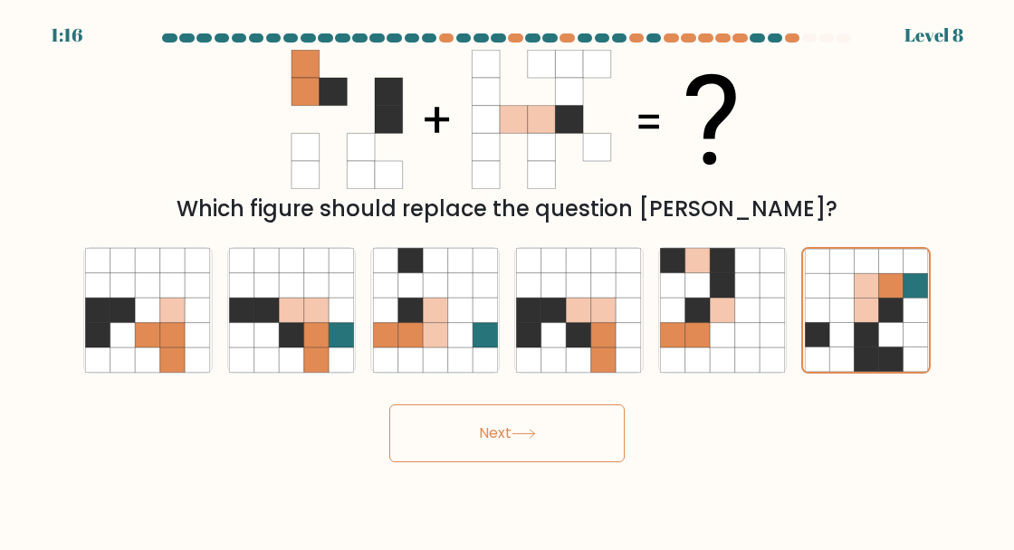
click at [114, 272] on icon at bounding box center [122, 260] width 24 height 24
click at [507, 280] on input "a." at bounding box center [507, 277] width 1 height 5
radio input "true"
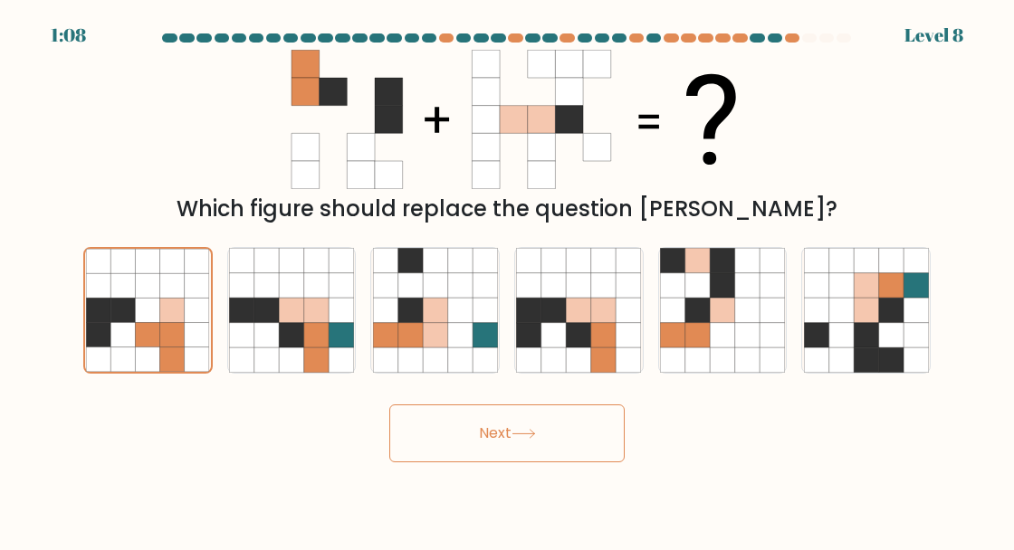
click at [275, 297] on icon at bounding box center [266, 284] width 24 height 24
click at [507, 280] on input "b." at bounding box center [507, 277] width 1 height 5
radio input "true"
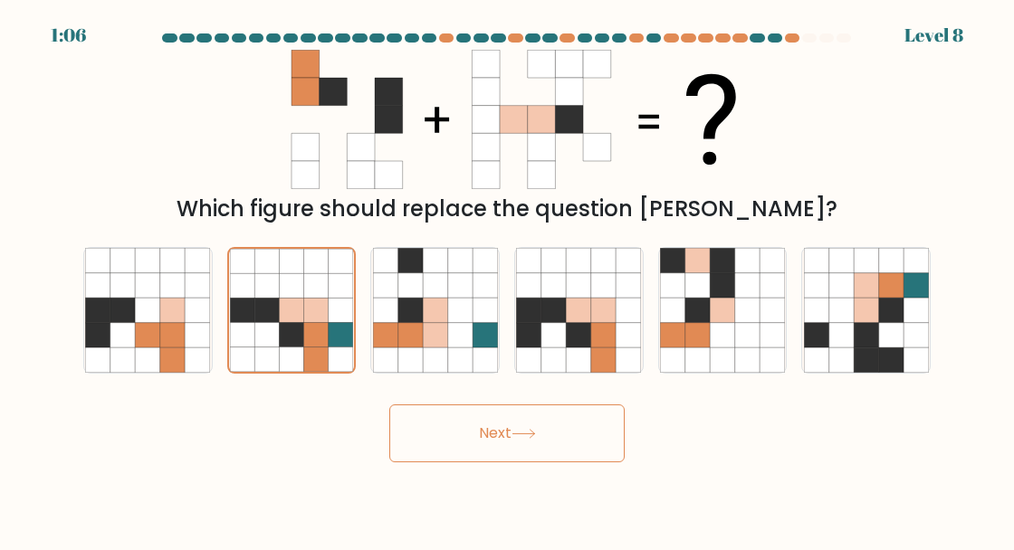
click at [103, 322] on icon at bounding box center [98, 310] width 24 height 24
click at [507, 280] on input "a." at bounding box center [507, 277] width 1 height 5
radio input "true"
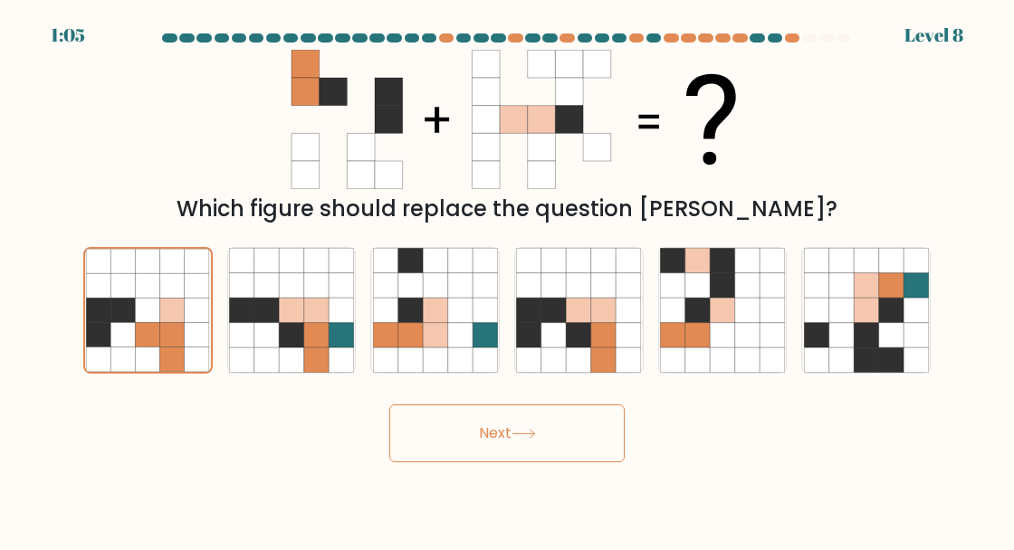
click at [714, 347] on icon at bounding box center [722, 334] width 24 height 24
click at [508, 280] on input "e." at bounding box center [507, 277] width 1 height 5
radio input "true"
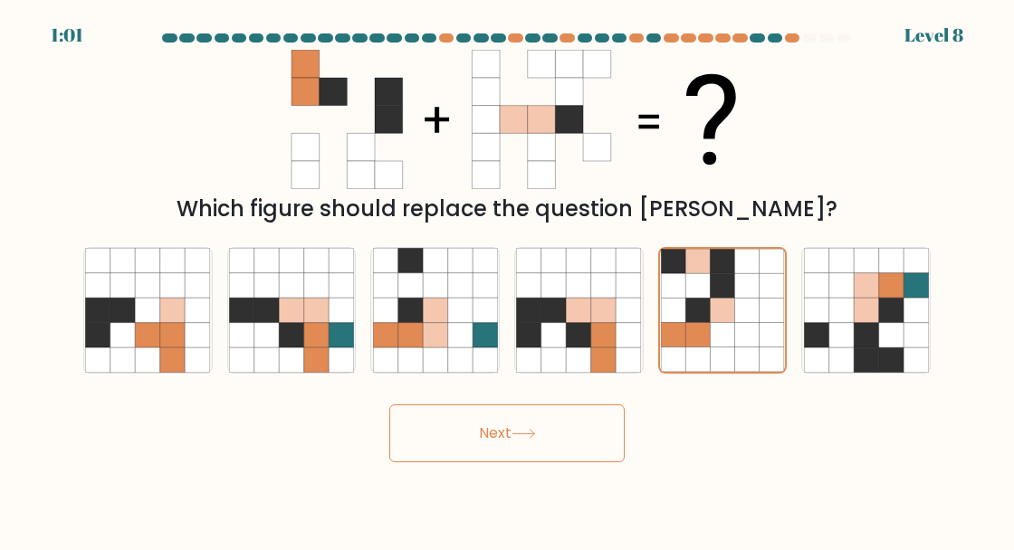
click at [100, 369] on icon at bounding box center [98, 360] width 24 height 24
click at [507, 280] on input "a." at bounding box center [507, 277] width 1 height 5
radio input "true"
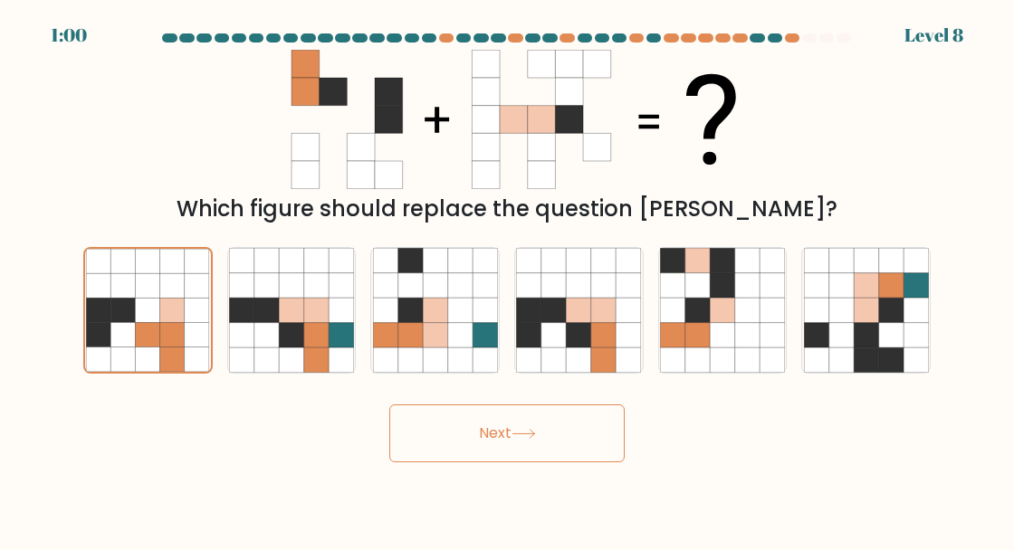
click at [275, 297] on icon at bounding box center [266, 284] width 24 height 24
click at [507, 280] on input "b." at bounding box center [507, 277] width 1 height 5
radio input "true"
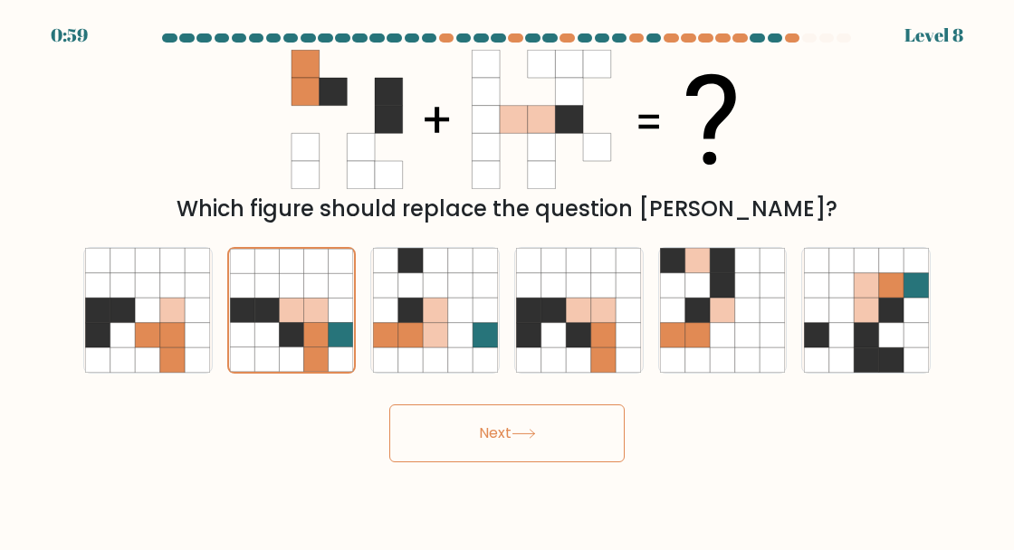
click at [403, 297] on icon at bounding box center [409, 284] width 24 height 24
click at [507, 280] on input "c." at bounding box center [507, 277] width 1 height 5
radio input "true"
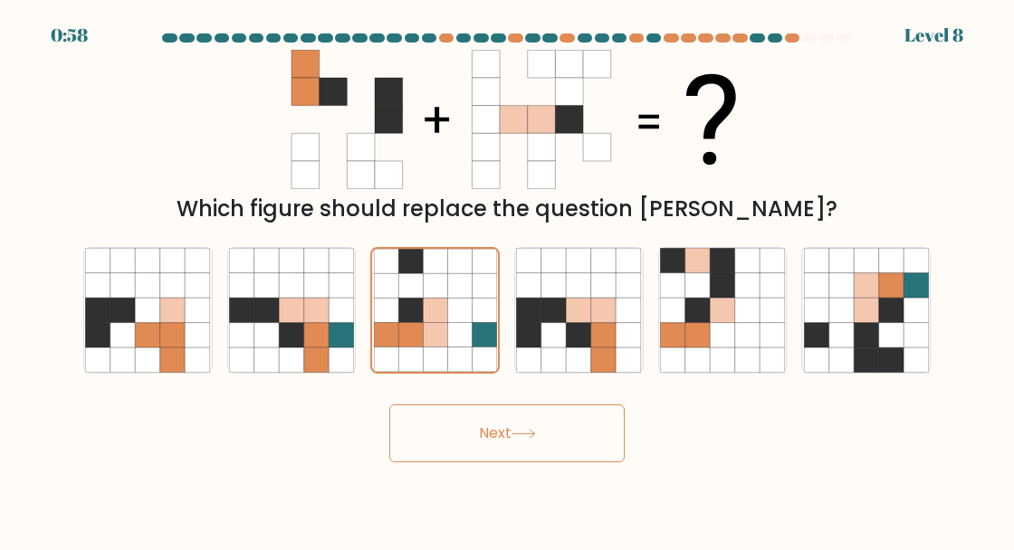
click at [263, 297] on icon at bounding box center [266, 284] width 24 height 24
click at [507, 280] on input "b." at bounding box center [507, 277] width 1 height 5
radio input "true"
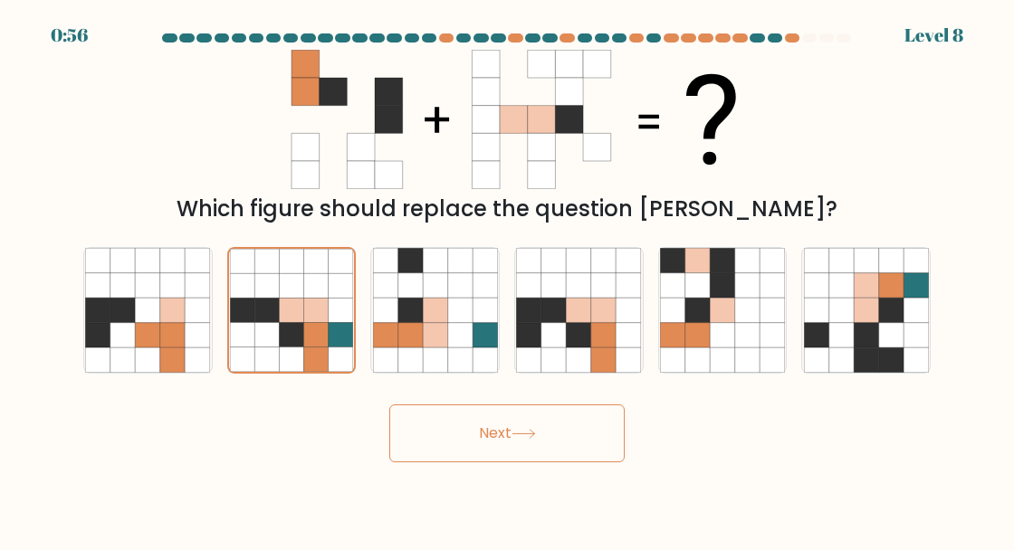
click at [858, 344] on icon at bounding box center [866, 334] width 24 height 24
click at [508, 280] on input "f." at bounding box center [507, 277] width 1 height 5
radio input "true"
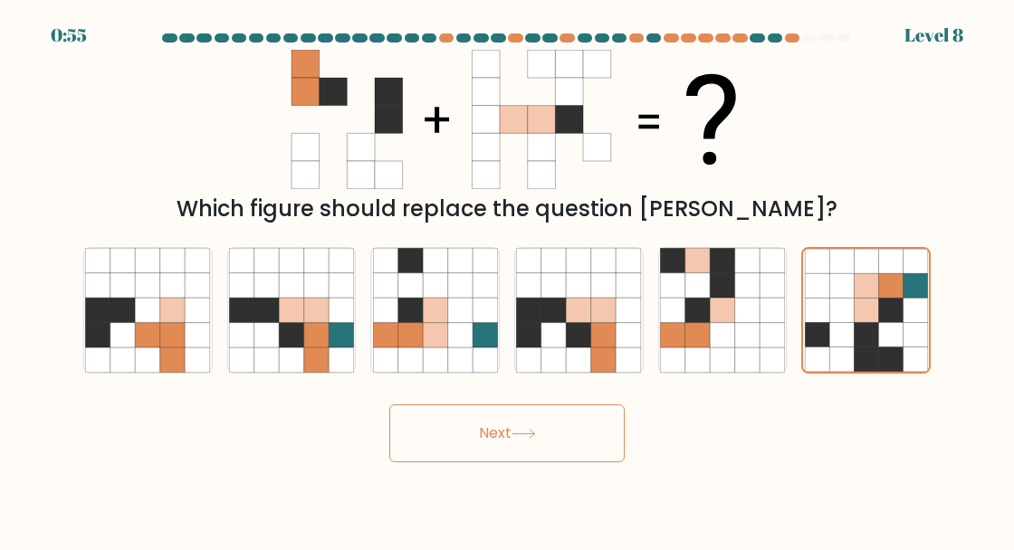
click at [132, 347] on icon at bounding box center [122, 334] width 24 height 24
click at [507, 280] on input "a." at bounding box center [507, 277] width 1 height 5
radio input "true"
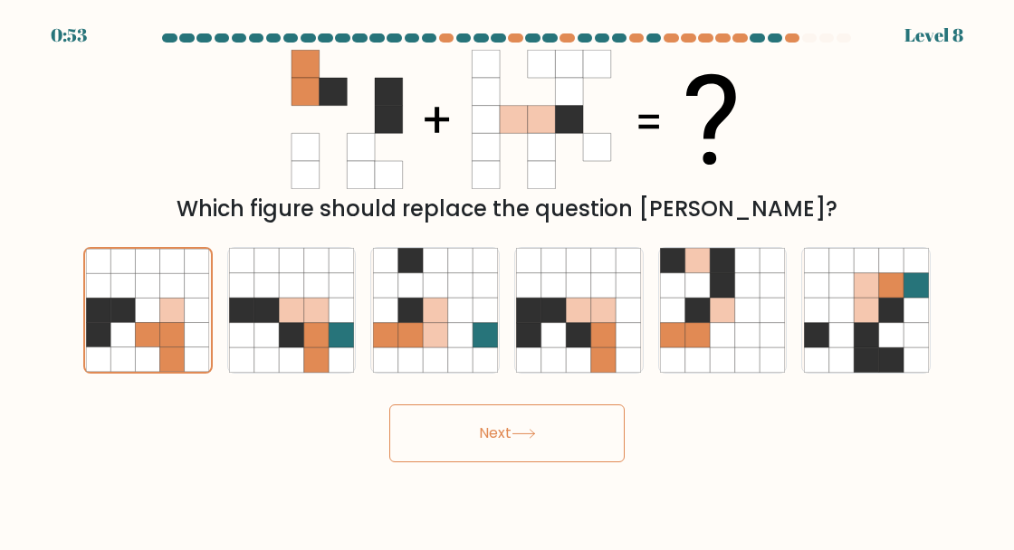
click at [255, 297] on icon at bounding box center [266, 284] width 24 height 24
click at [507, 280] on input "b." at bounding box center [507, 277] width 1 height 5
radio input "true"
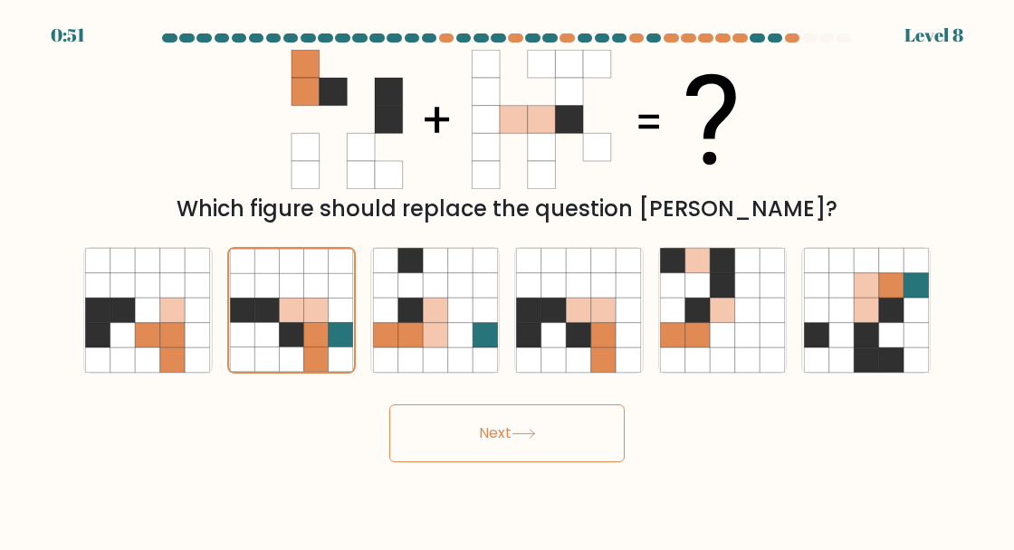
click at [398, 297] on icon at bounding box center [409, 284] width 24 height 24
click at [507, 280] on input "c." at bounding box center [507, 277] width 1 height 5
radio input "true"
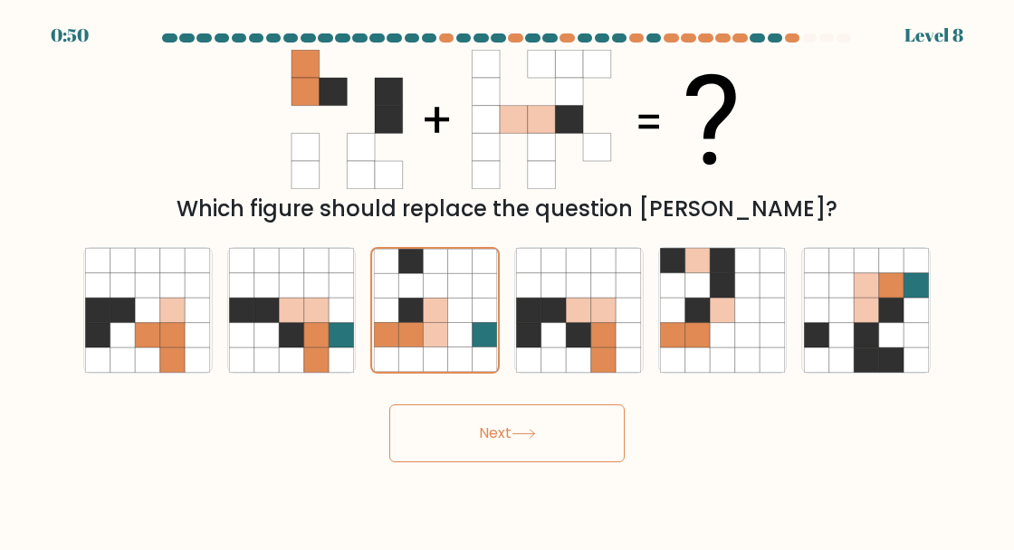
click at [540, 320] on icon at bounding box center [529, 310] width 24 height 24
click at [508, 280] on input "d." at bounding box center [507, 277] width 1 height 5
radio input "true"
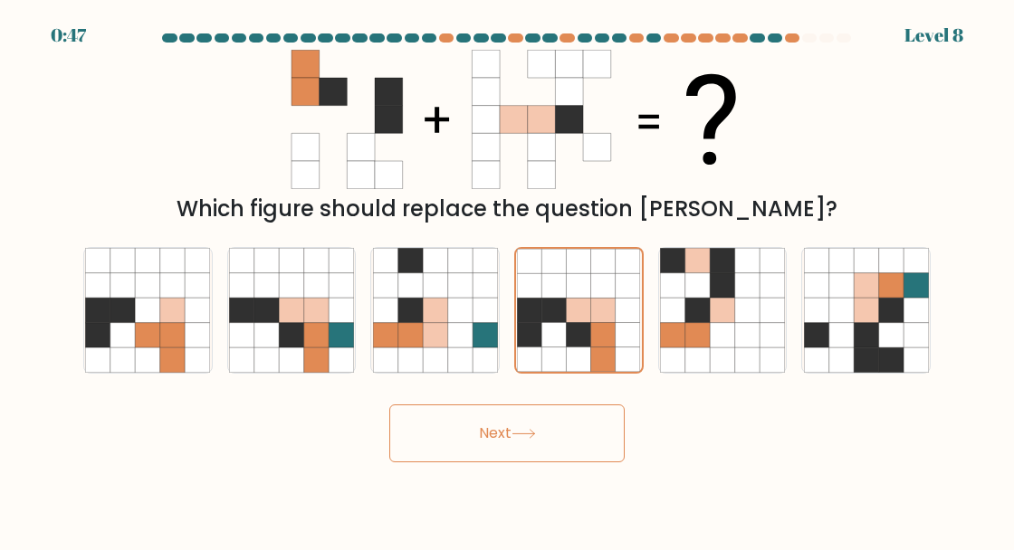
click at [448, 457] on button "Next" at bounding box center [506, 434] width 235 height 58
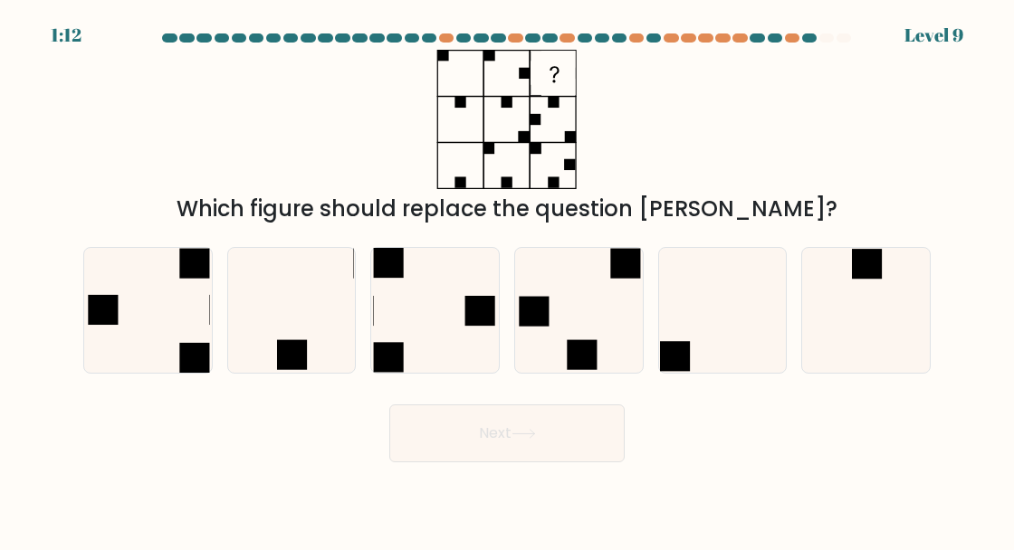
click at [264, 373] on icon at bounding box center [291, 310] width 125 height 125
click at [507, 280] on input "b." at bounding box center [507, 277] width 1 height 5
radio input "true"
click at [393, 368] on rect at bounding box center [388, 357] width 30 height 30
click at [507, 280] on input "c." at bounding box center [507, 277] width 1 height 5
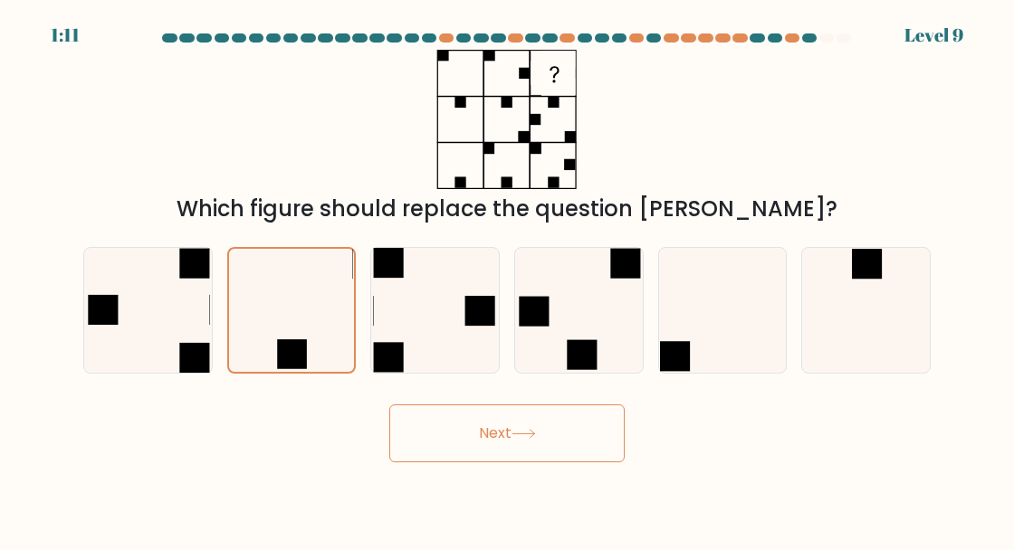
radio input "true"
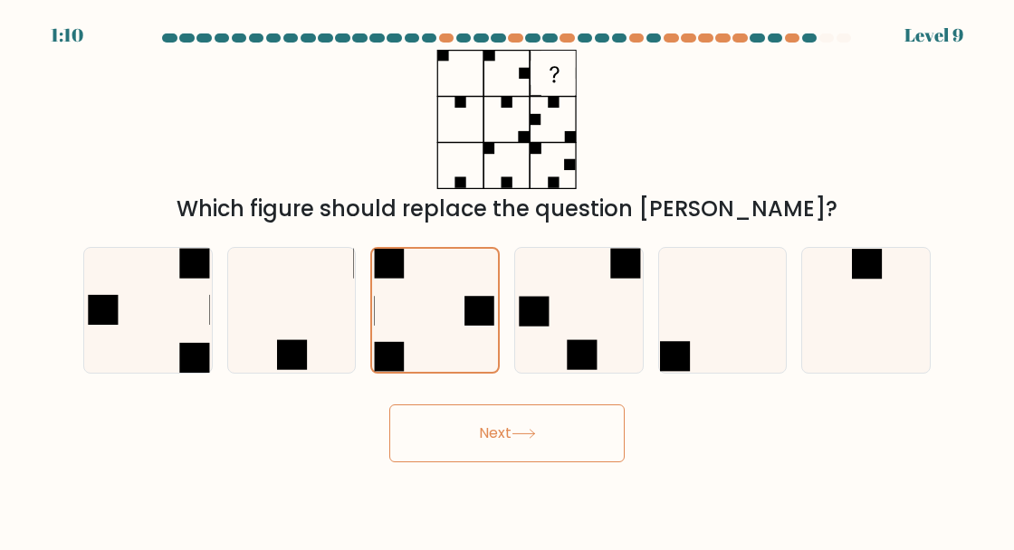
click at [593, 369] on rect at bounding box center [583, 354] width 30 height 30
click at [508, 280] on input "d." at bounding box center [507, 277] width 1 height 5
radio input "true"
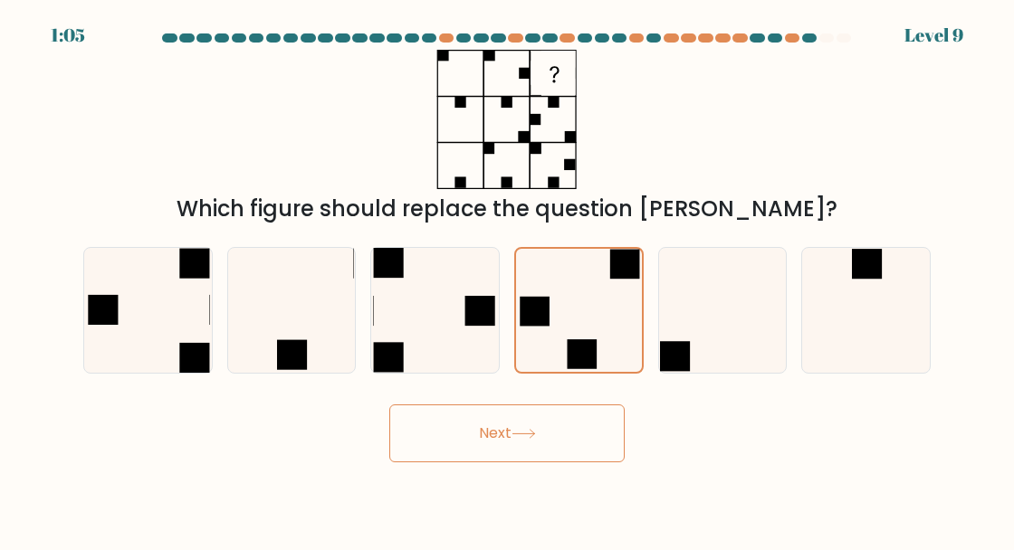
click at [383, 371] on rect at bounding box center [388, 357] width 30 height 30
click at [507, 280] on input "c." at bounding box center [507, 277] width 1 height 5
radio input "true"
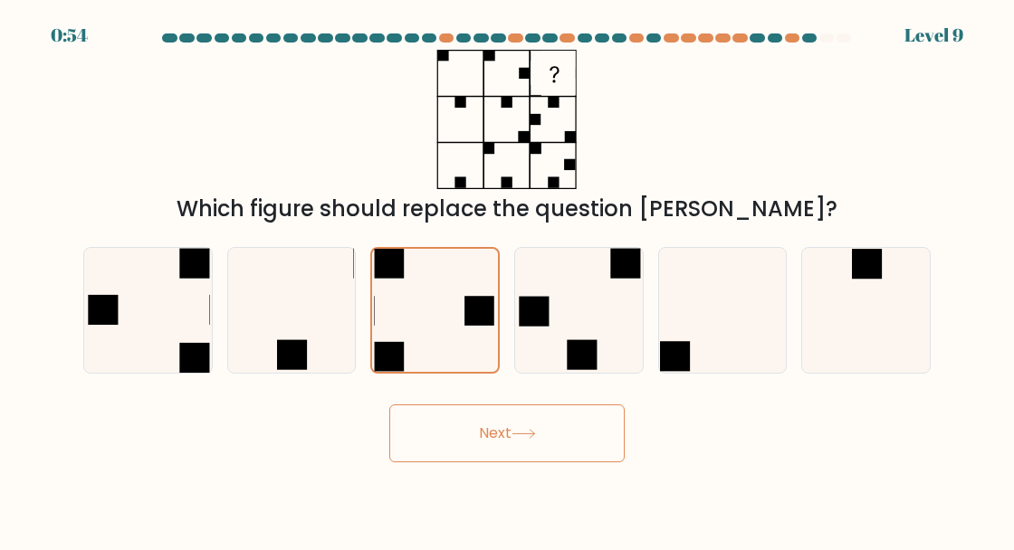
click at [416, 453] on button "Next" at bounding box center [506, 434] width 235 height 58
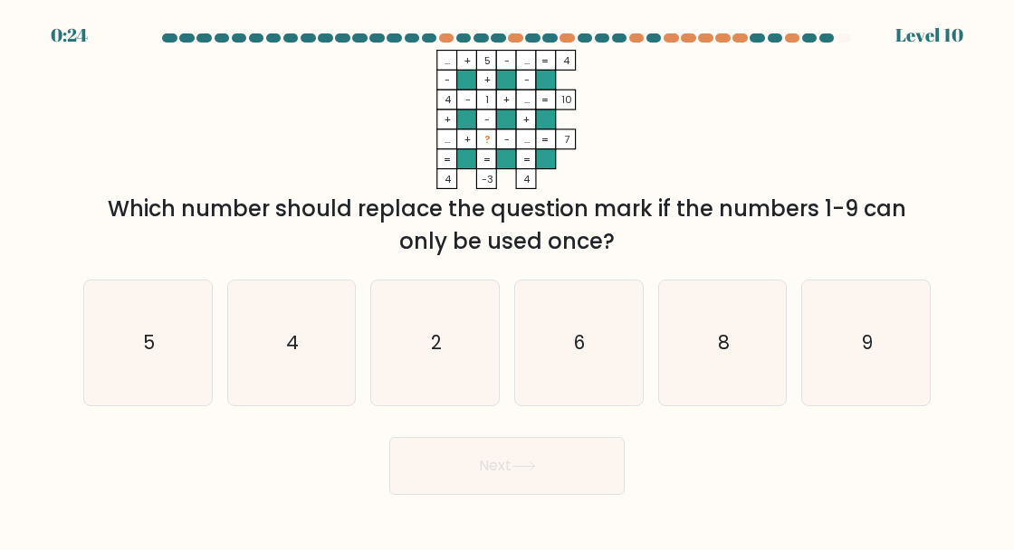
click at [864, 390] on icon "9" at bounding box center [866, 343] width 125 height 125
click at [508, 280] on input "f. 9" at bounding box center [507, 277] width 1 height 5
radio input "true"
click at [688, 372] on icon "8" at bounding box center [722, 343] width 125 height 125
click at [508, 280] on input "e. 8" at bounding box center [507, 277] width 1 height 5
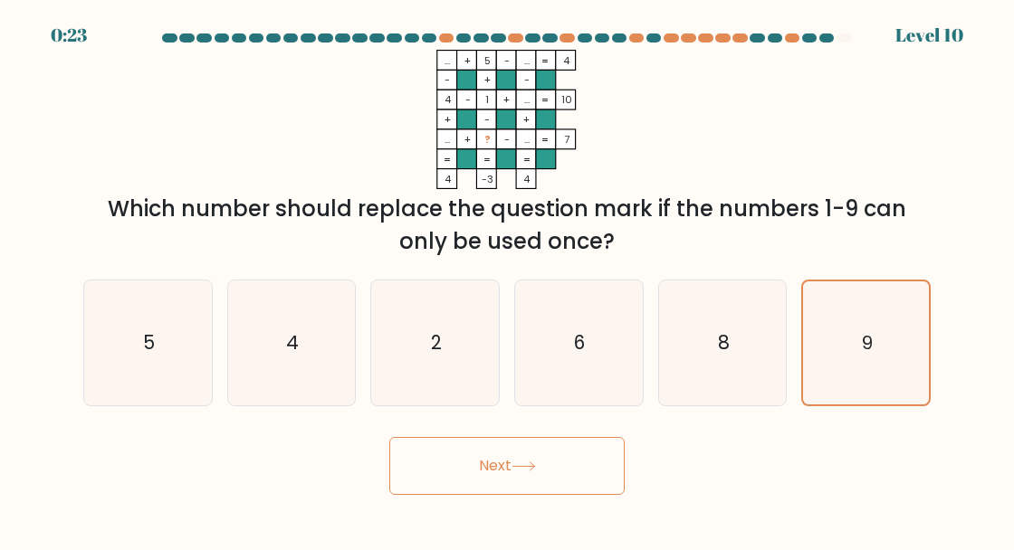
radio input "true"
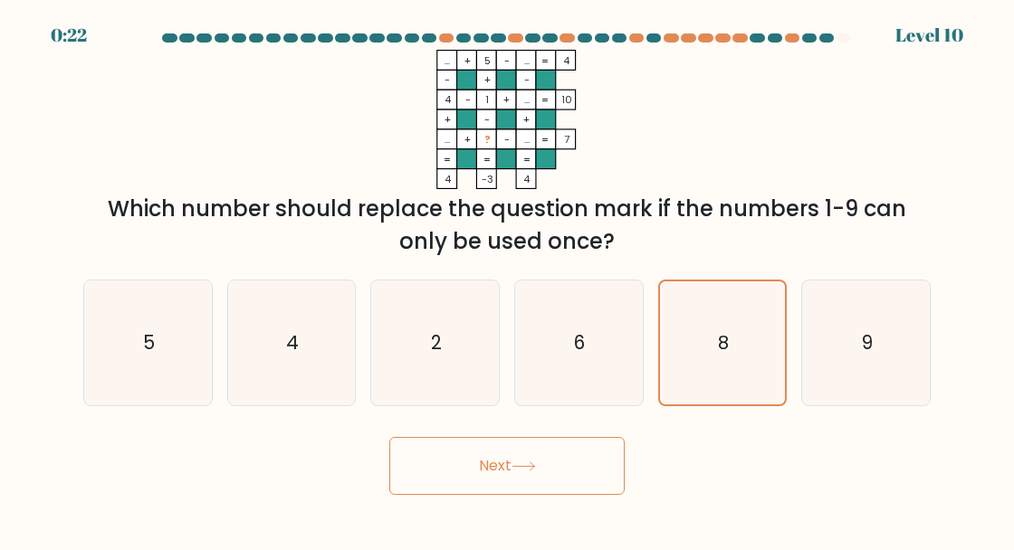
click at [534, 358] on icon "6" at bounding box center [578, 343] width 125 height 125
click at [508, 280] on input "d. 6" at bounding box center [507, 277] width 1 height 5
radio input "true"
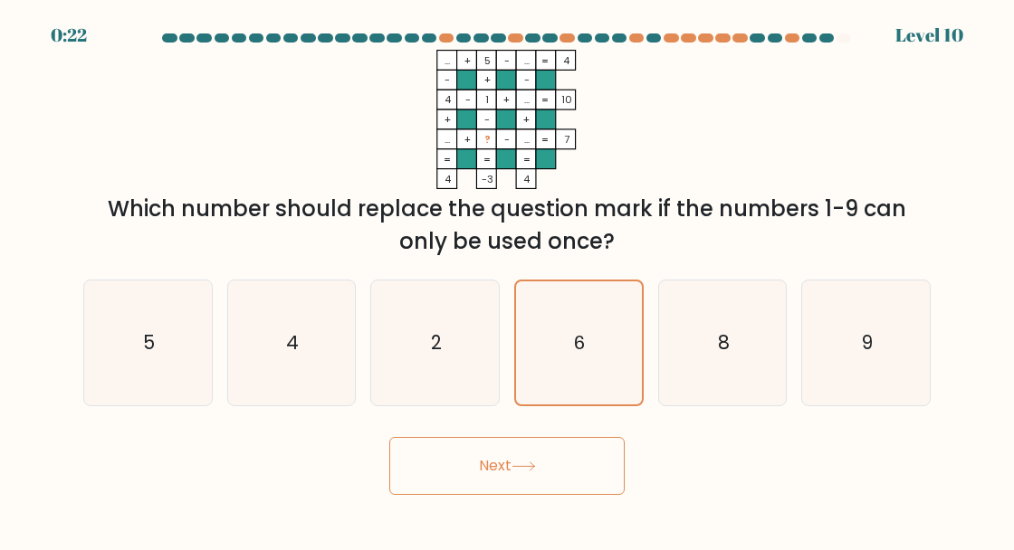
click at [436, 387] on icon "2" at bounding box center [435, 343] width 125 height 125
click at [507, 280] on input "c. 2" at bounding box center [507, 277] width 1 height 5
radio input "true"
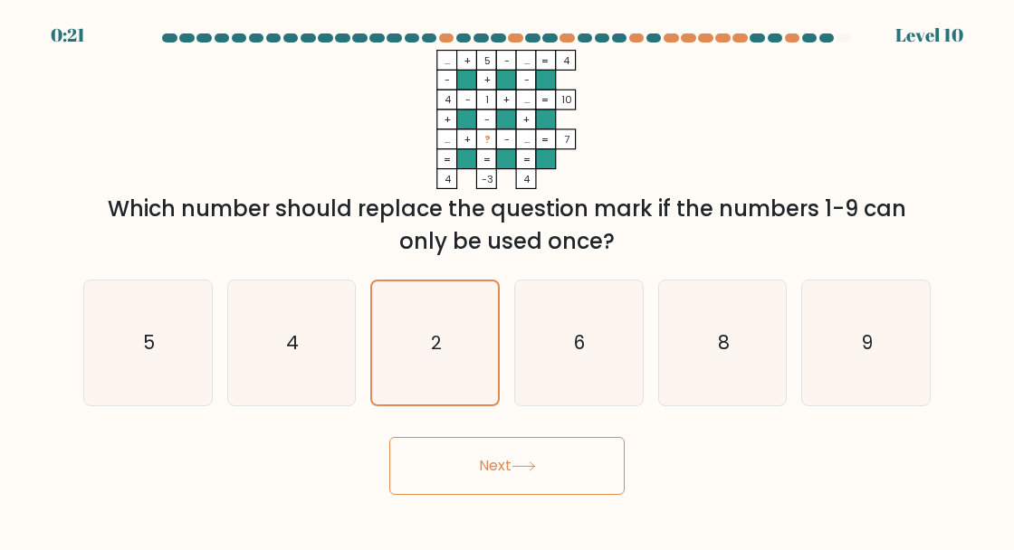
click at [567, 368] on icon "6" at bounding box center [578, 343] width 125 height 125
click at [508, 280] on input "d. 6" at bounding box center [507, 277] width 1 height 5
radio input "true"
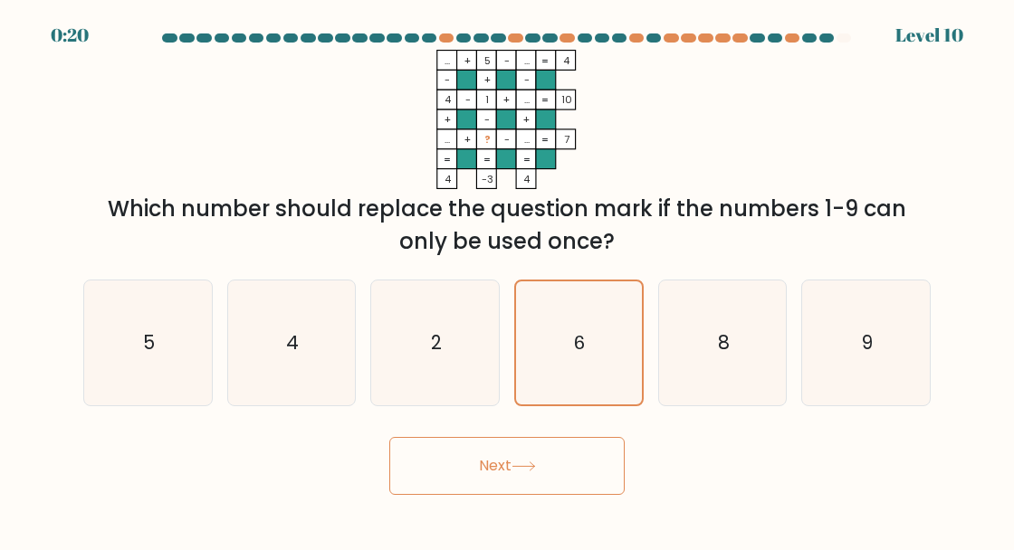
click at [759, 376] on icon "8" at bounding box center [722, 343] width 125 height 125
click at [508, 280] on input "e. 8" at bounding box center [507, 277] width 1 height 5
radio input "true"
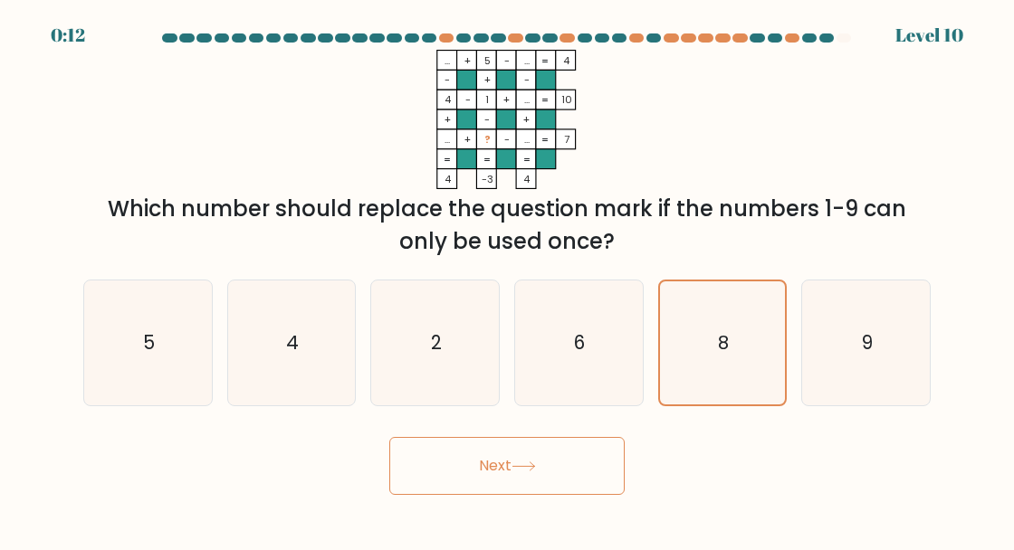
click at [433, 356] on text "2" at bounding box center [436, 342] width 11 height 26
click at [507, 280] on input "c. 2" at bounding box center [507, 277] width 1 height 5
radio input "true"
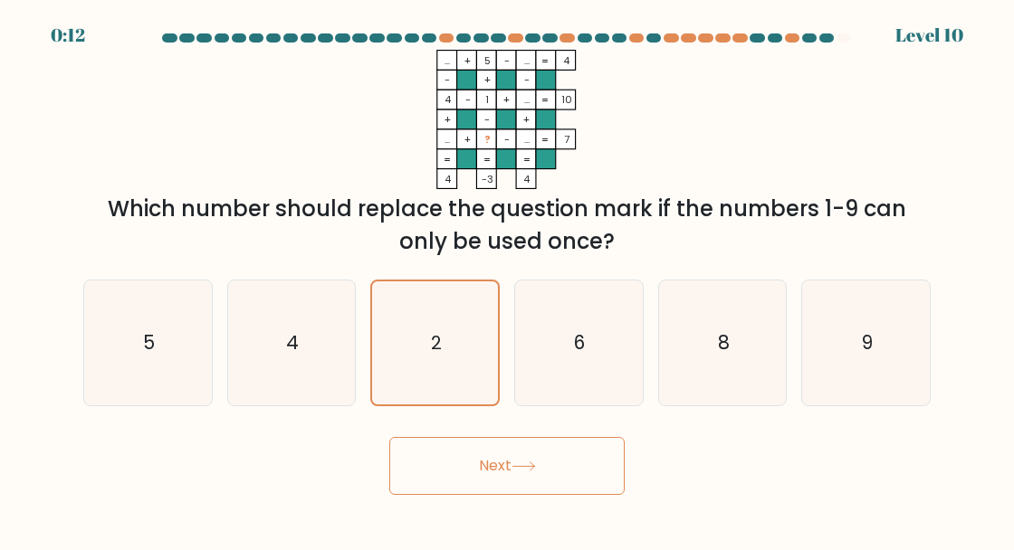
click at [702, 390] on icon "8" at bounding box center [722, 343] width 125 height 125
click at [508, 280] on input "e. 8" at bounding box center [507, 277] width 1 height 5
radio input "true"
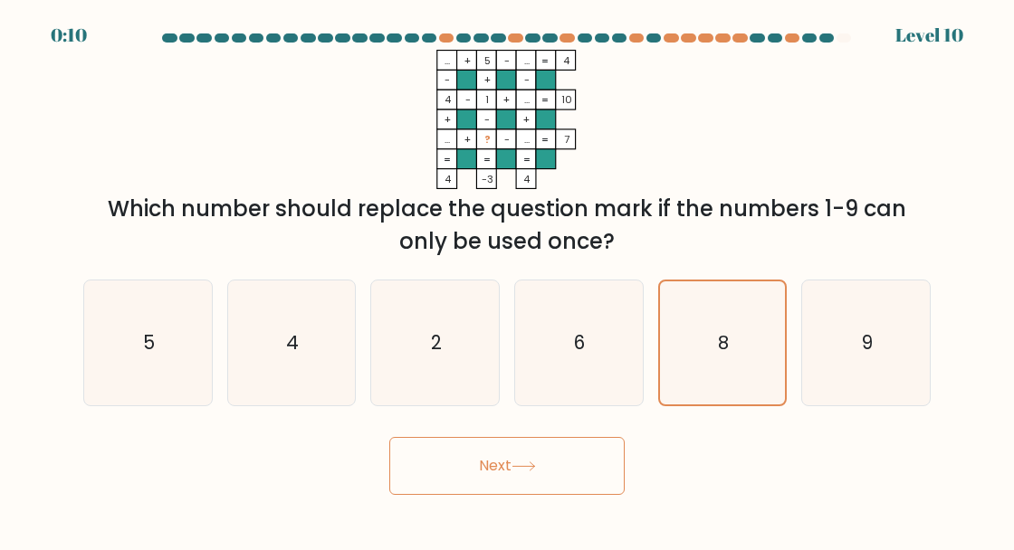
click at [552, 477] on button "Next" at bounding box center [506, 466] width 235 height 58
click at [525, 479] on button "Next" at bounding box center [506, 466] width 235 height 58
click at [530, 495] on button "Next" at bounding box center [506, 466] width 235 height 58
click at [524, 471] on icon at bounding box center [523, 467] width 22 height 8
click at [525, 472] on icon at bounding box center [523, 467] width 24 height 10
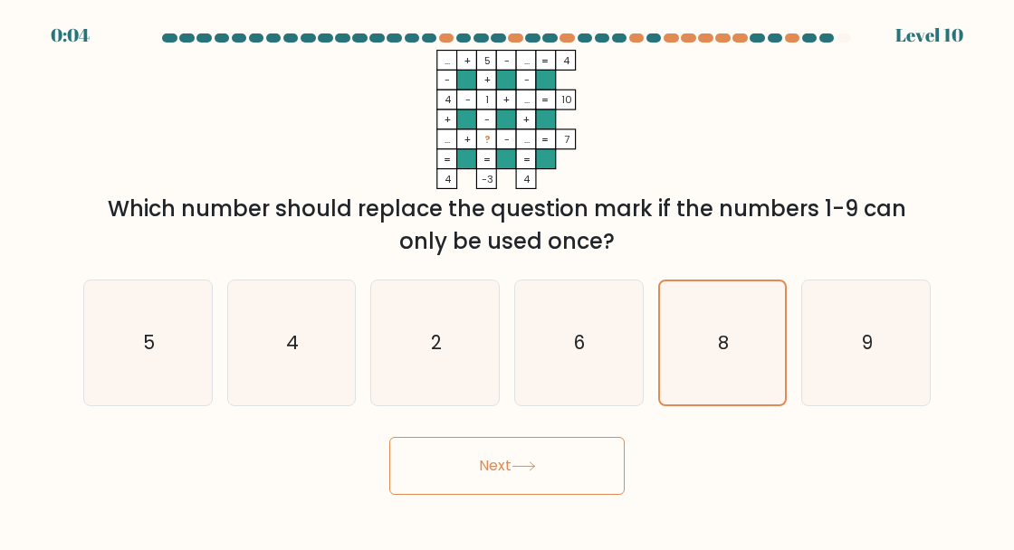
click at [527, 472] on icon at bounding box center [523, 467] width 24 height 10
click at [554, 493] on button "Next" at bounding box center [506, 466] width 235 height 58
click at [536, 472] on icon at bounding box center [523, 467] width 24 height 10
click at [705, 380] on icon "8" at bounding box center [722, 343] width 123 height 123
click at [508, 280] on input "e. 8" at bounding box center [507, 277] width 1 height 5
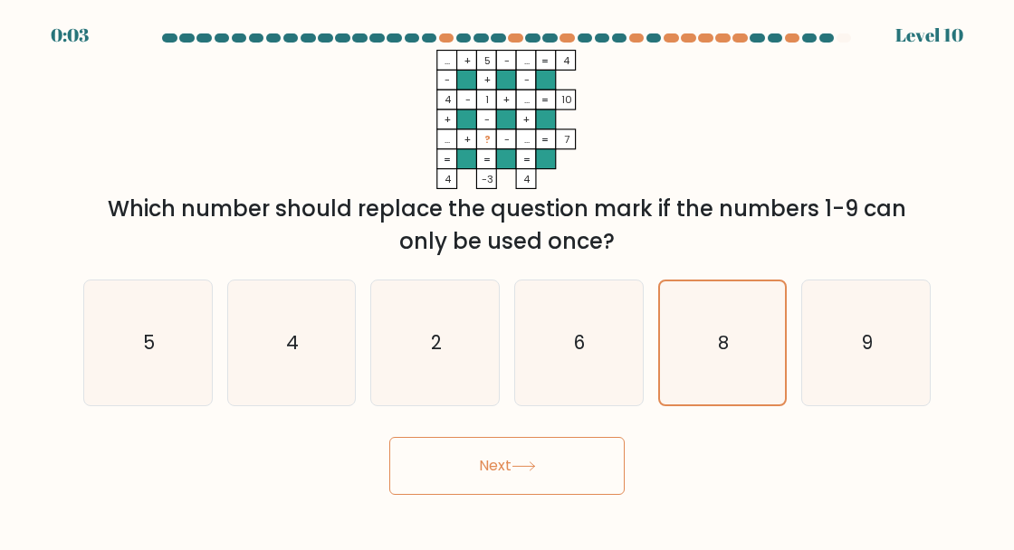
click at [549, 471] on button "Next" at bounding box center [506, 466] width 235 height 58
click at [320, 391] on icon "4" at bounding box center [291, 343] width 125 height 125
click at [507, 280] on input "b. 4" at bounding box center [507, 277] width 1 height 5
radio input "true"
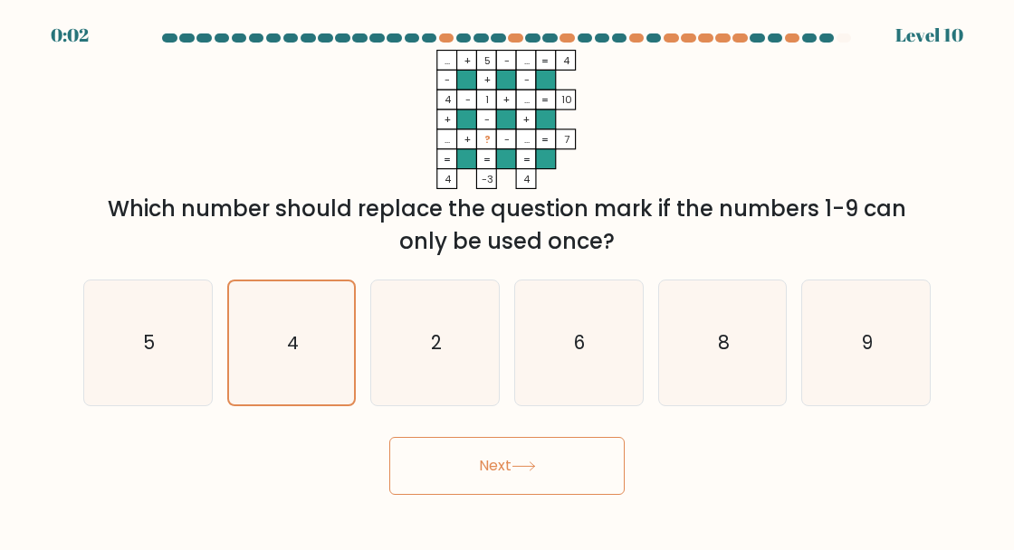
click at [728, 387] on icon "8" at bounding box center [722, 343] width 125 height 125
click at [508, 280] on input "e. 8" at bounding box center [507, 277] width 1 height 5
radio input "true"
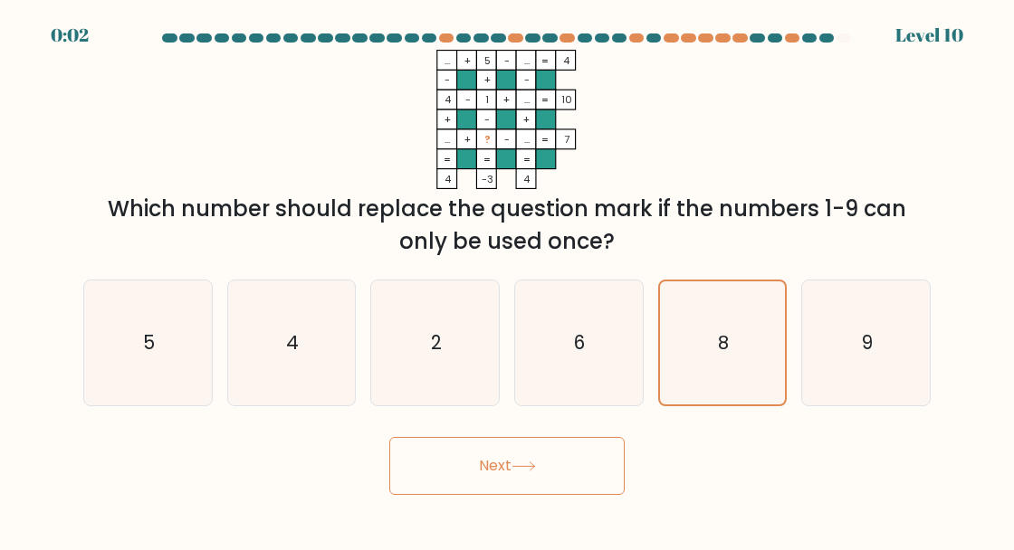
click at [536, 472] on icon at bounding box center [523, 467] width 24 height 10
click at [321, 382] on icon "4" at bounding box center [291, 343] width 125 height 125
click at [507, 280] on input "b. 4" at bounding box center [507, 277] width 1 height 5
radio input "true"
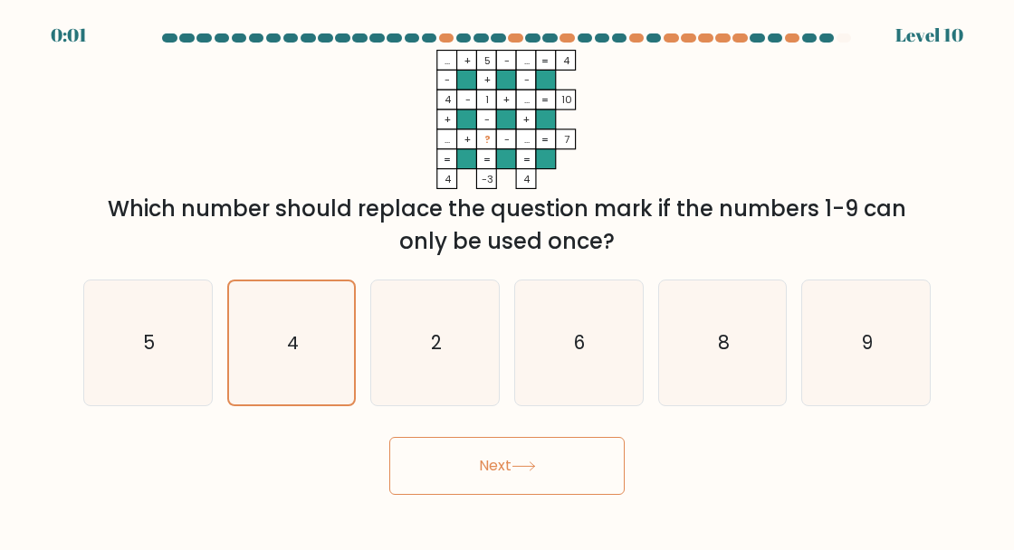
click at [473, 492] on button "Next" at bounding box center [506, 466] width 235 height 58
click at [471, 487] on button "Next" at bounding box center [506, 466] width 235 height 58
click at [434, 356] on text "2" at bounding box center [436, 342] width 11 height 26
click at [507, 280] on input "c. 2" at bounding box center [507, 277] width 1 height 5
radio input "true"
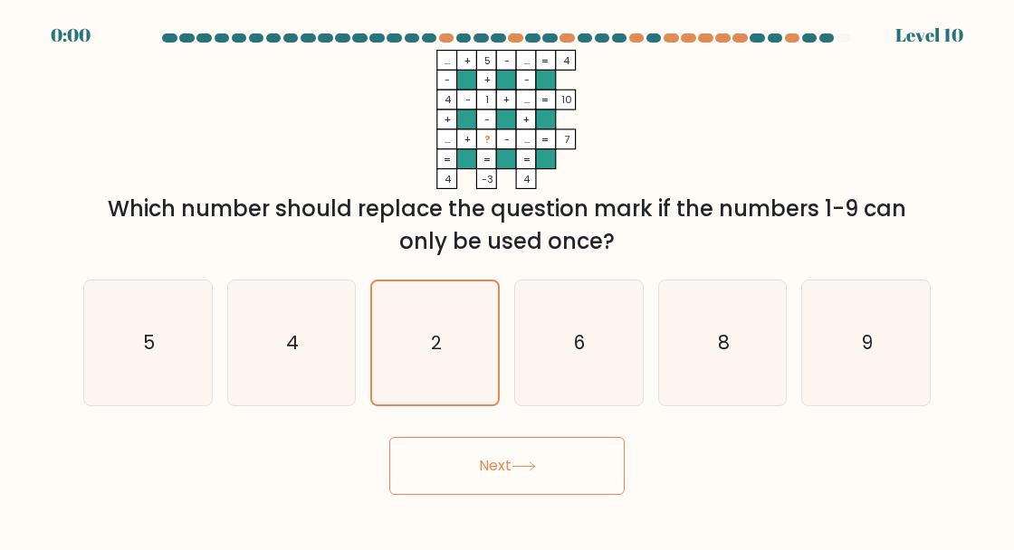
click at [516, 472] on icon at bounding box center [523, 467] width 24 height 10
click at [520, 406] on icon "6" at bounding box center [578, 343] width 125 height 125
click at [508, 280] on input "d. 6" at bounding box center [507, 277] width 1 height 5
radio input "true"
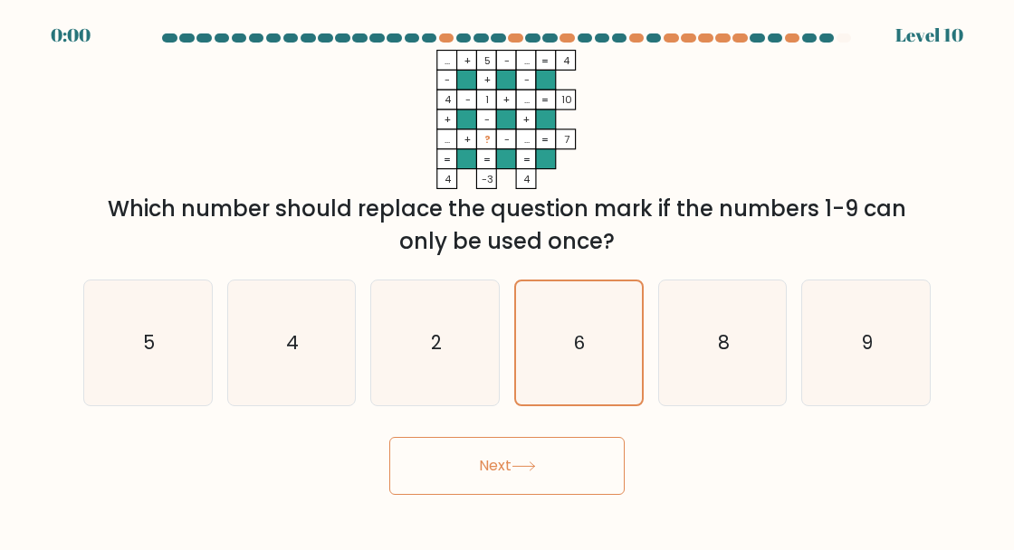
click at [493, 475] on div "Next" at bounding box center [506, 461] width 869 height 67
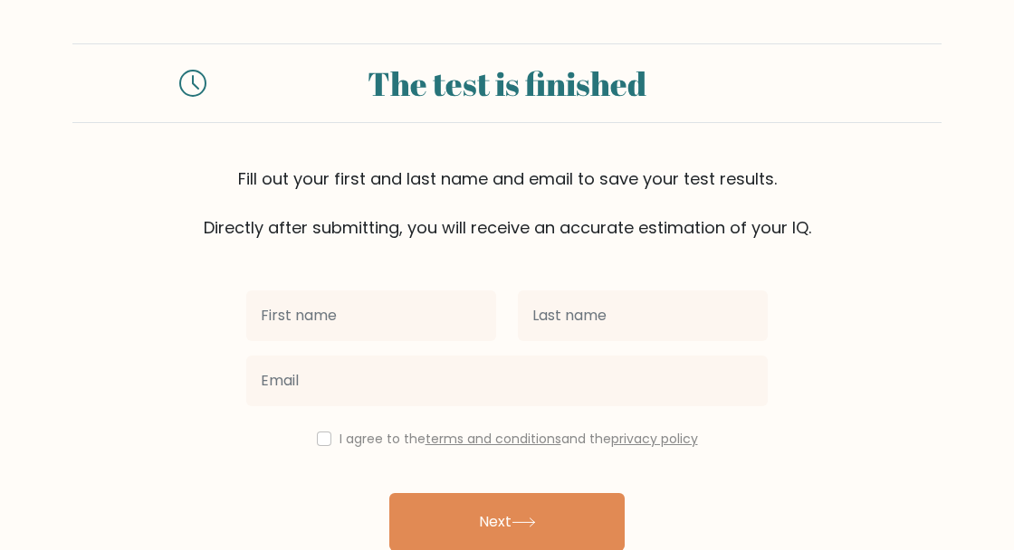
click at [309, 306] on input "text" at bounding box center [371, 316] width 250 height 51
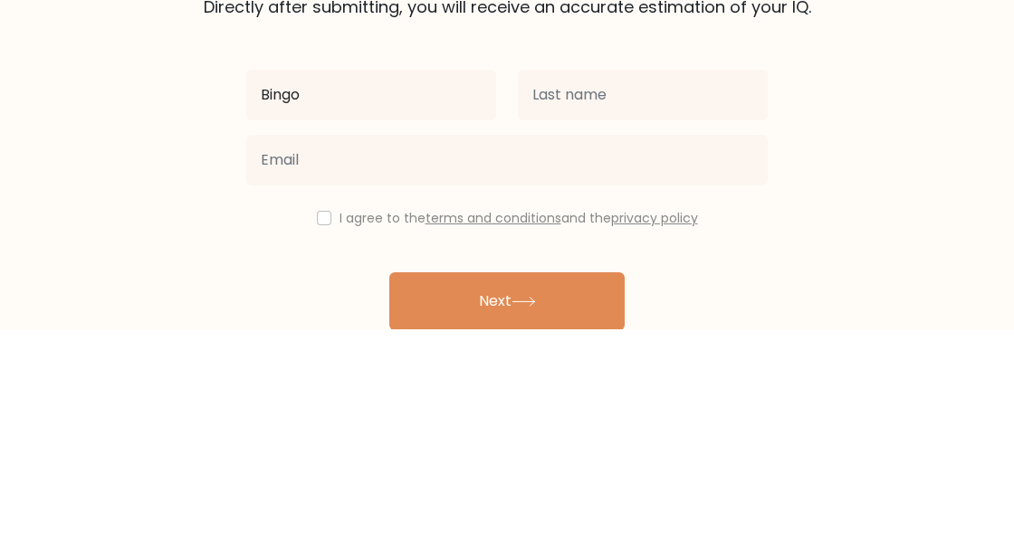
type input "Bingo"
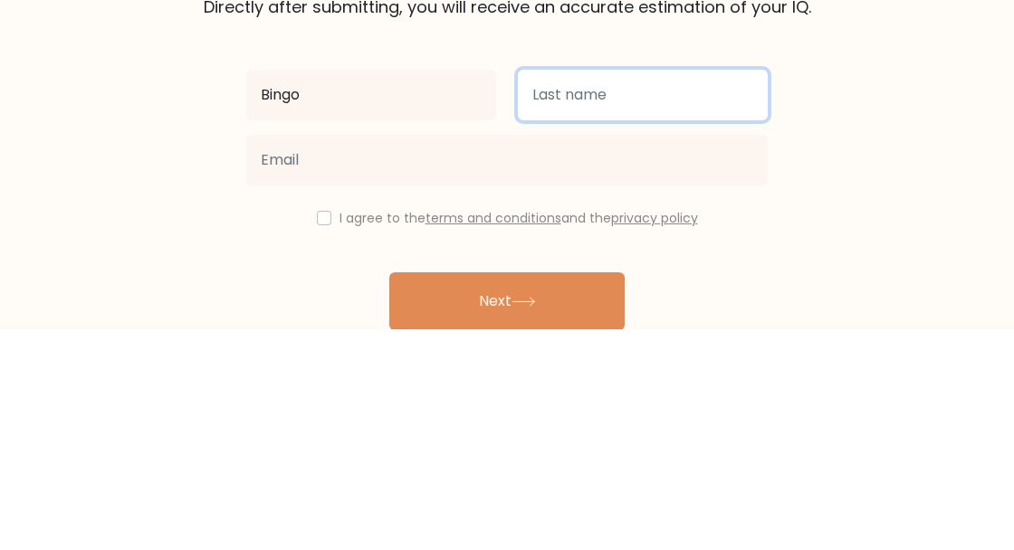
click at [538, 308] on input "text" at bounding box center [643, 316] width 250 height 51
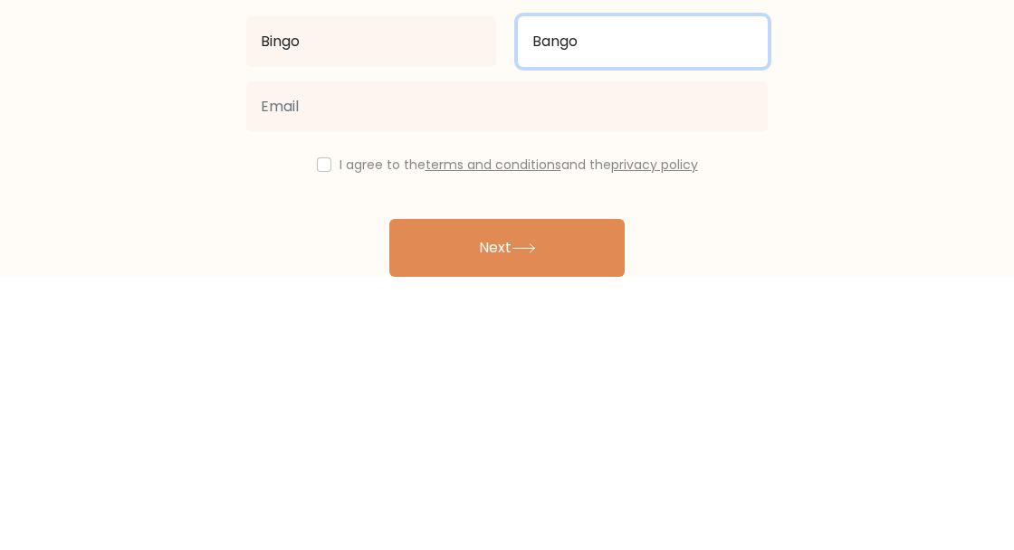
type input "Bango"
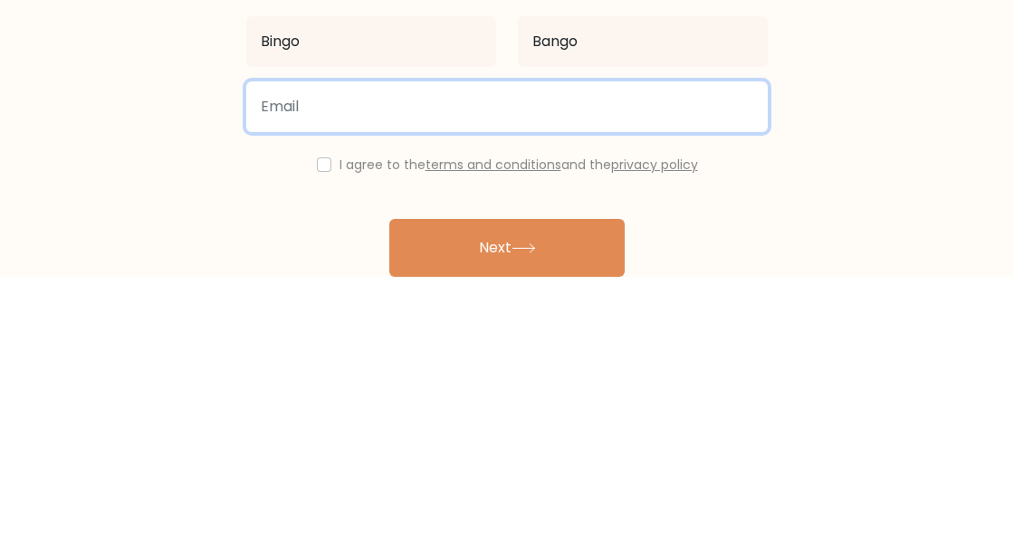
click at [290, 388] on input "email" at bounding box center [506, 381] width 521 height 51
type input "morphoforlof"
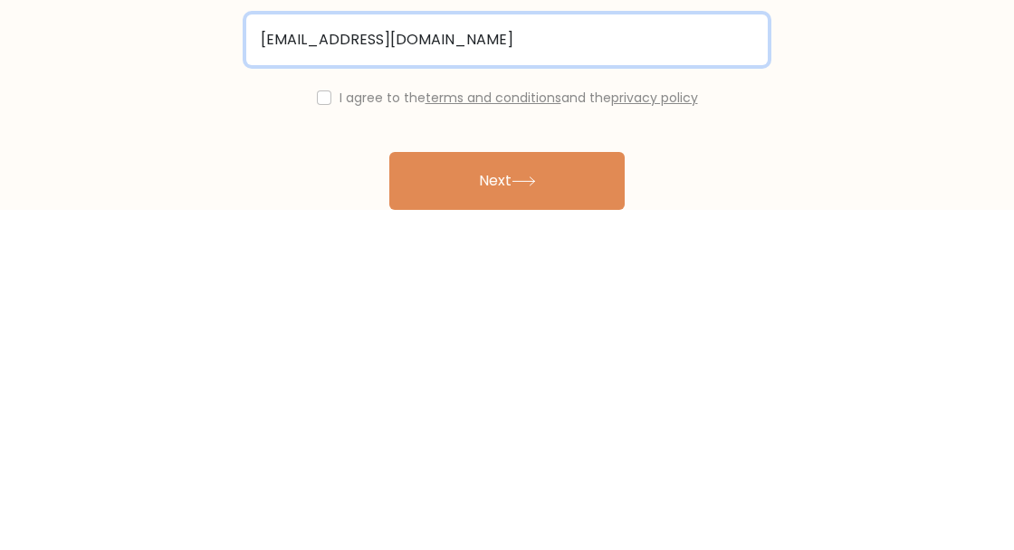
type input "stinkamarink@gmail.com"
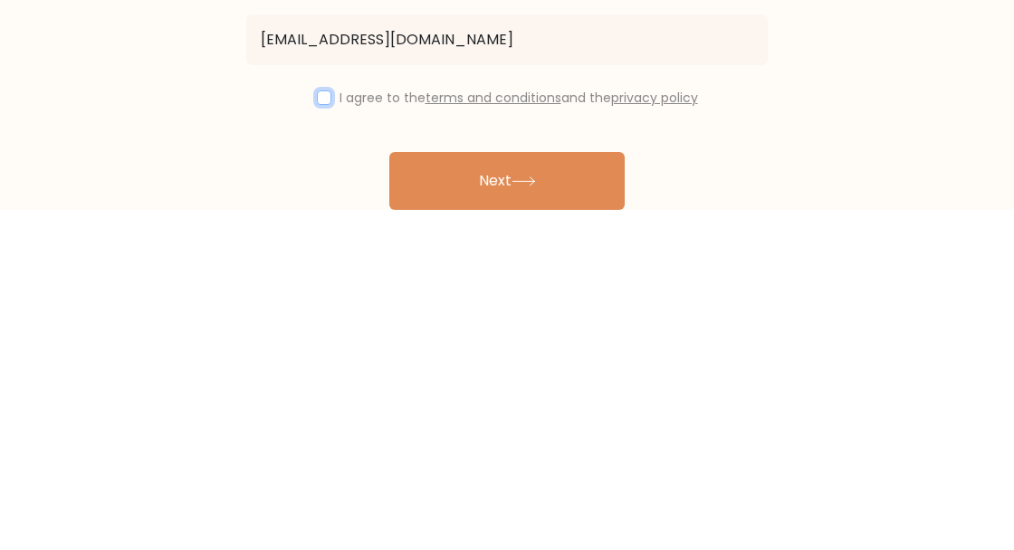
click at [325, 438] on input "checkbox" at bounding box center [324, 439] width 14 height 14
checkbox input "true"
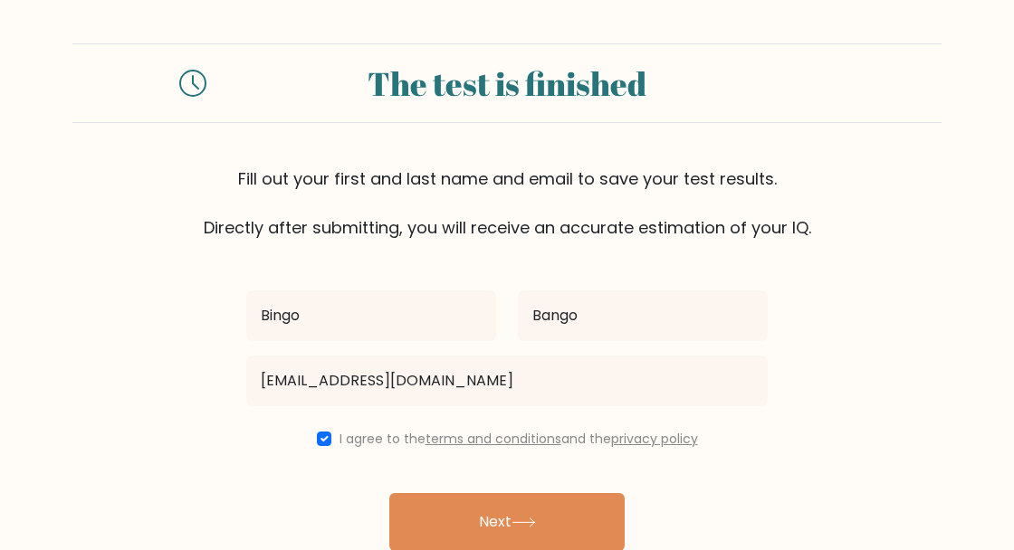
click at [604, 528] on button "Next" at bounding box center [506, 522] width 235 height 58
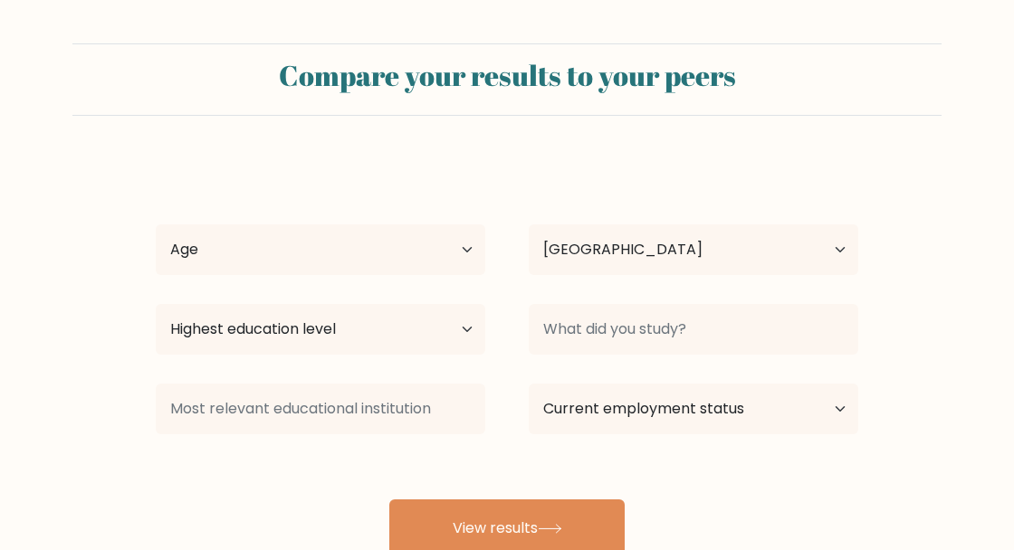
select select "PH"
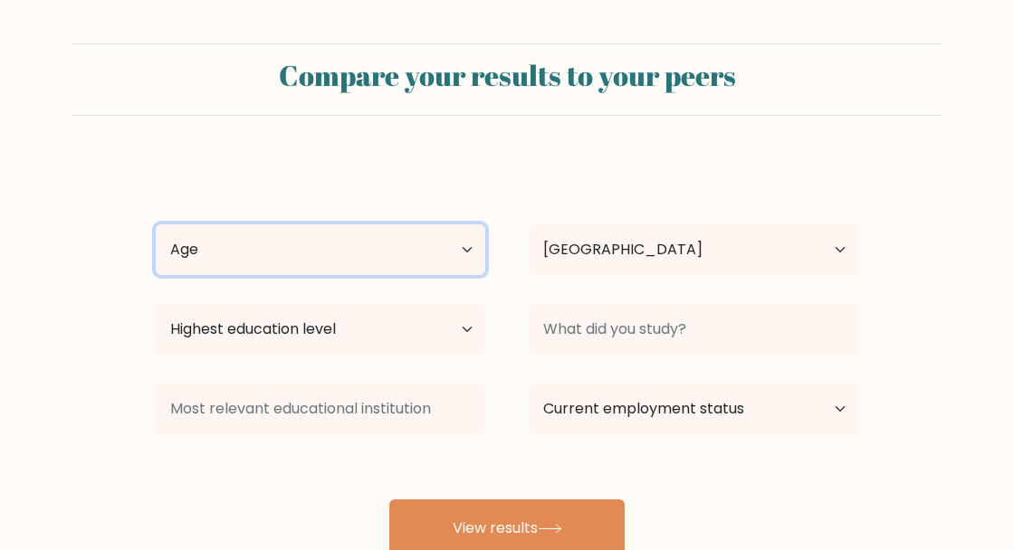
click at [190, 235] on select "Age Under [DEMOGRAPHIC_DATA] [DEMOGRAPHIC_DATA] [DEMOGRAPHIC_DATA] [DEMOGRAPHIC…" at bounding box center [320, 249] width 329 height 51
select select "18_24"
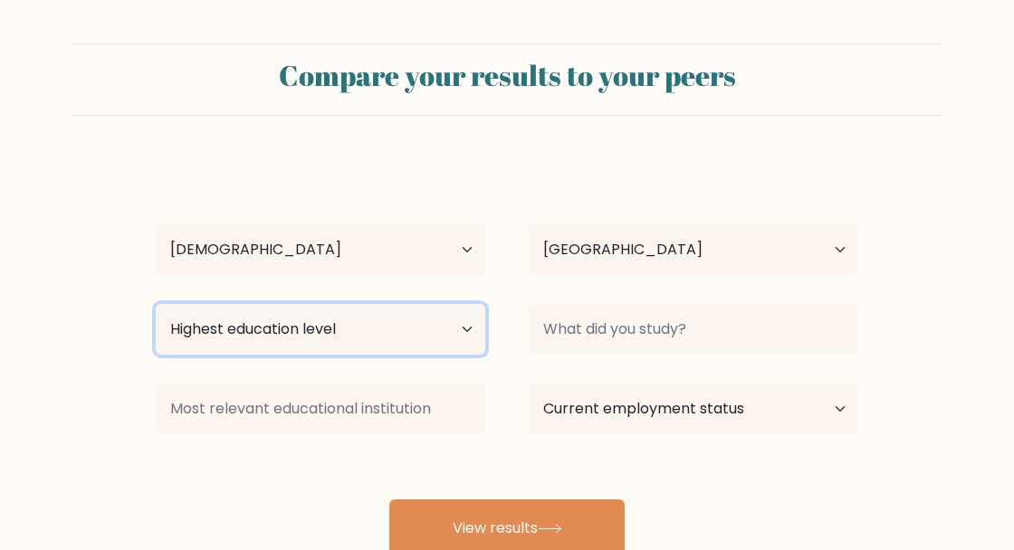
click at [190, 329] on select "Highest education level No schooling Primary Lower Secondary Upper Secondary Oc…" at bounding box center [320, 329] width 329 height 51
select select "upper_secondary"
click at [207, 351] on select "Highest education level No schooling Primary Lower Secondary Upper Secondary Oc…" at bounding box center [320, 329] width 329 height 51
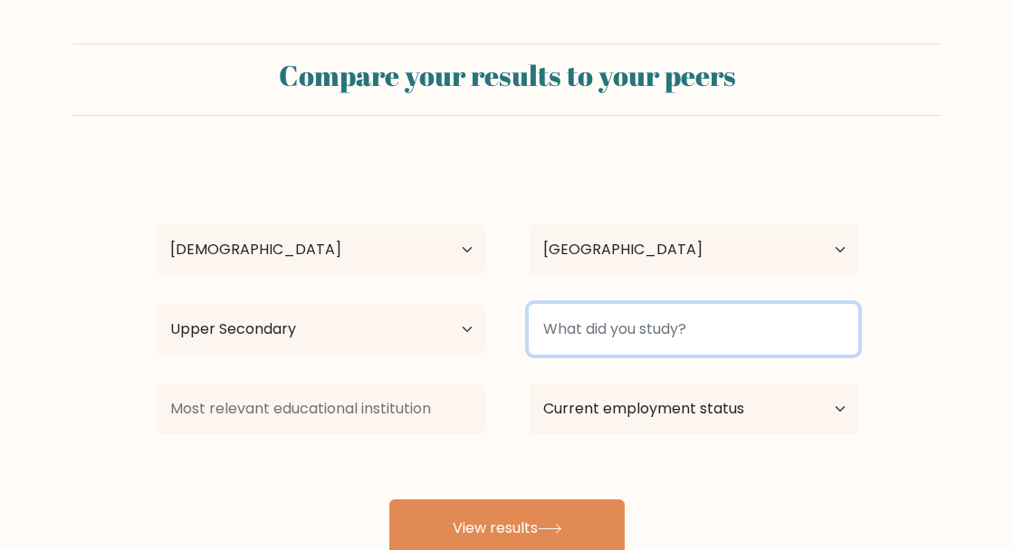
click at [821, 335] on input at bounding box center [693, 329] width 329 height 51
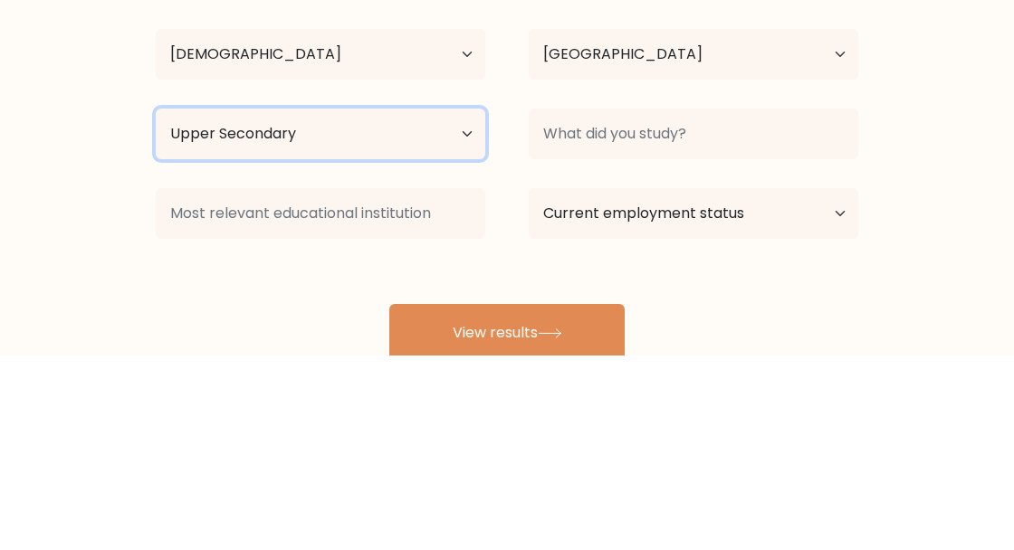
click at [205, 334] on select "Highest education level No schooling Primary Lower Secondary Upper Secondary Oc…" at bounding box center [320, 329] width 329 height 51
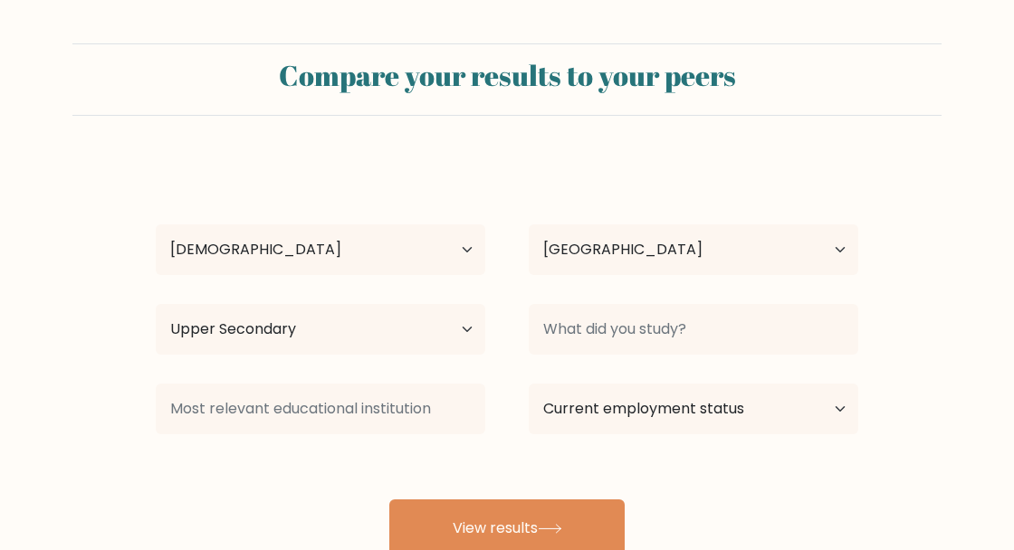
click at [962, 310] on form "Compare your results to your peers Bingo Bango Age Under [DEMOGRAPHIC_DATA] [DE…" at bounding box center [507, 300] width 1014 height 514
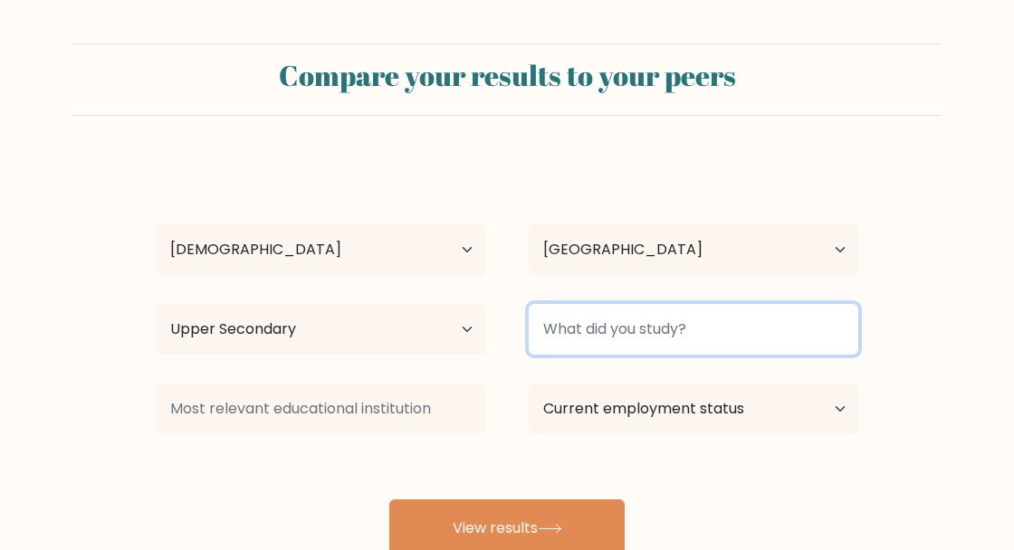
click at [810, 321] on input at bounding box center [693, 329] width 329 height 51
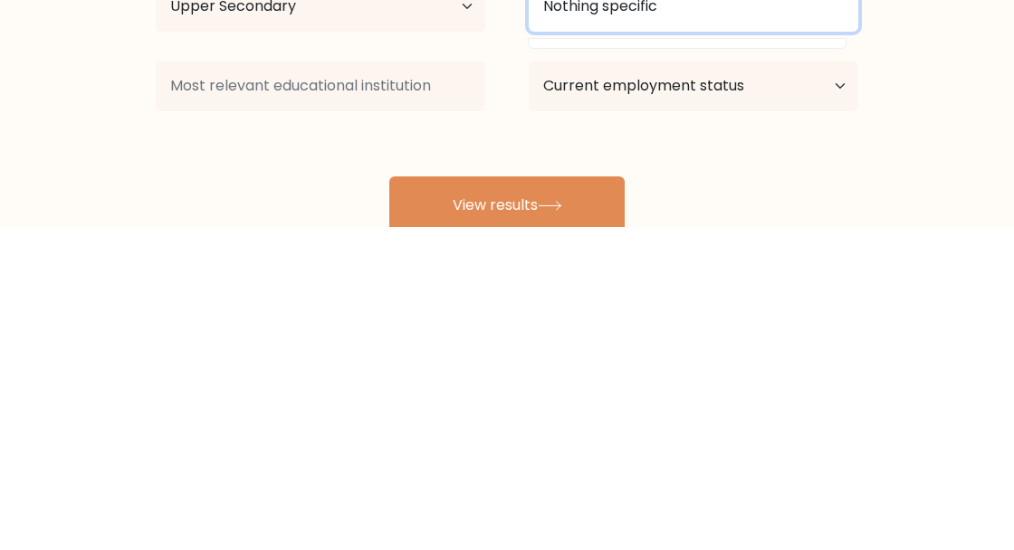
type input "Nothing specific"
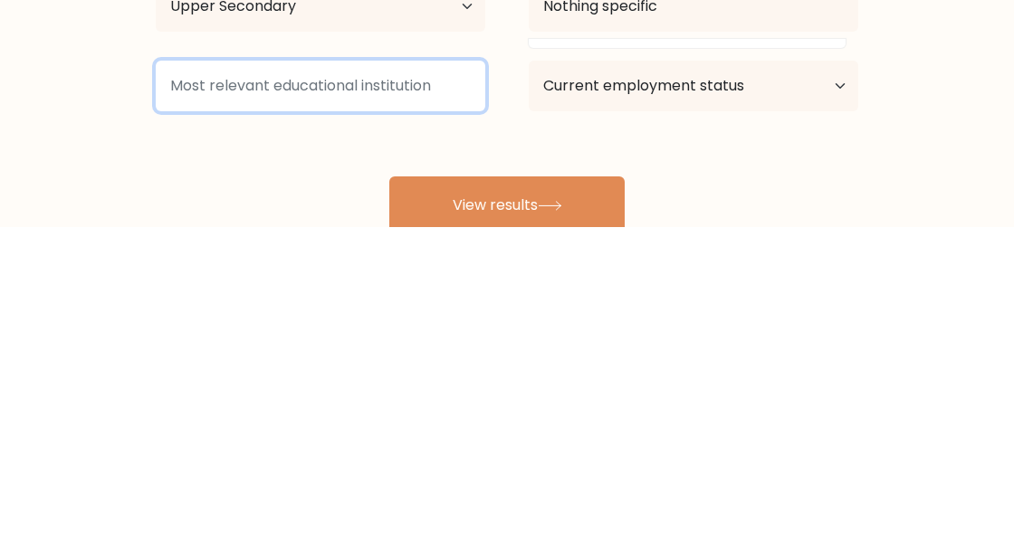
click at [192, 401] on input at bounding box center [320, 409] width 329 height 51
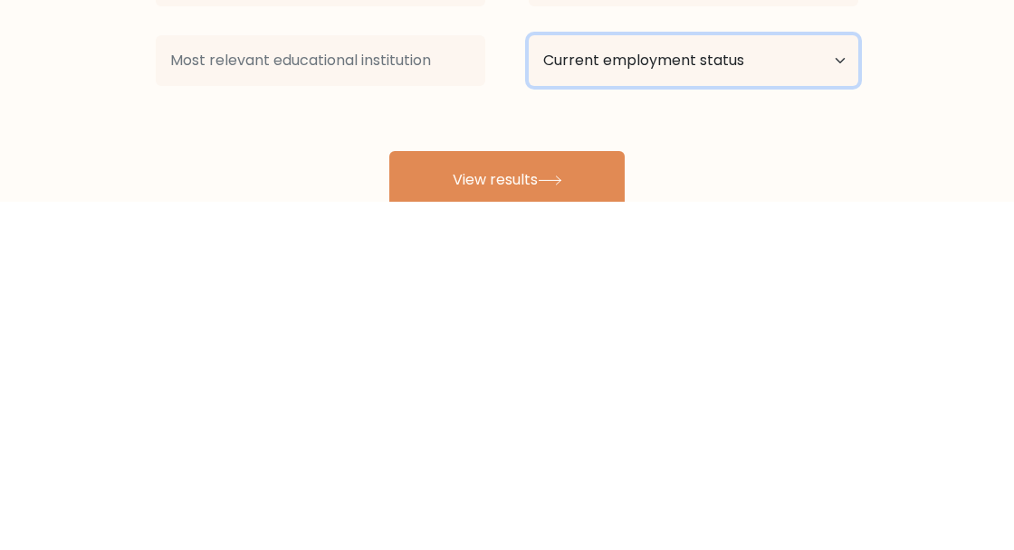
click at [813, 432] on select "Current employment status Employed Student Retired Other / prefer not to answer" at bounding box center [693, 409] width 329 height 51
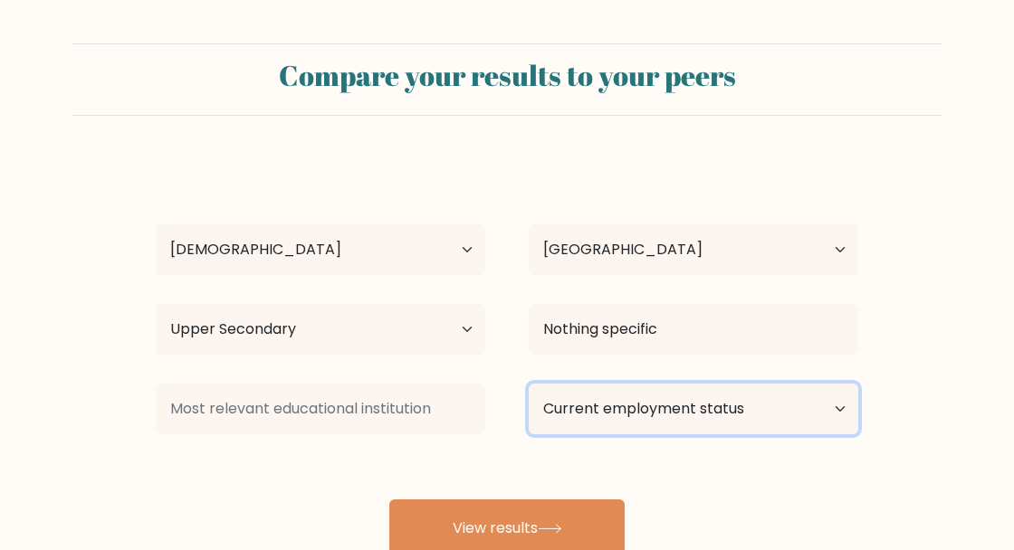
select select "student"
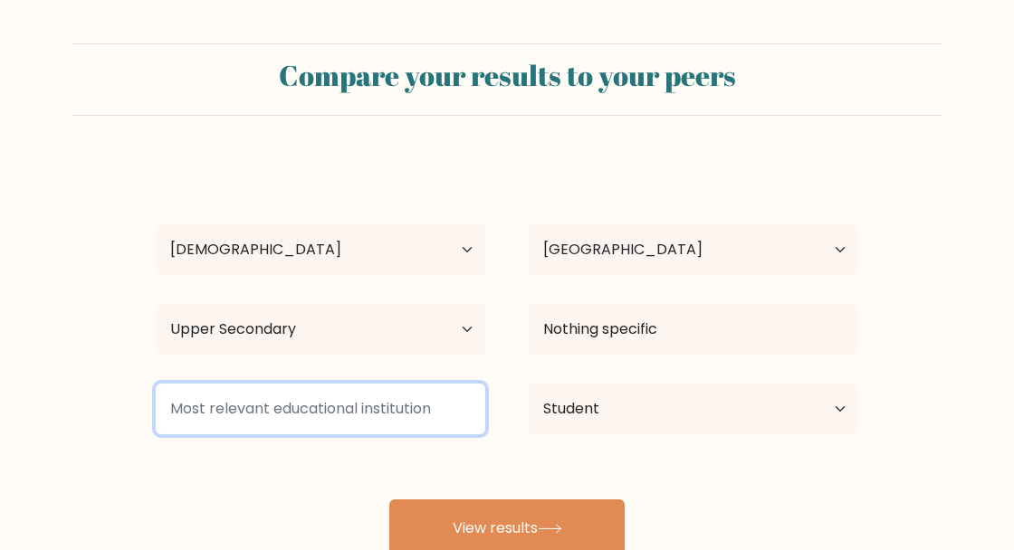
click at [279, 407] on input at bounding box center [320, 409] width 329 height 51
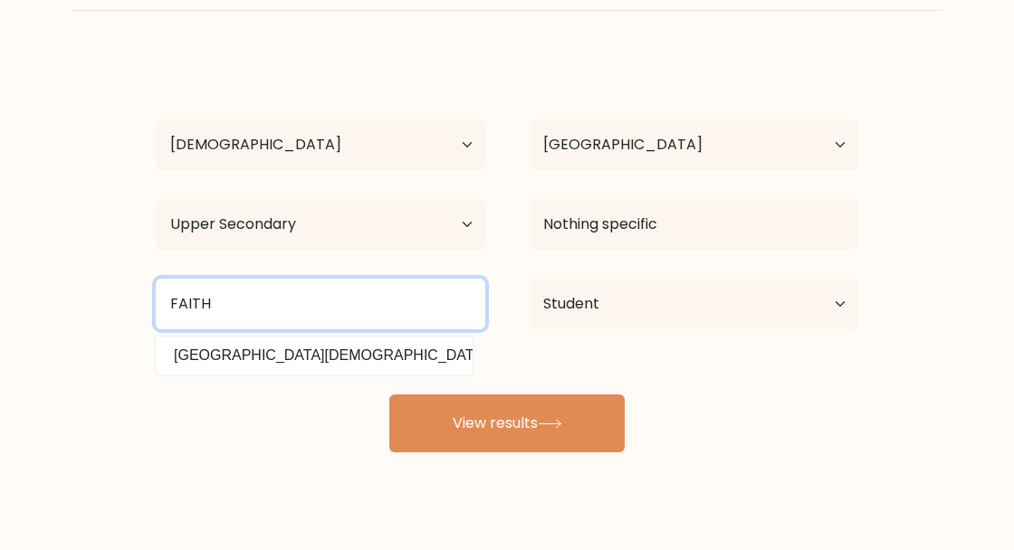
scroll to position [116, 0]
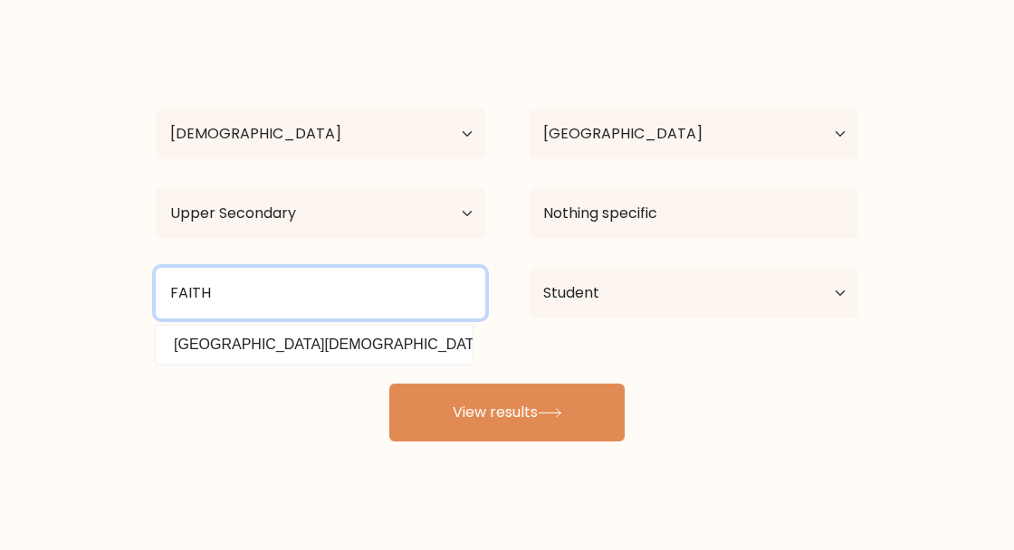
click at [248, 301] on input "FAITH" at bounding box center [320, 293] width 329 height 51
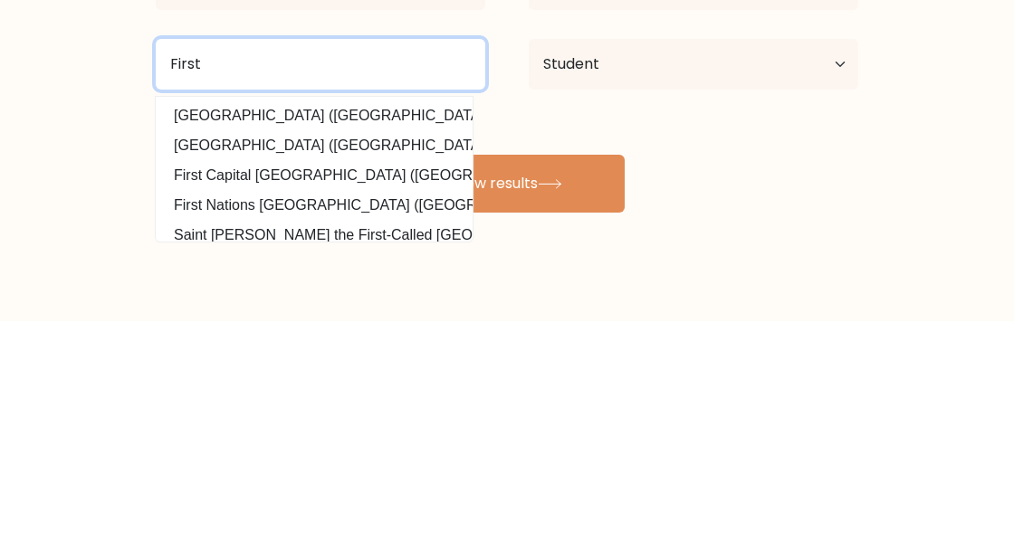
type input "First"
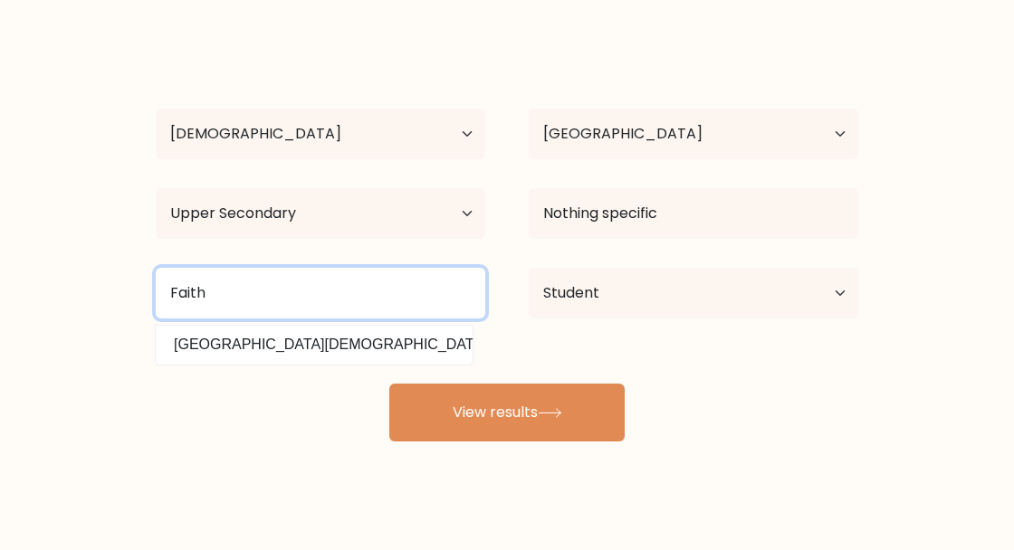
click at [232, 287] on input "Faith" at bounding box center [320, 293] width 329 height 51
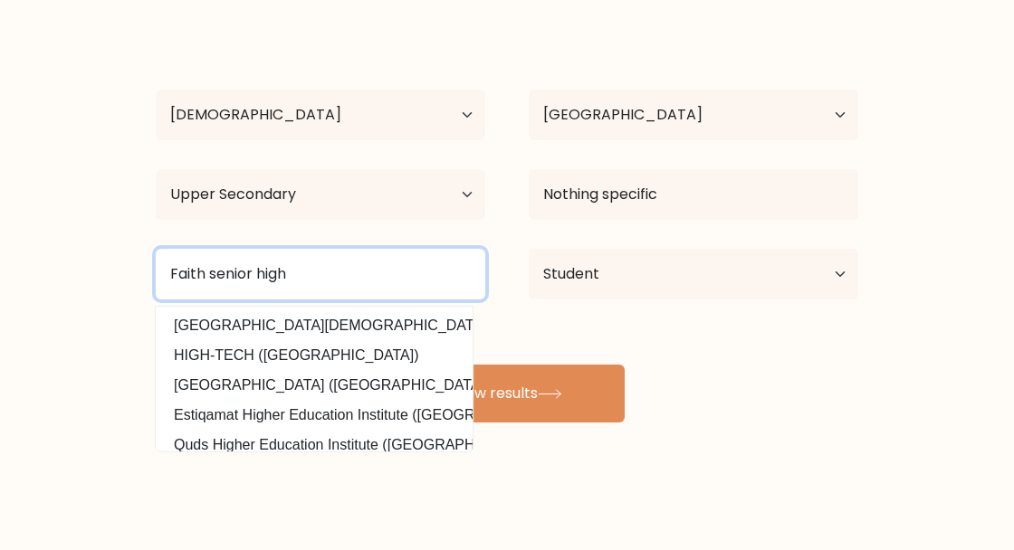
scroll to position [136, 0]
type input "Faith senior high"
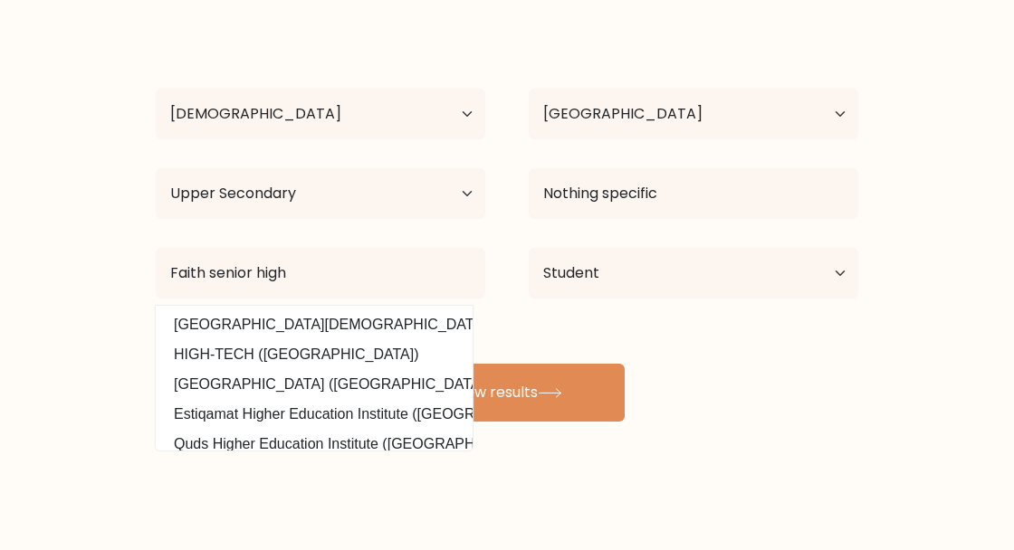
click at [589, 393] on button "View results" at bounding box center [506, 393] width 235 height 58
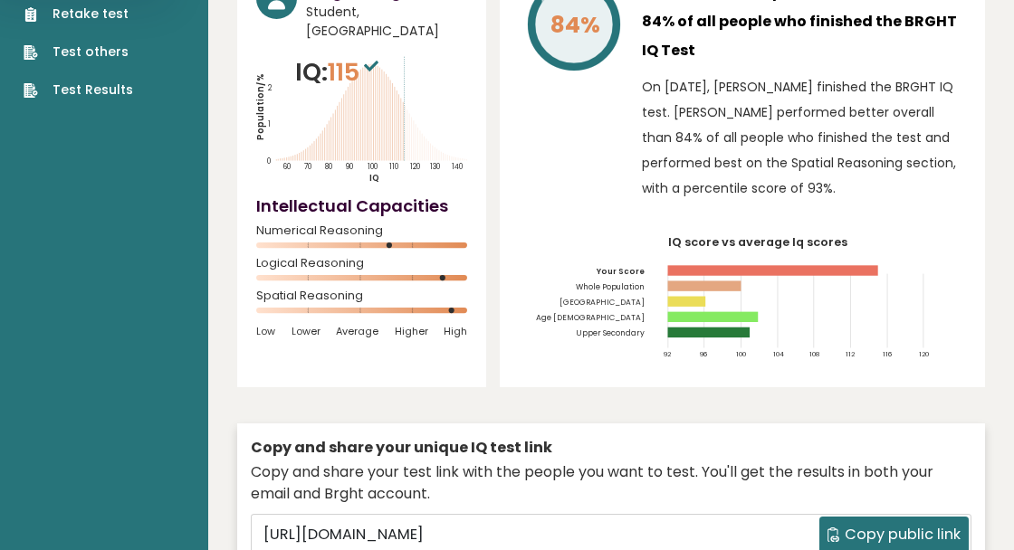
scroll to position [152, 0]
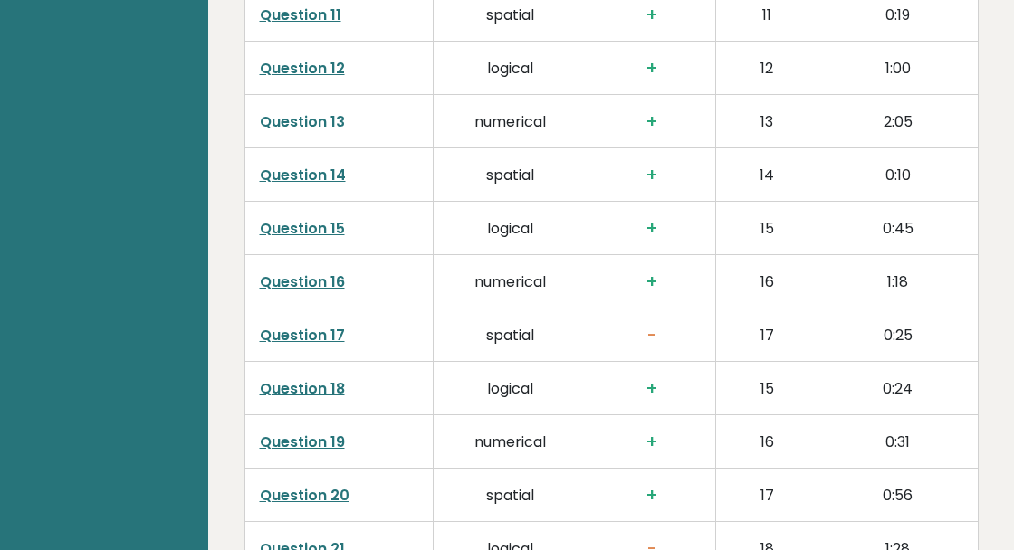
scroll to position [3474, 0]
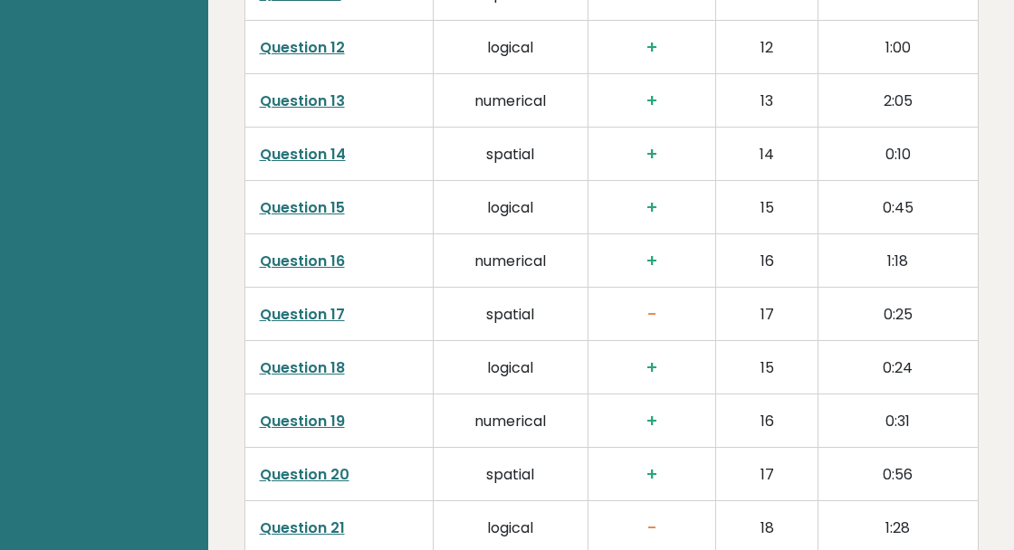
click at [296, 304] on link "Question 17" at bounding box center [302, 314] width 85 height 21
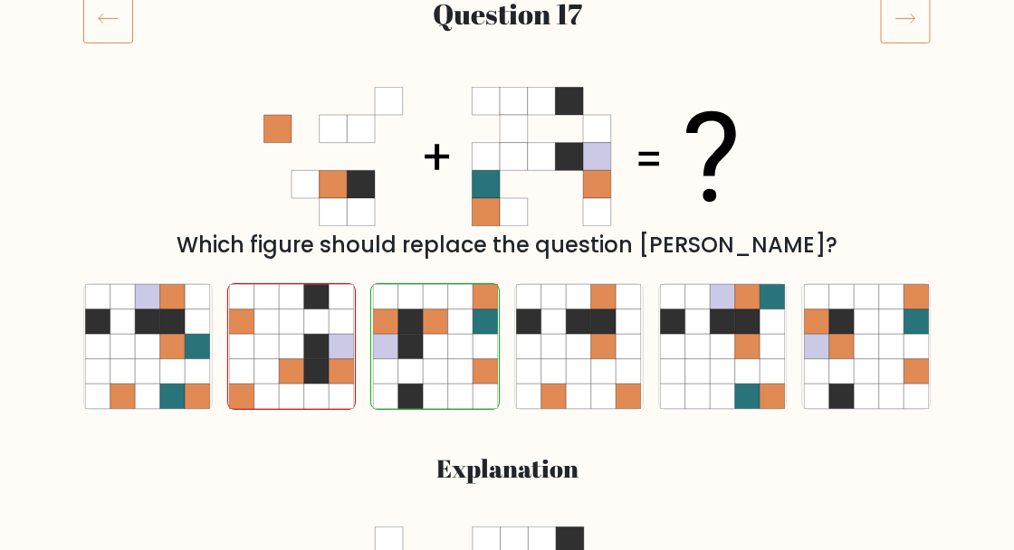
scroll to position [259, 0]
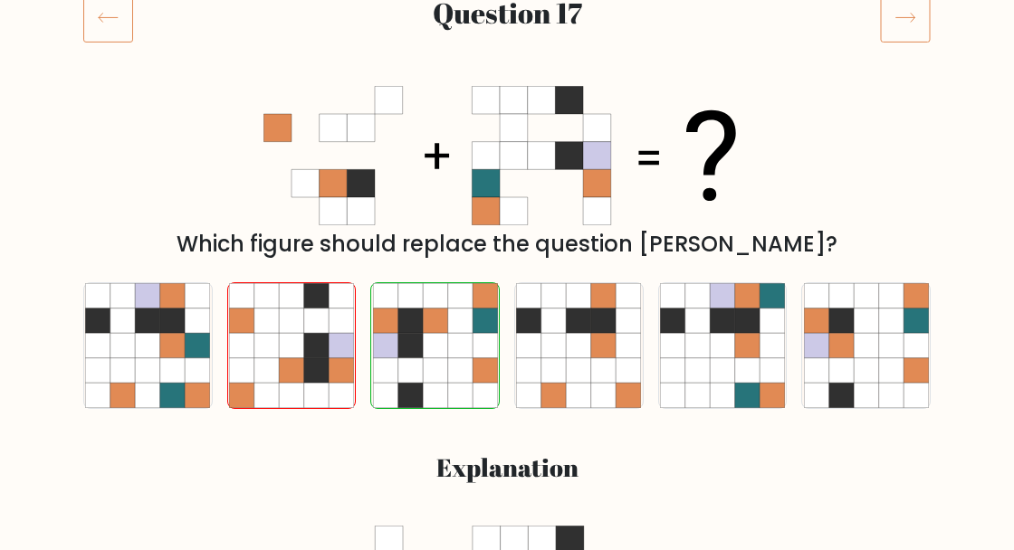
click at [141, 333] on icon at bounding box center [148, 321] width 24 height 24
click at [507, 21] on input "a." at bounding box center [507, 18] width 1 height 5
radio input "true"
click at [268, 333] on icon at bounding box center [266, 321] width 24 height 24
click at [507, 21] on input "b." at bounding box center [507, 18] width 1 height 5
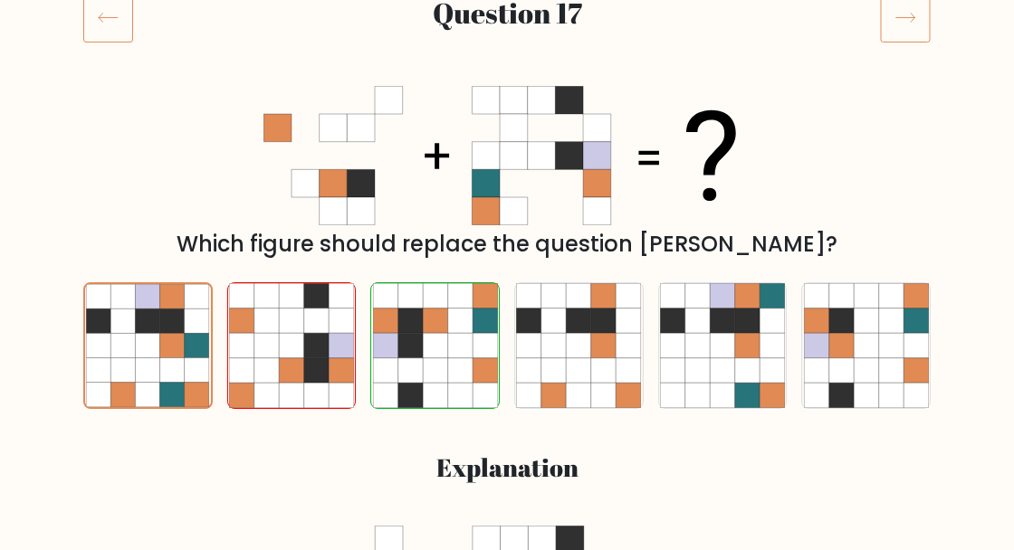
radio input "true"
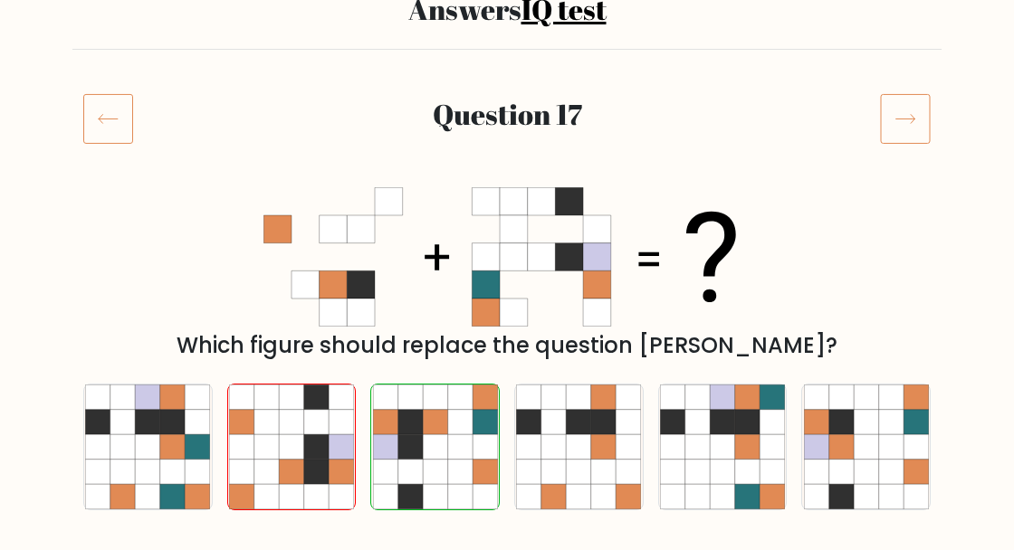
scroll to position [0, 0]
